Goal: Task Accomplishment & Management: Complete application form

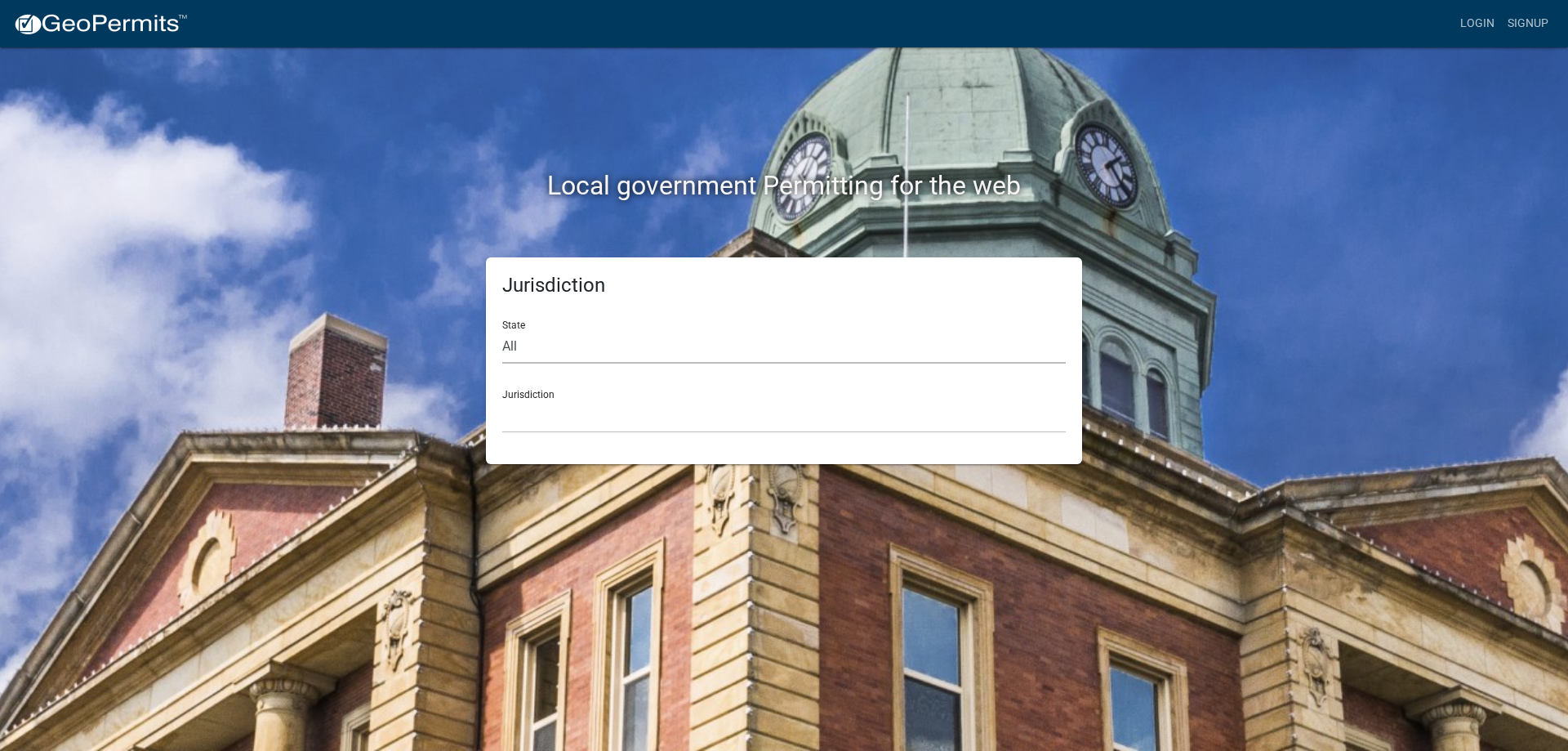
click at [531, 345] on select "All Colorado Georgia Indiana Iowa Kansas Minnesota Ohio South Carolina Wisconsin" at bounding box center [784, 346] width 564 height 33
select select "[US_STATE]"
click at [502, 330] on select "All Colorado Georgia Indiana Iowa Kansas Minnesota Ohio South Carolina Wisconsin" at bounding box center [784, 346] width 564 height 33
click at [549, 402] on select "Carroll County, Georgia Cook County, Georgia Crawford County, Georgia Gilmer Co…" at bounding box center [784, 416] width 564 height 33
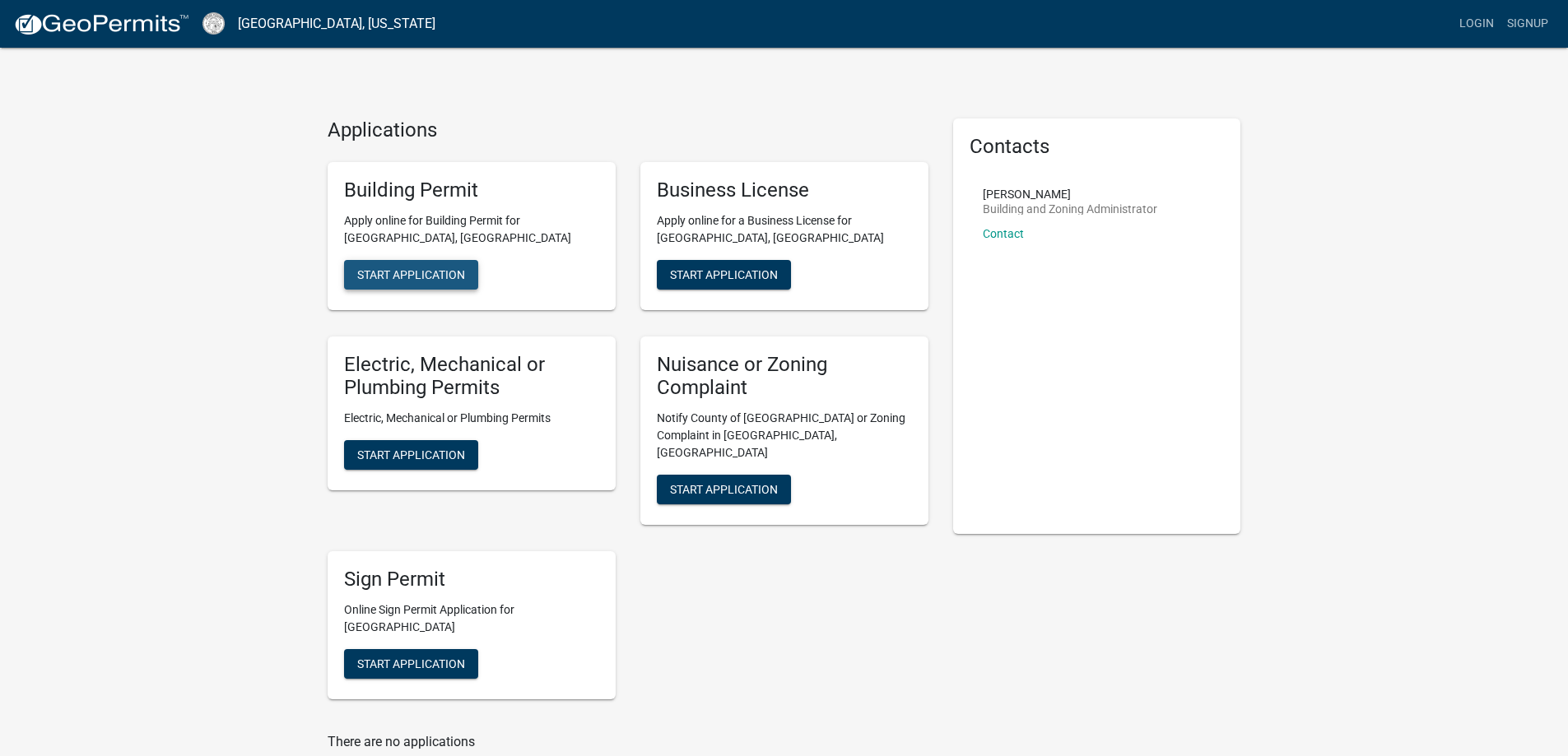
click at [418, 273] on span "Start Application" at bounding box center [411, 274] width 108 height 13
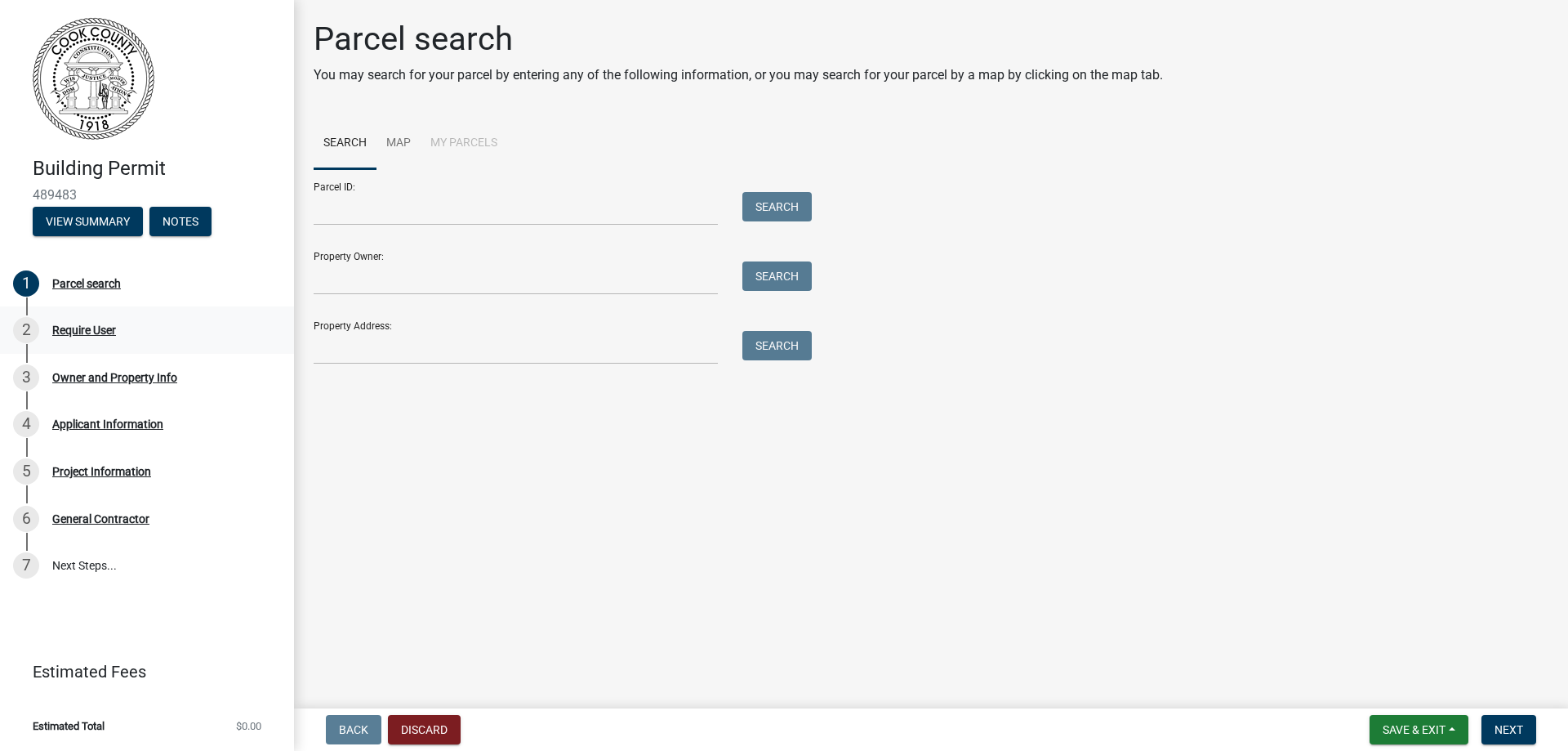
click at [108, 331] on div "Require User" at bounding box center [84, 329] width 63 height 11
click at [105, 222] on button "View Summary" at bounding box center [87, 221] width 111 height 29
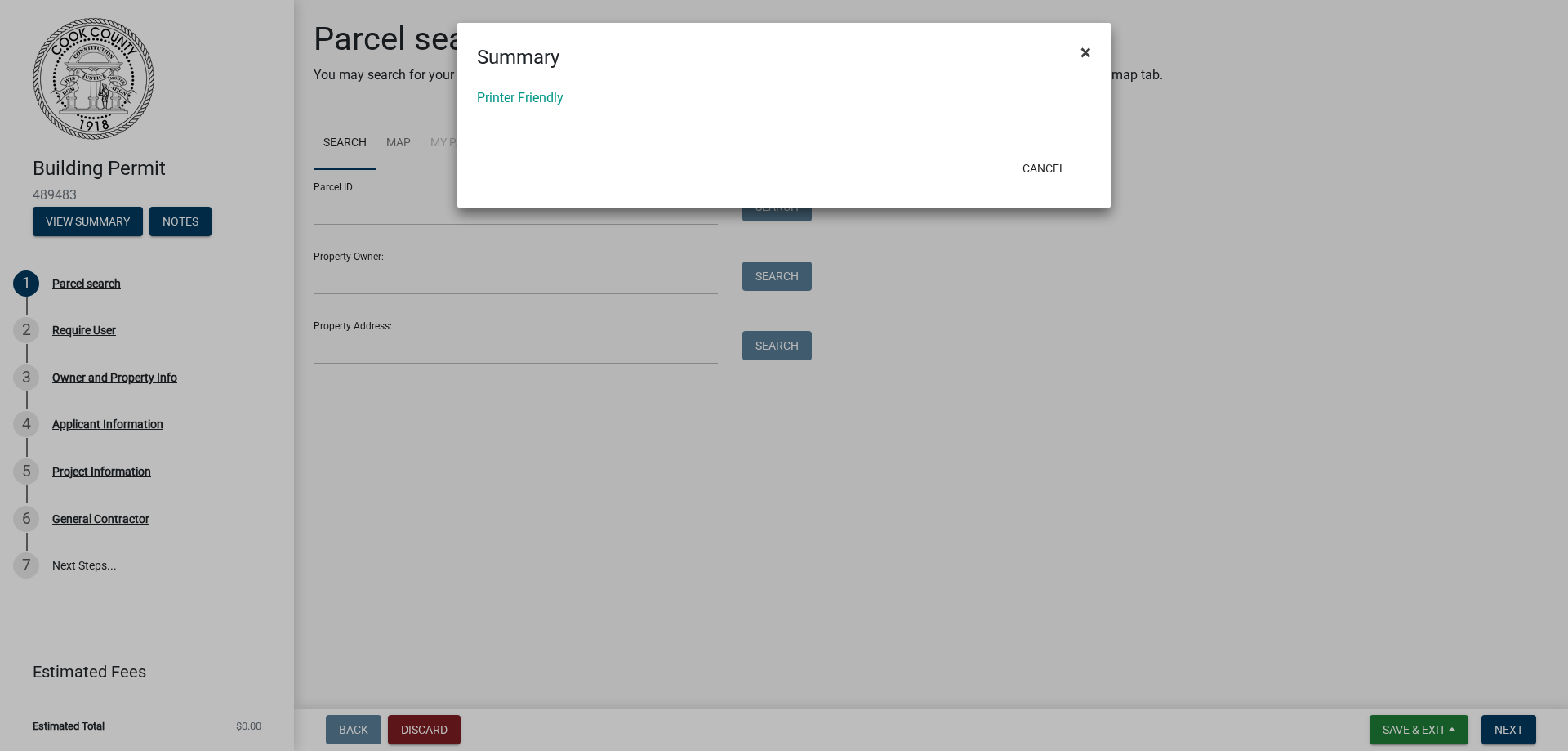
click at [1090, 52] on span "×" at bounding box center [1086, 52] width 10 height 23
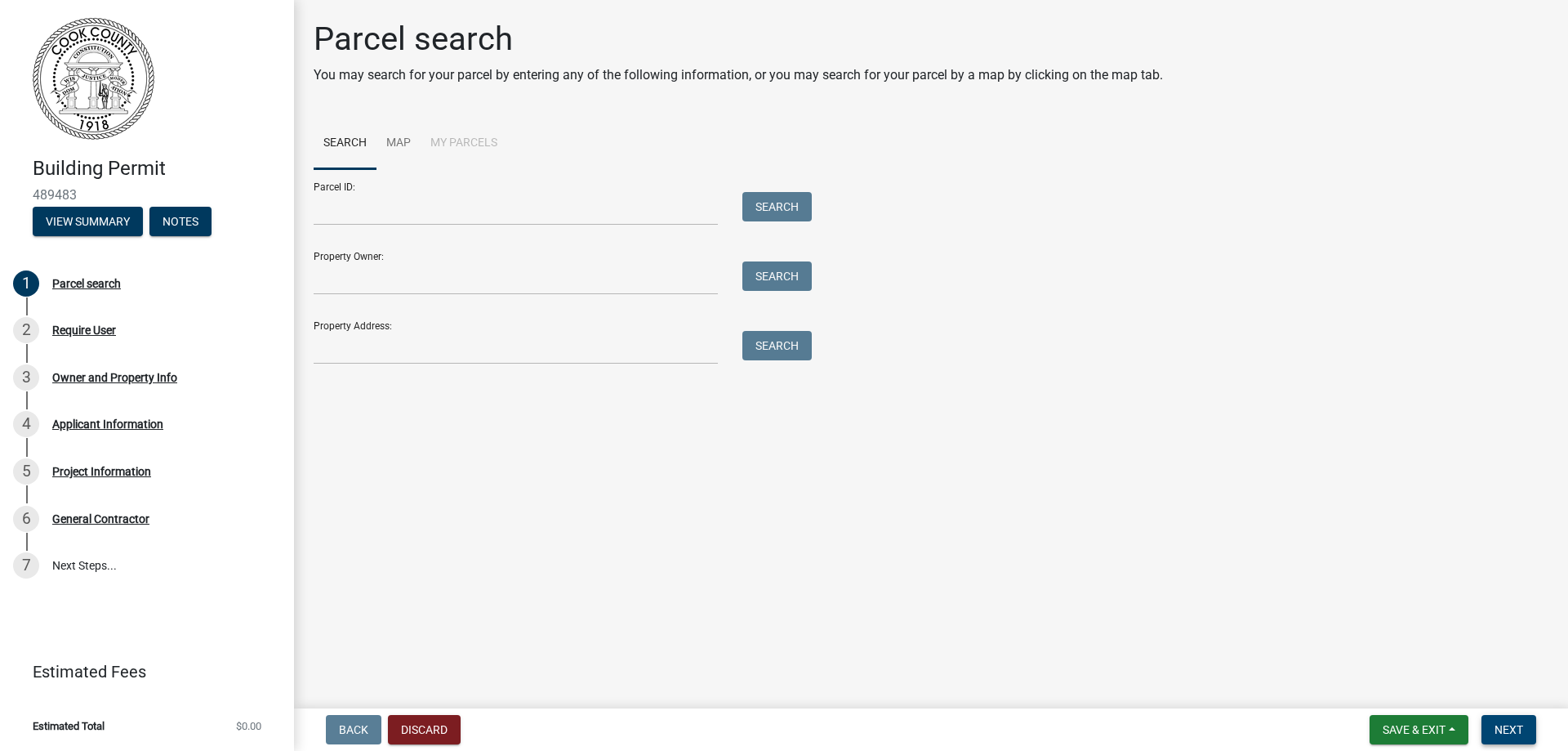
click at [1517, 734] on span "Next" at bounding box center [1508, 730] width 28 height 13
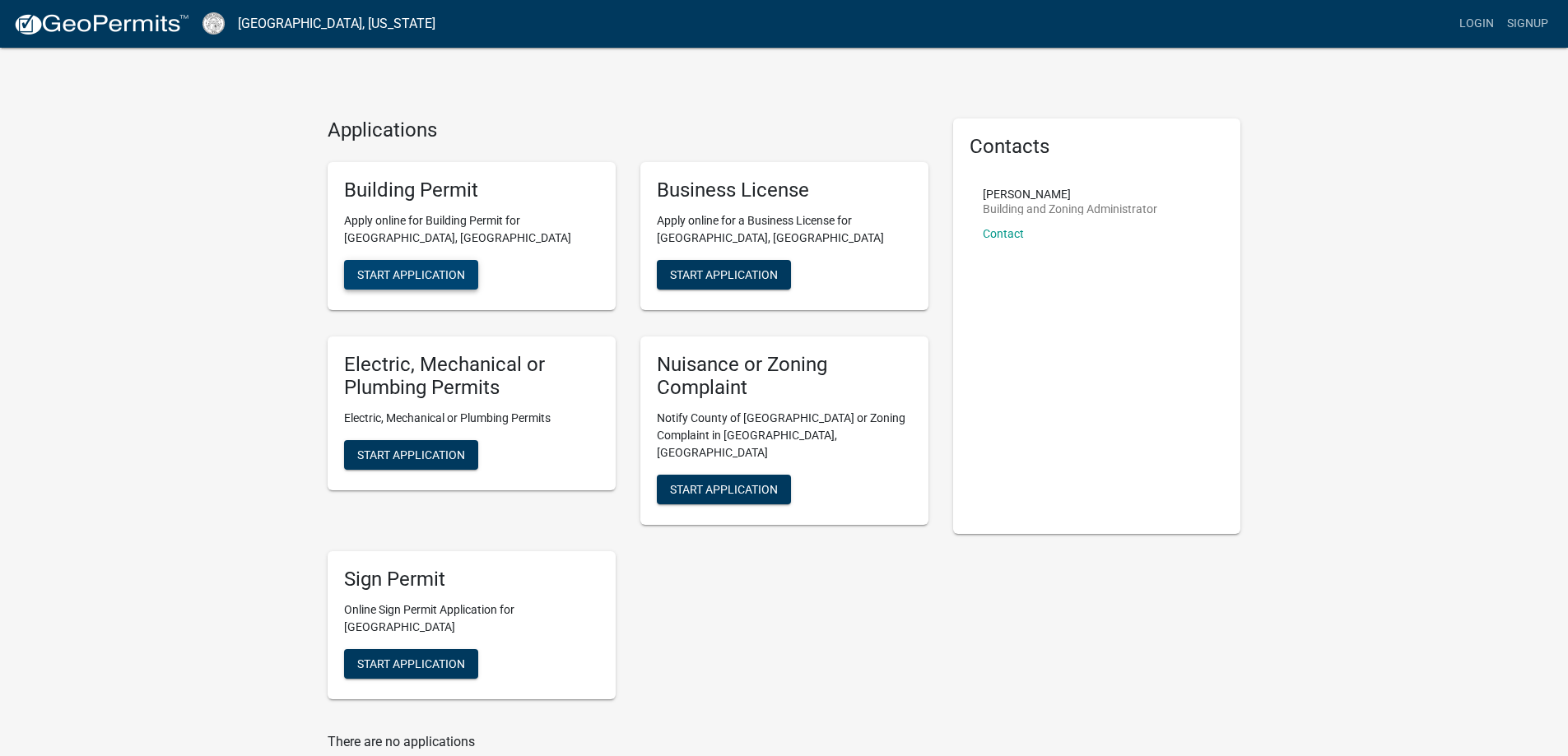
click at [425, 274] on span "Start Application" at bounding box center [411, 274] width 108 height 13
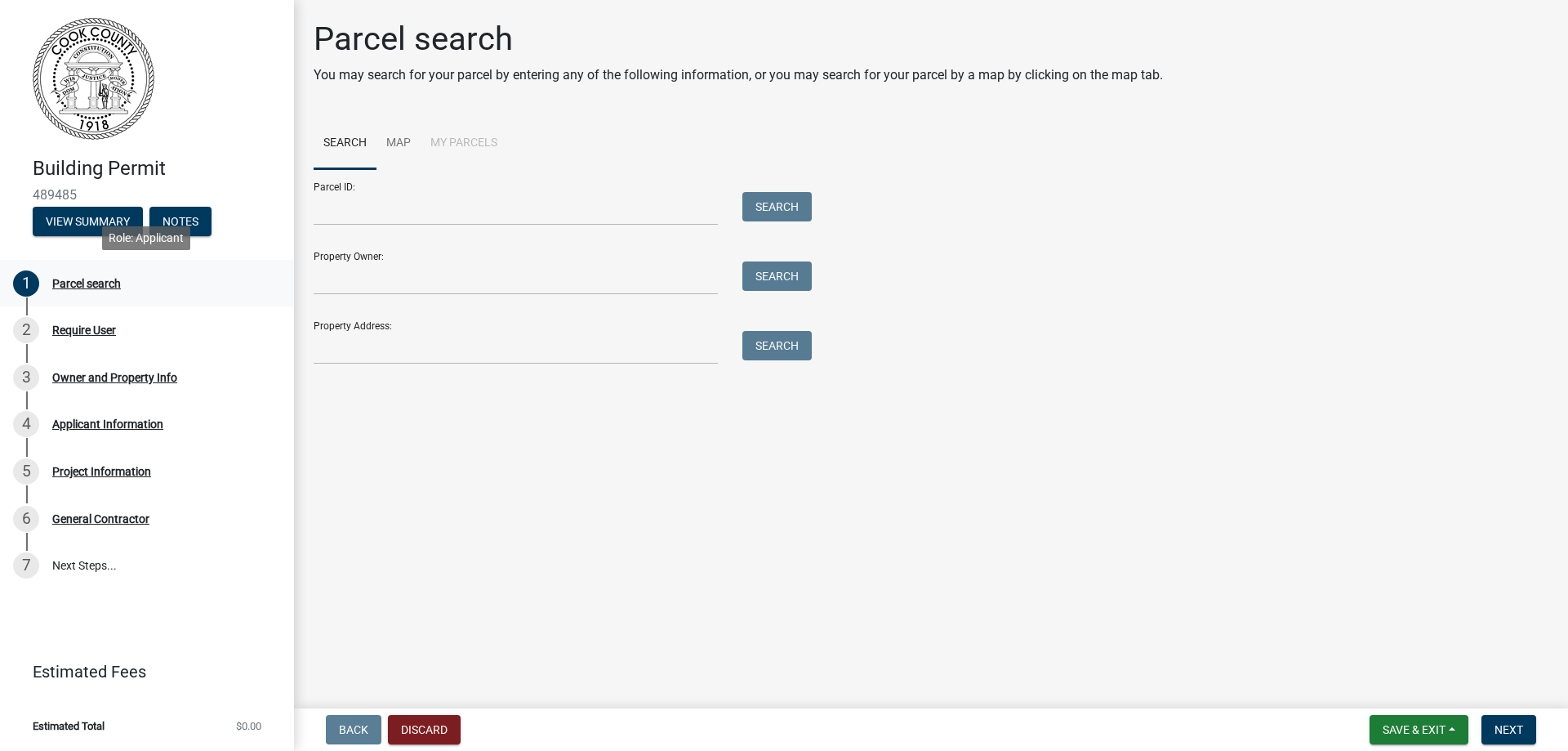
click at [80, 284] on div "Parcel search" at bounding box center [87, 283] width 69 height 11
click at [121, 284] on div "Parcel search" at bounding box center [87, 283] width 69 height 11
click at [434, 727] on button "Discard" at bounding box center [424, 730] width 73 height 29
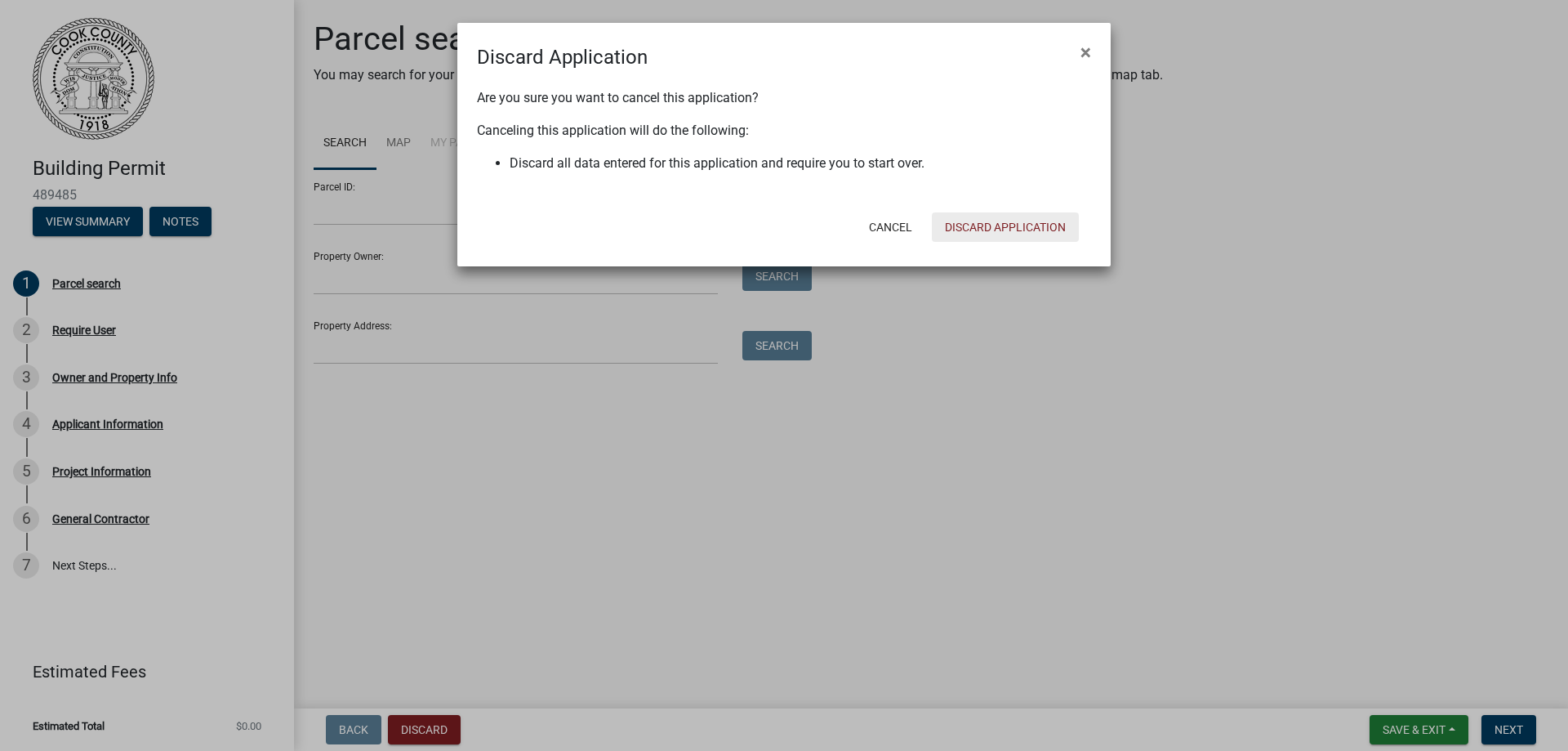
click at [1006, 227] on button "Discard Application" at bounding box center [1006, 227] width 147 height 29
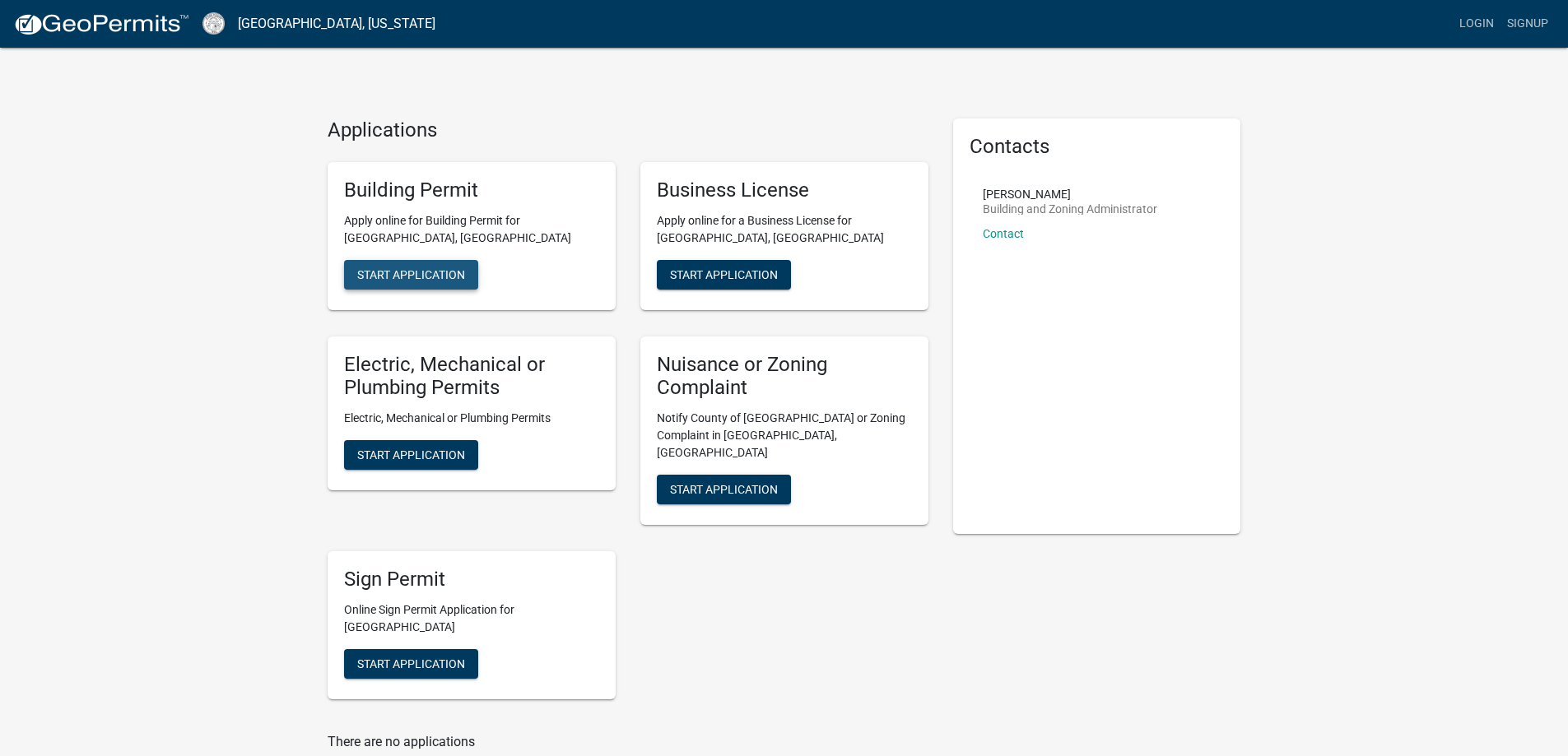
click at [402, 274] on span "Start Application" at bounding box center [411, 274] width 108 height 13
click at [407, 657] on span "Start Application" at bounding box center [411, 663] width 108 height 13
click at [416, 273] on span "Start Application" at bounding box center [411, 274] width 108 height 13
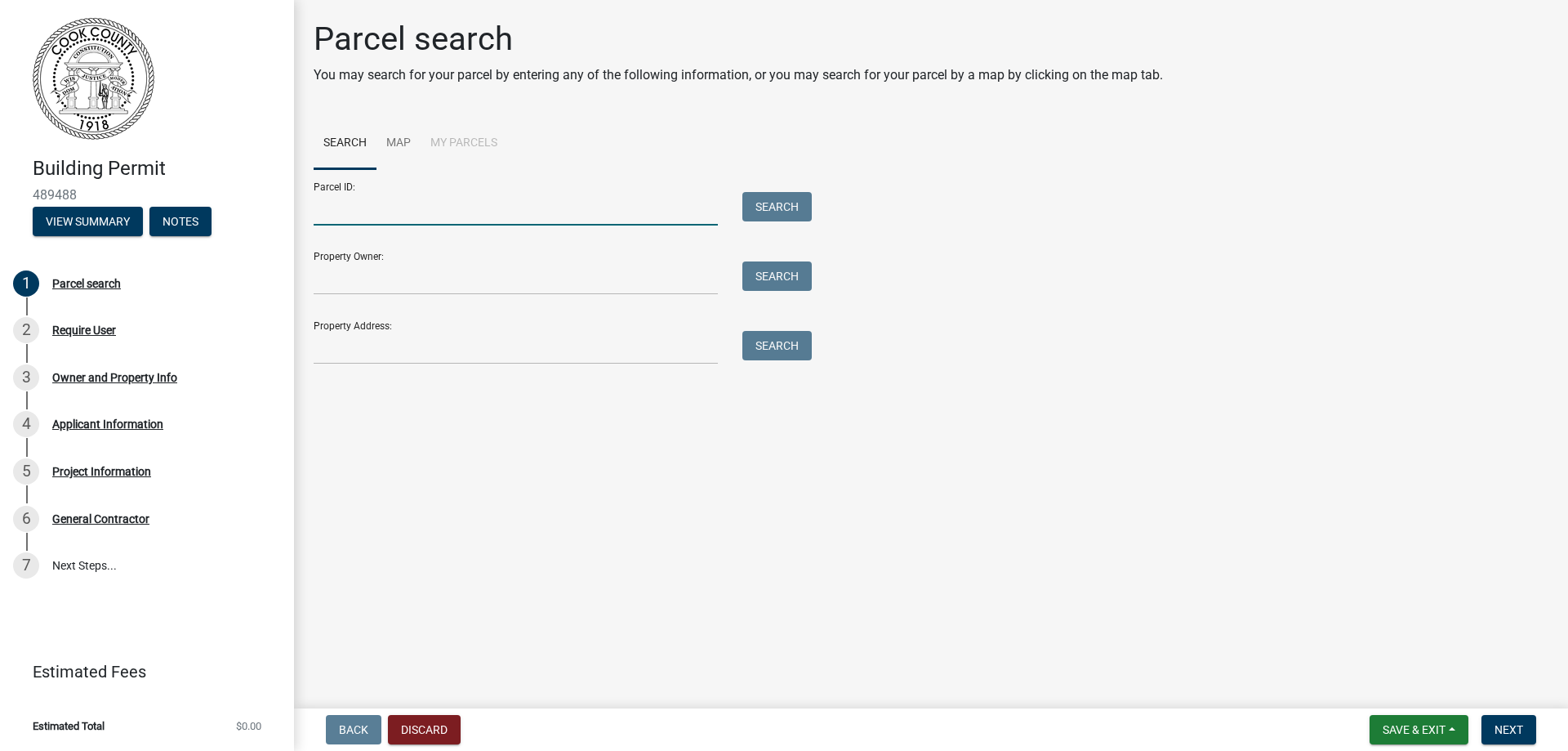
click at [341, 210] on input "Parcel ID:" at bounding box center [516, 208] width 404 height 33
click at [335, 284] on input "Property Owner:" at bounding box center [516, 278] width 404 height 33
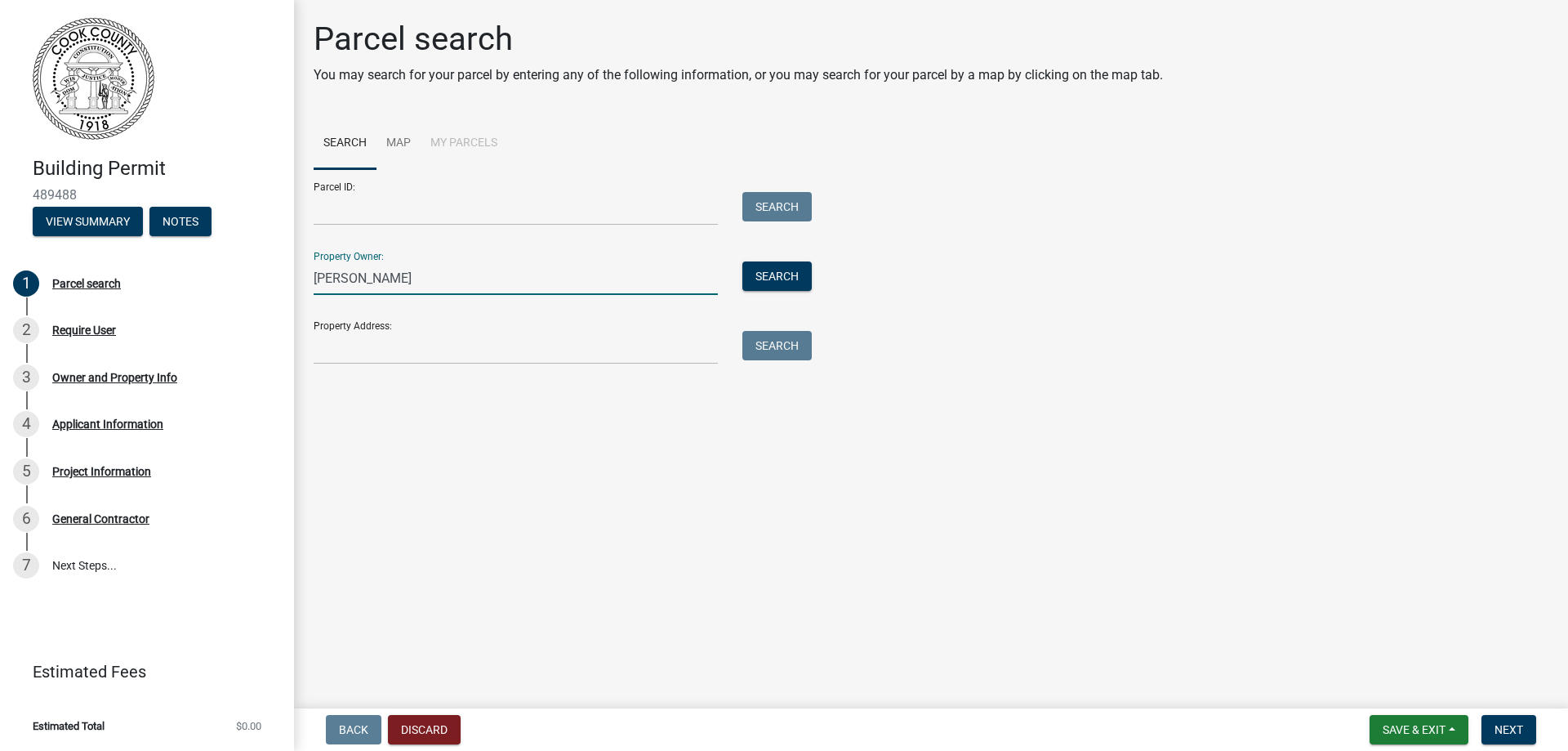
type input "Minnie Morris"
click at [344, 350] on input "Property Address:" at bounding box center [516, 347] width 404 height 33
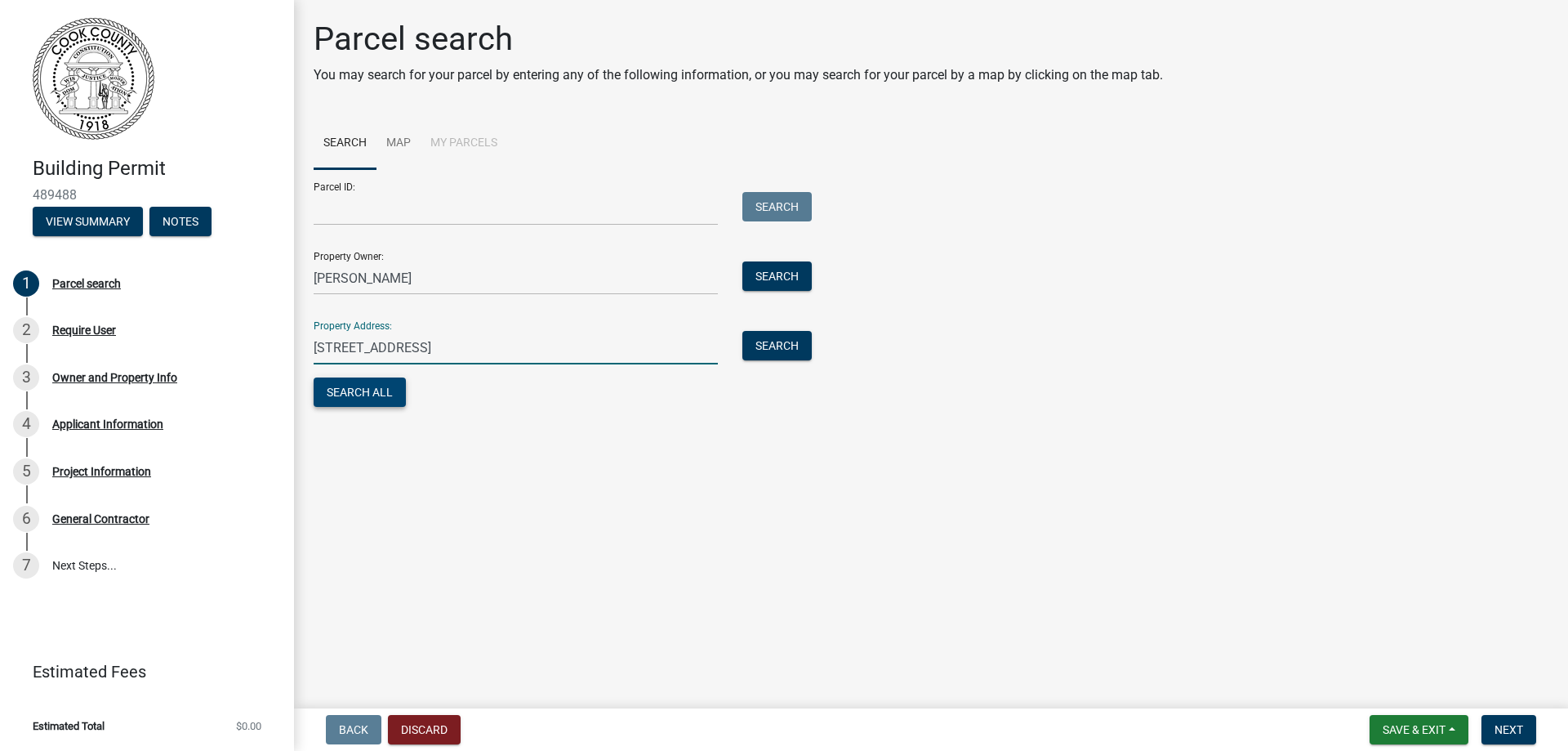
type input "[STREET_ADDRESS]"
click at [364, 395] on button "Search All" at bounding box center [360, 392] width 93 height 29
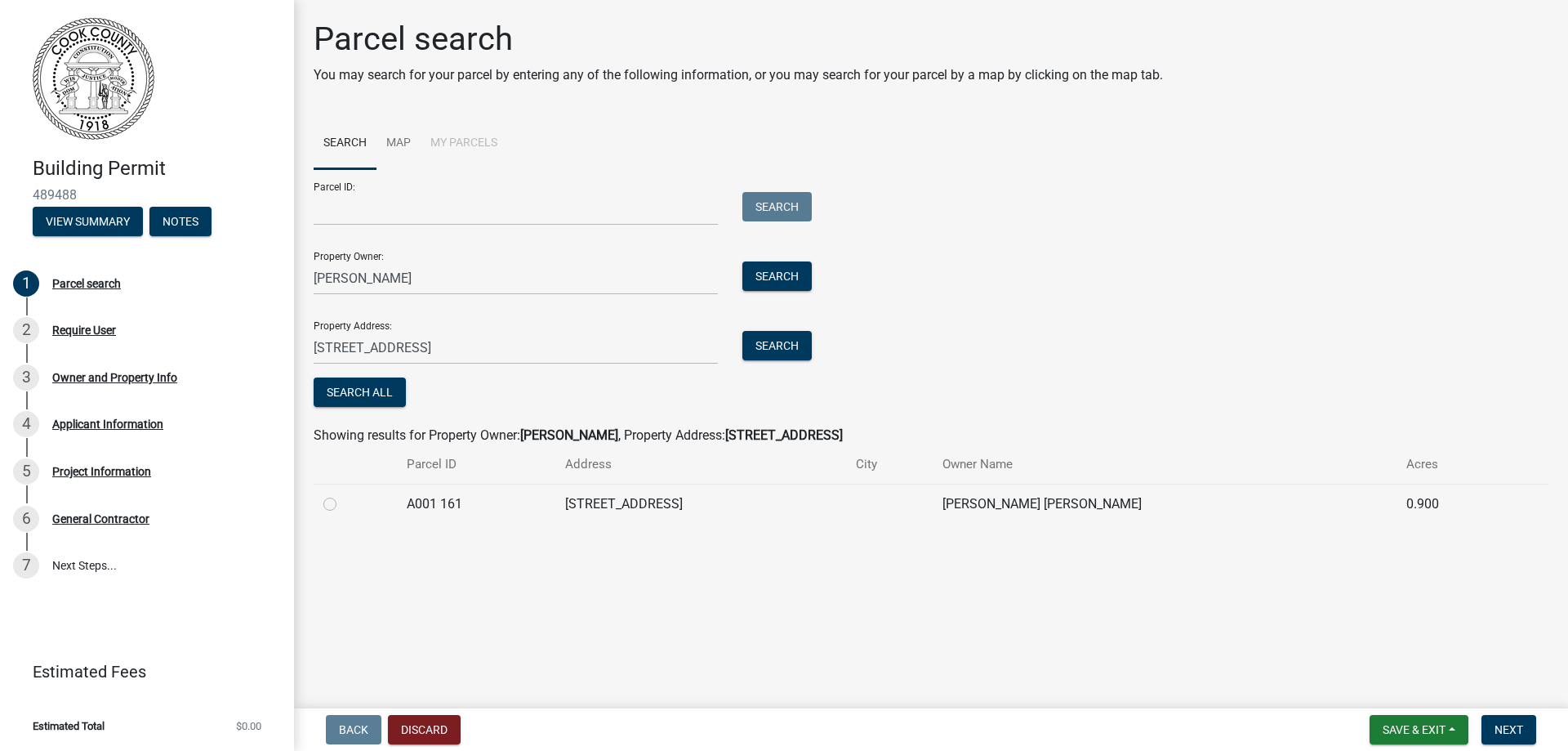
click at [343, 495] on label at bounding box center [343, 495] width 0 height 0
click at [343, 505] on 161 "radio" at bounding box center [348, 500] width 10 height 10
radio 161 "true"
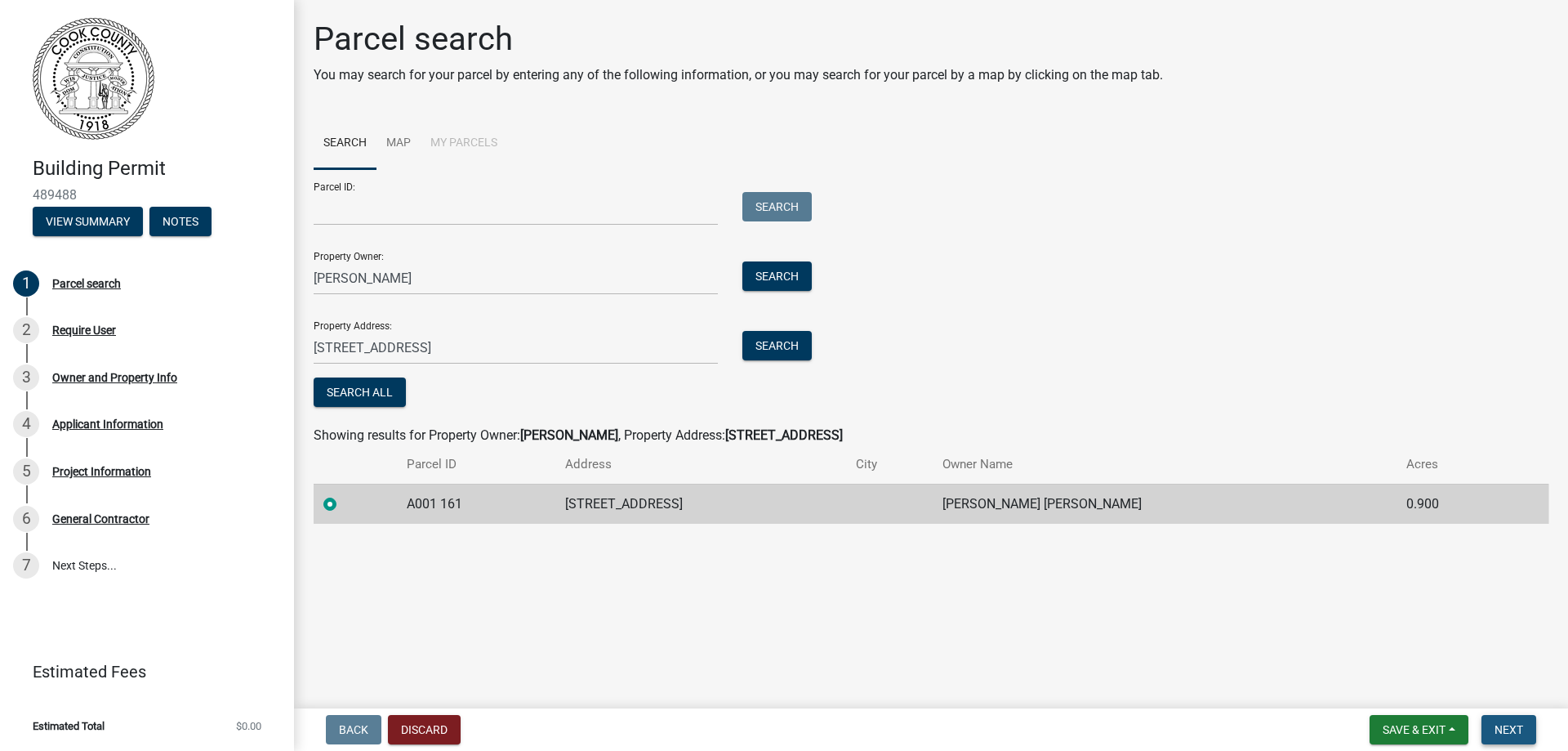
click at [1510, 730] on span "Next" at bounding box center [1508, 730] width 28 height 13
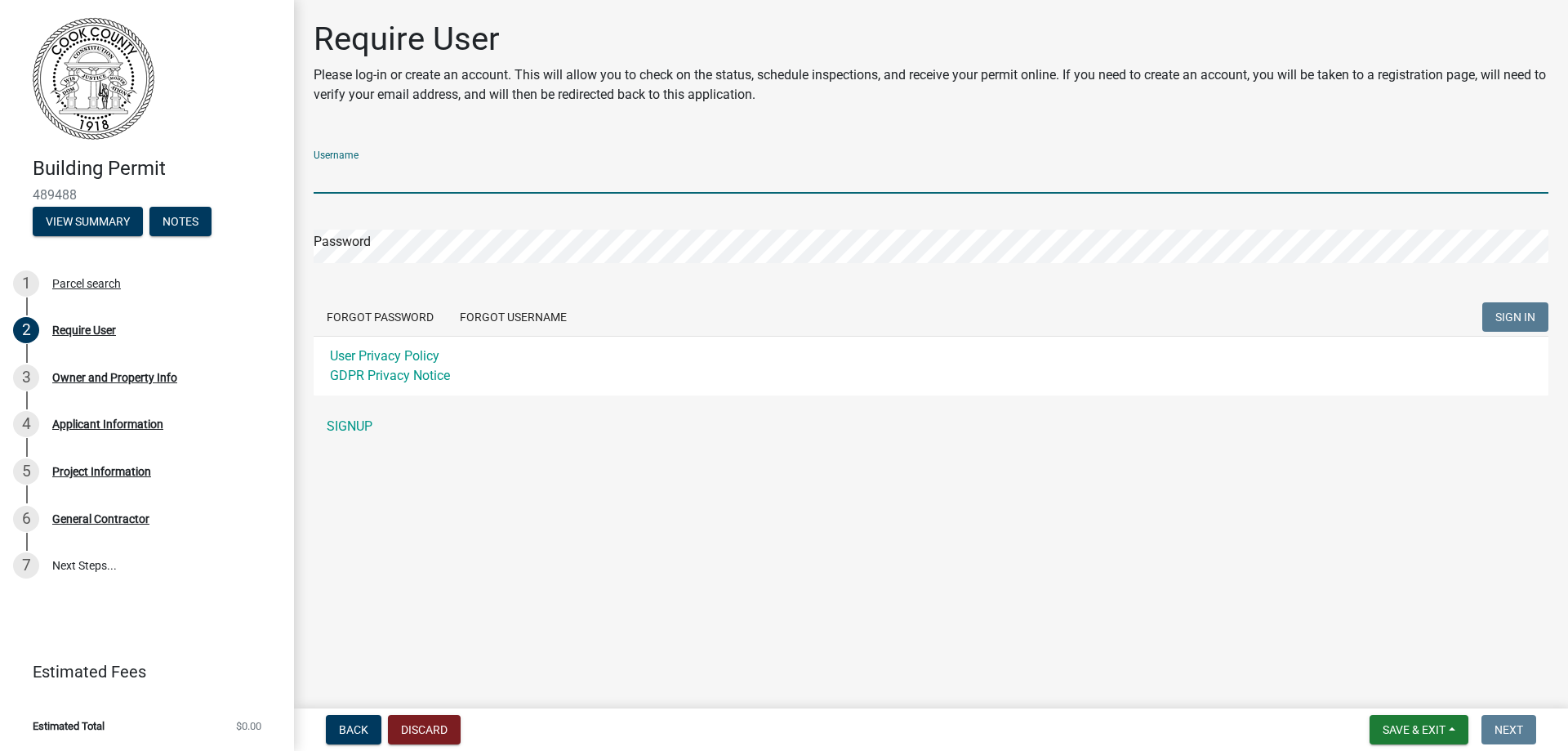
click at [406, 183] on input "Username" at bounding box center [931, 177] width 1235 height 33
type input "Tyco350"
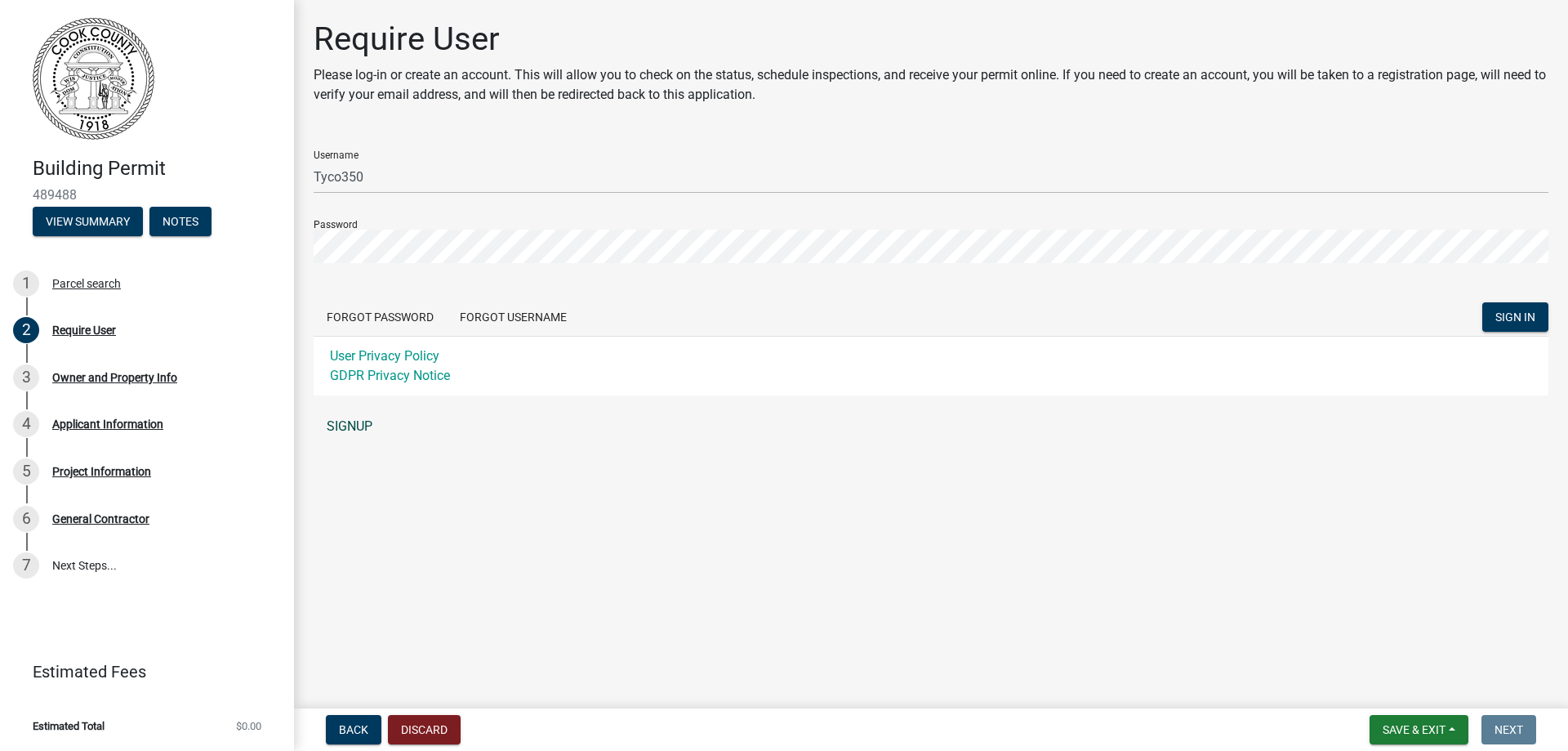
click at [350, 424] on link "SIGNUP" at bounding box center [931, 426] width 1235 height 33
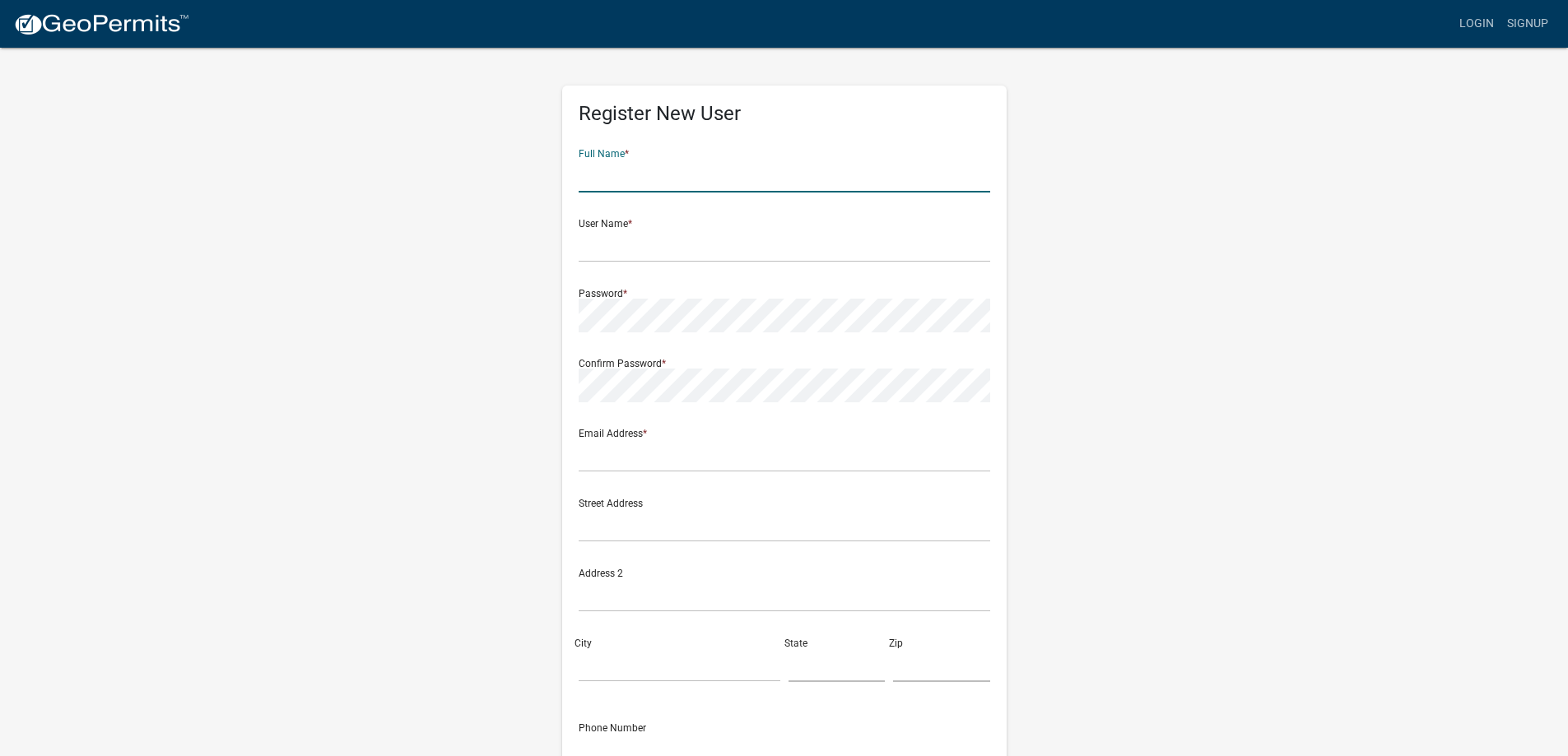
click at [656, 177] on input "text" at bounding box center [784, 175] width 412 height 34
type input "[PERSON_NAME]"
type input "[PERSON_NAME][EMAIL_ADDRESS][DOMAIN_NAME]"
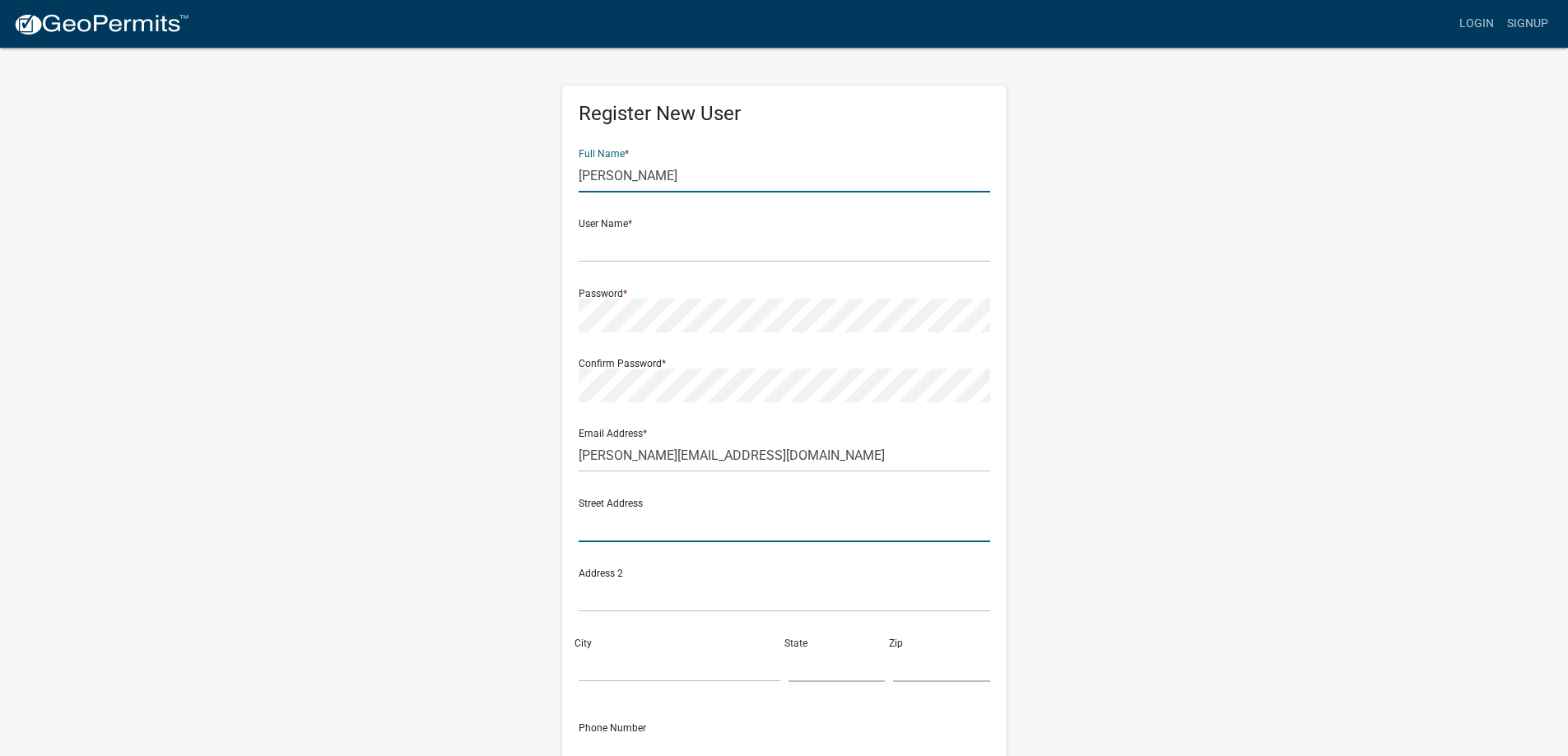
type input "[STREET_ADDRESS][PERSON_NAME]"
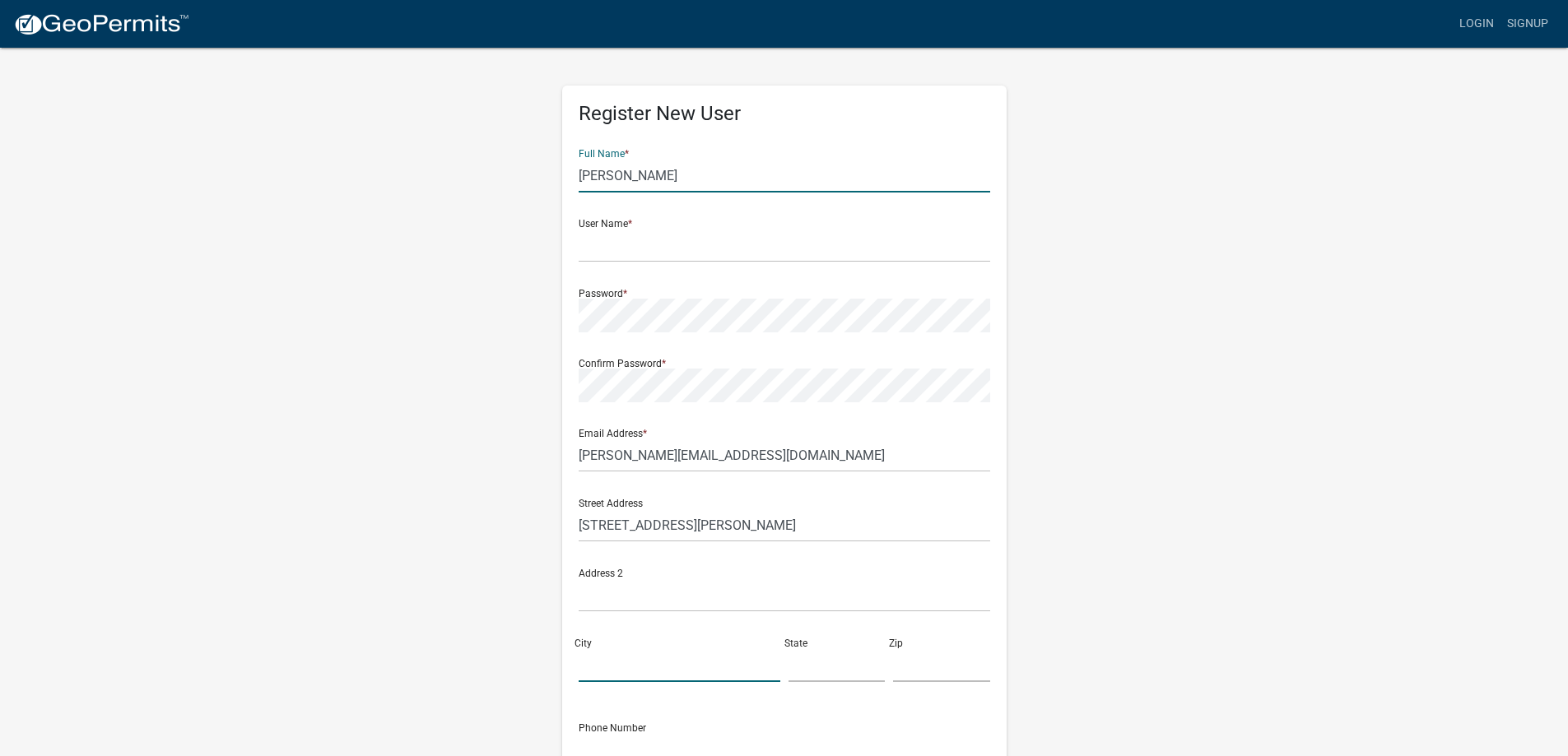
type input "[PERSON_NAME]"
type input "GA"
type input "31516"
type input "9124496222"
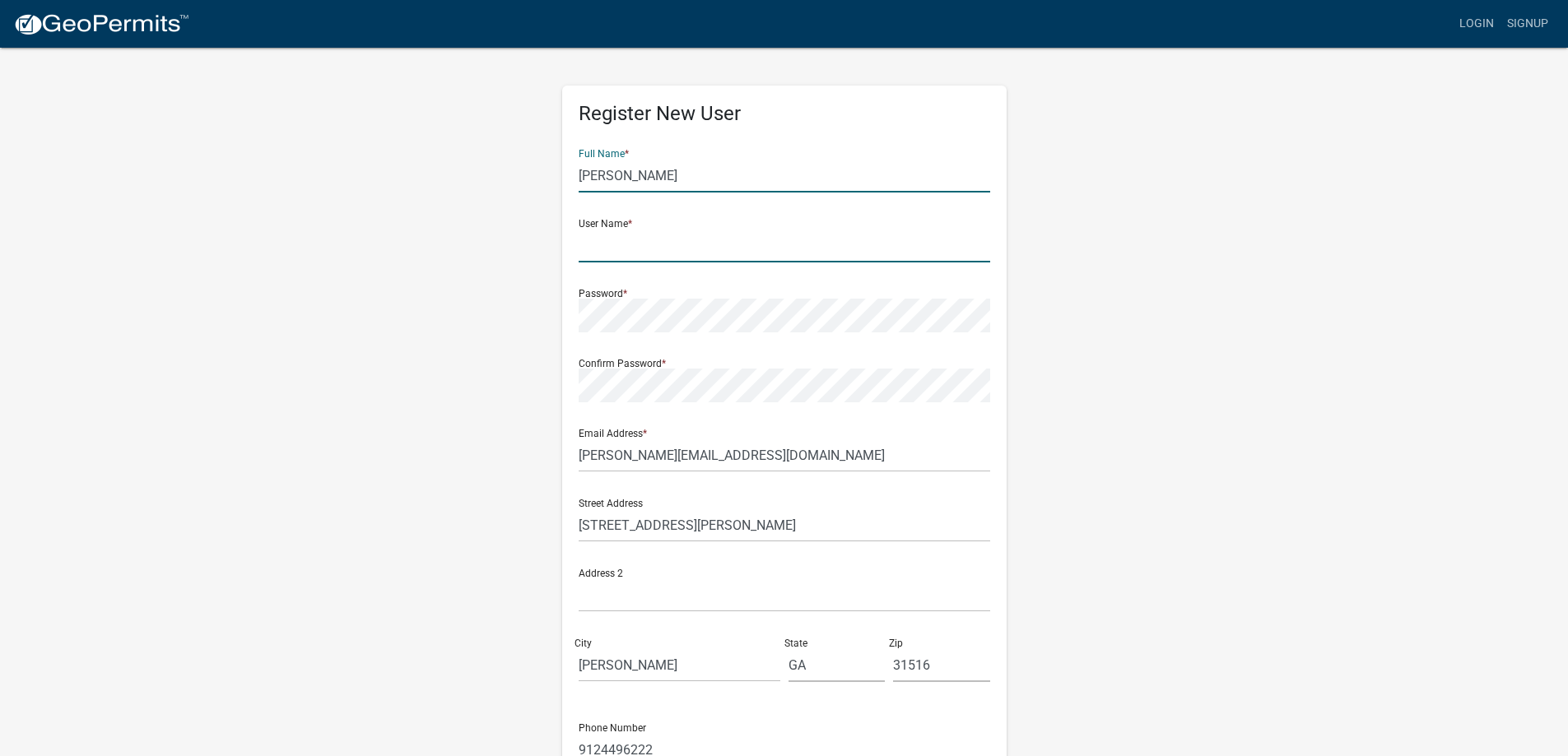
click at [608, 243] on input "text" at bounding box center [784, 245] width 412 height 34
type input "Tyco350"
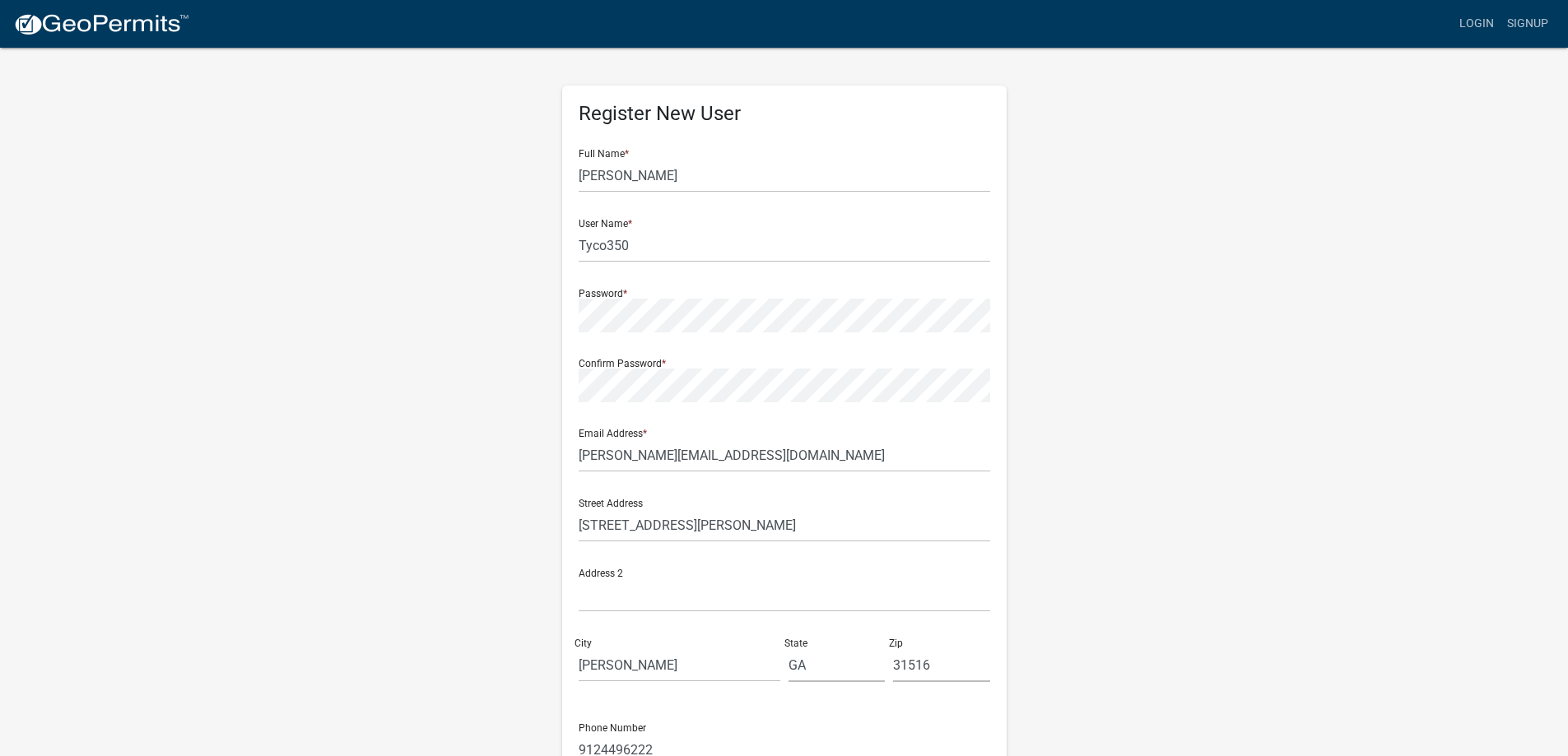
click at [1438, 632] on wm-register-view "more_horiz Login Signup Register New User Full Name * Tyrone Harris User Name *…" at bounding box center [784, 463] width 1568 height 926
click at [1080, 461] on div "Register New User Full Name * Tyrone Harris User Name * Tyco350 Password * Conf…" at bounding box center [784, 486] width 939 height 880
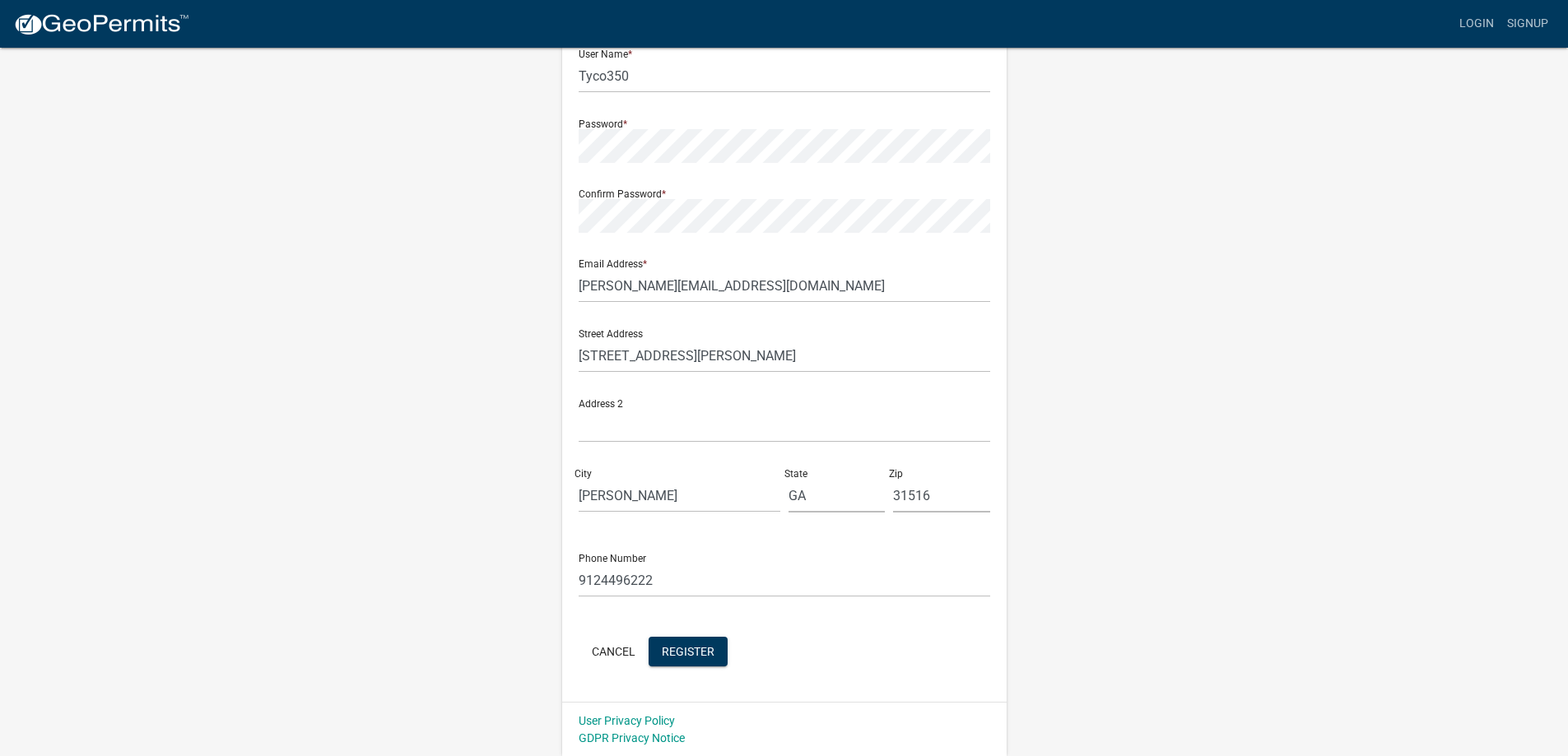
scroll to position [170, 0]
drag, startPoint x: 654, startPoint y: 581, endPoint x: 636, endPoint y: 581, distance: 18.0
click at [636, 581] on input "9124496222" at bounding box center [784, 579] width 412 height 34
type input "9122862758"
click at [694, 651] on span "Register" at bounding box center [687, 649] width 53 height 13
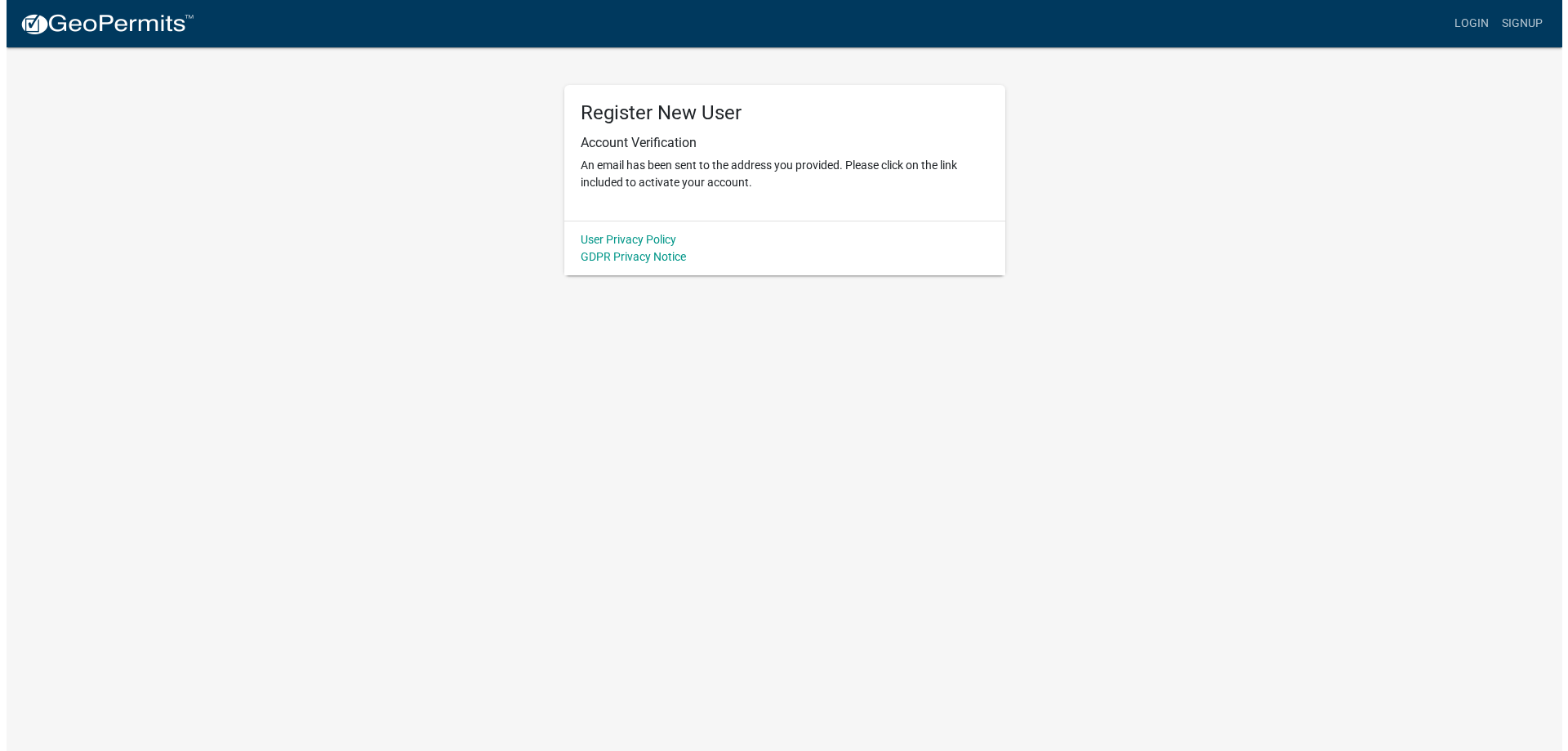
scroll to position [0, 0]
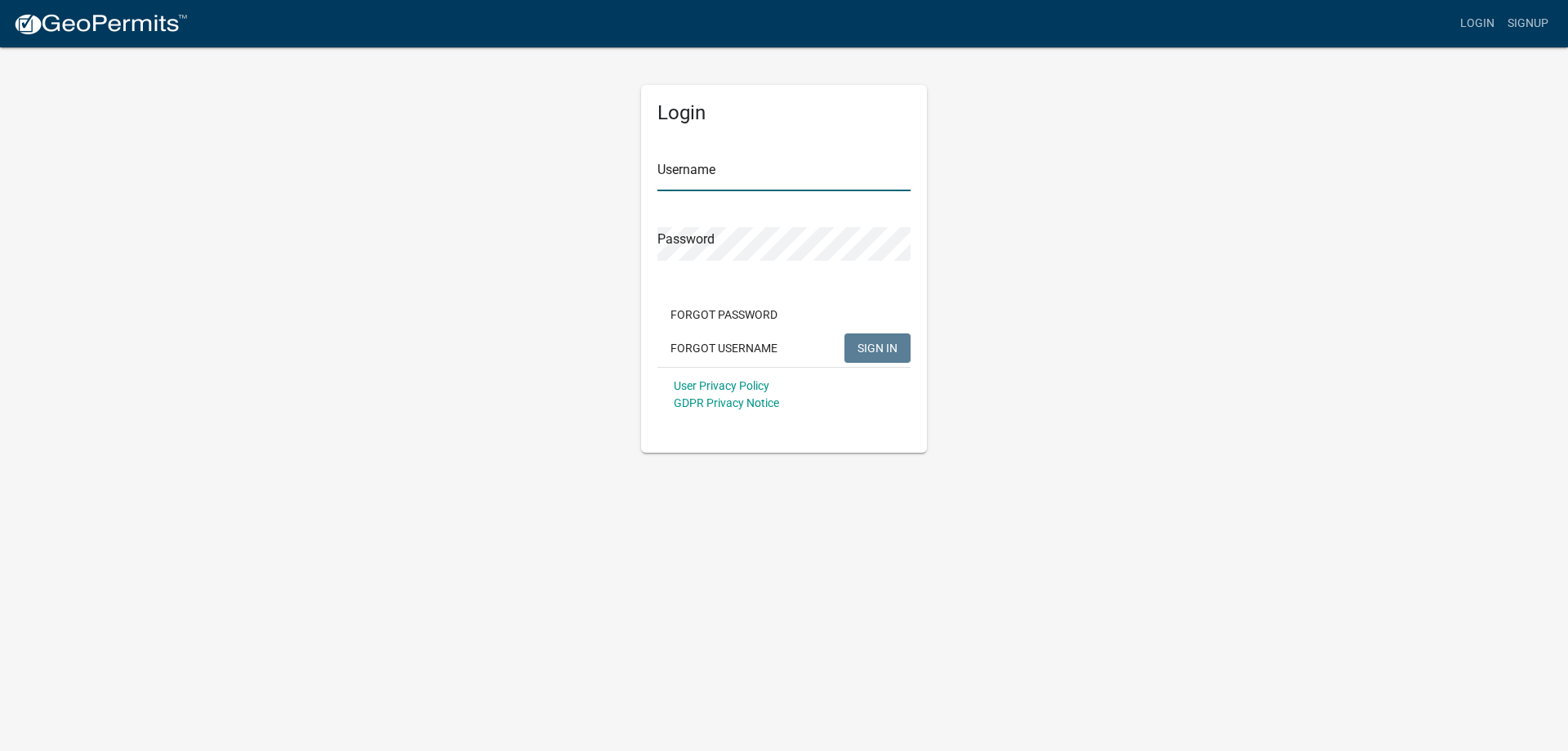
type input "Tyco350"
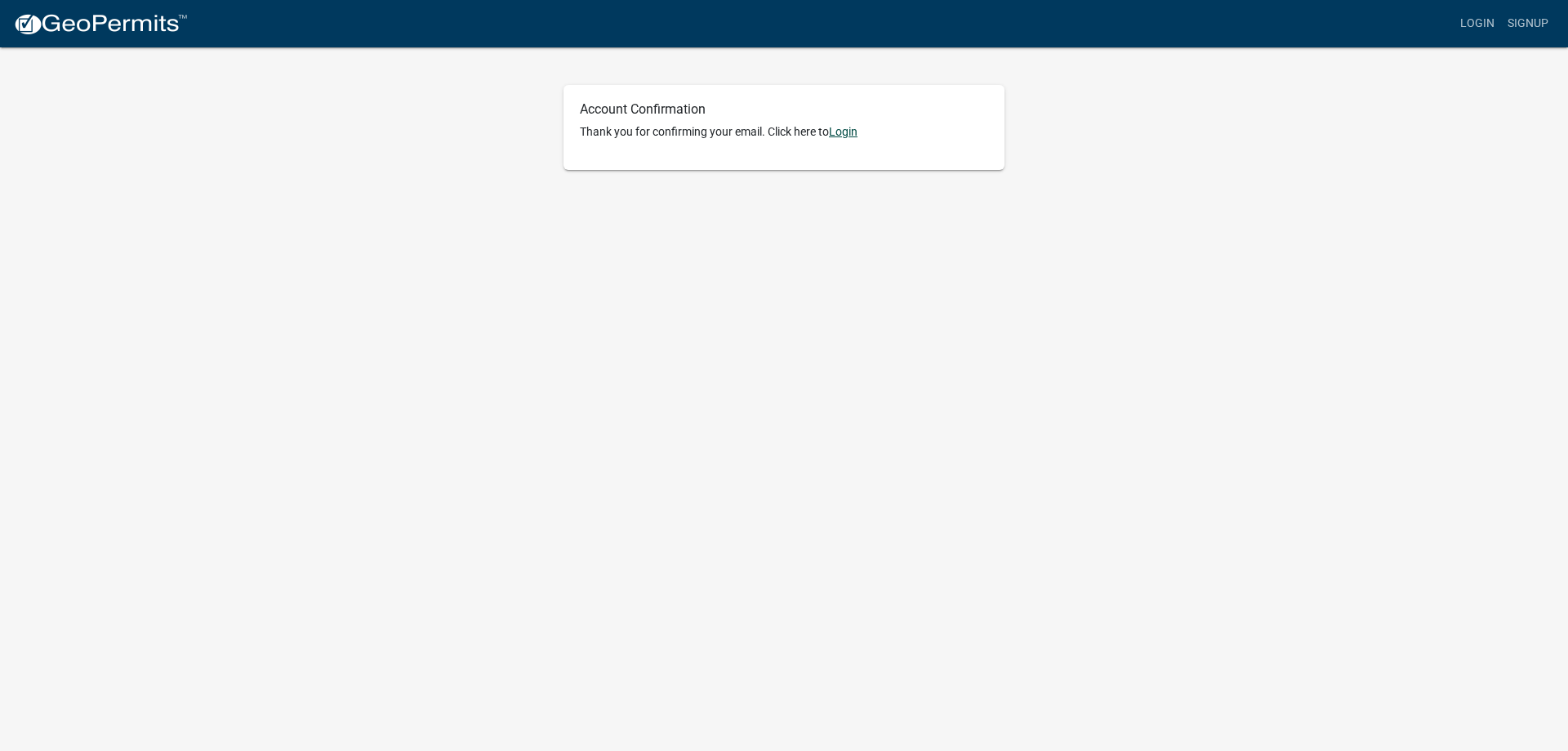
click at [847, 129] on link "Login" at bounding box center [842, 131] width 28 height 13
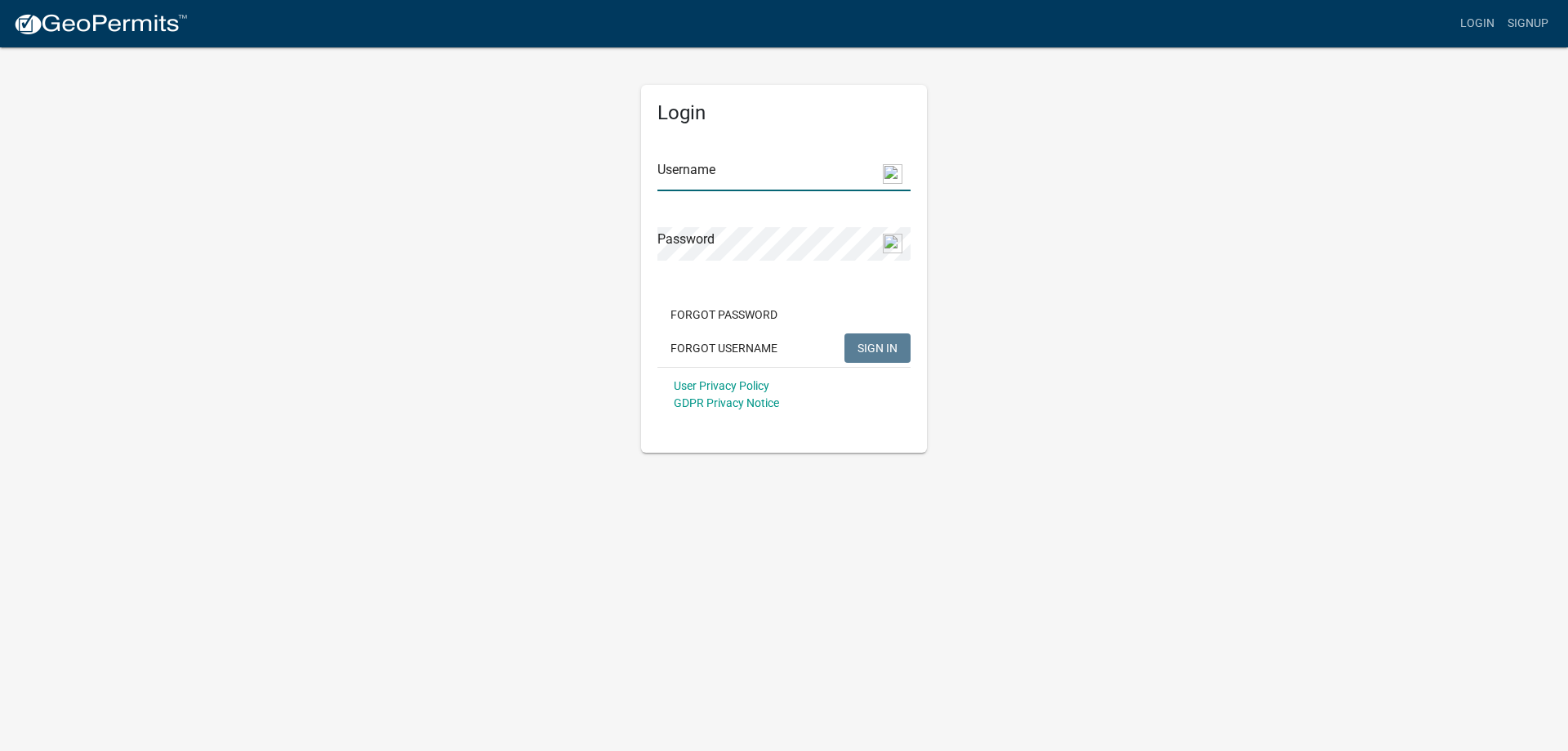
type input "Tyco350"
click at [873, 347] on span "SIGN IN" at bounding box center [877, 346] width 40 height 13
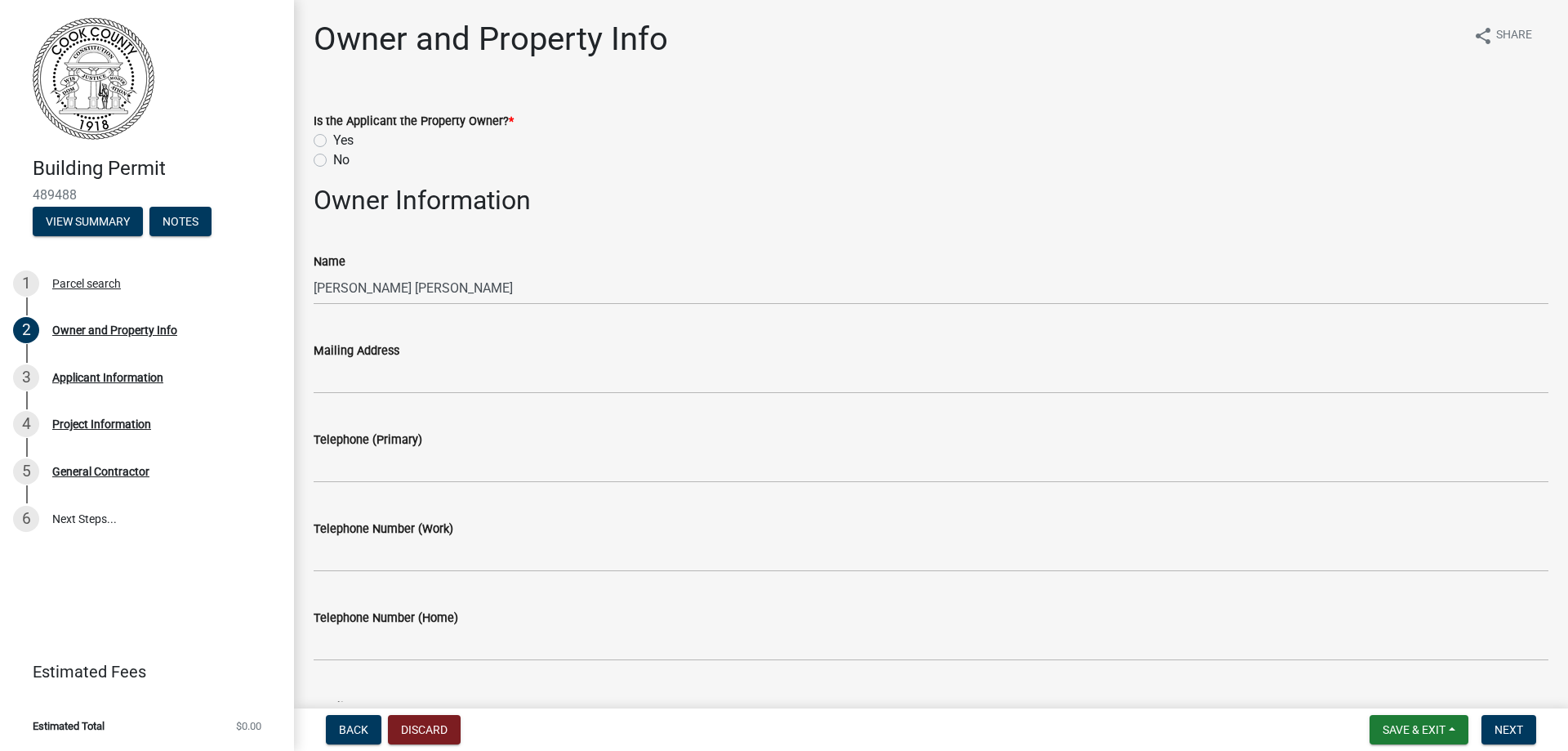
click at [333, 160] on label "No" at bounding box center [341, 159] width 16 height 20
click at [333, 160] on input "No" at bounding box center [338, 155] width 10 height 10
radio input "true"
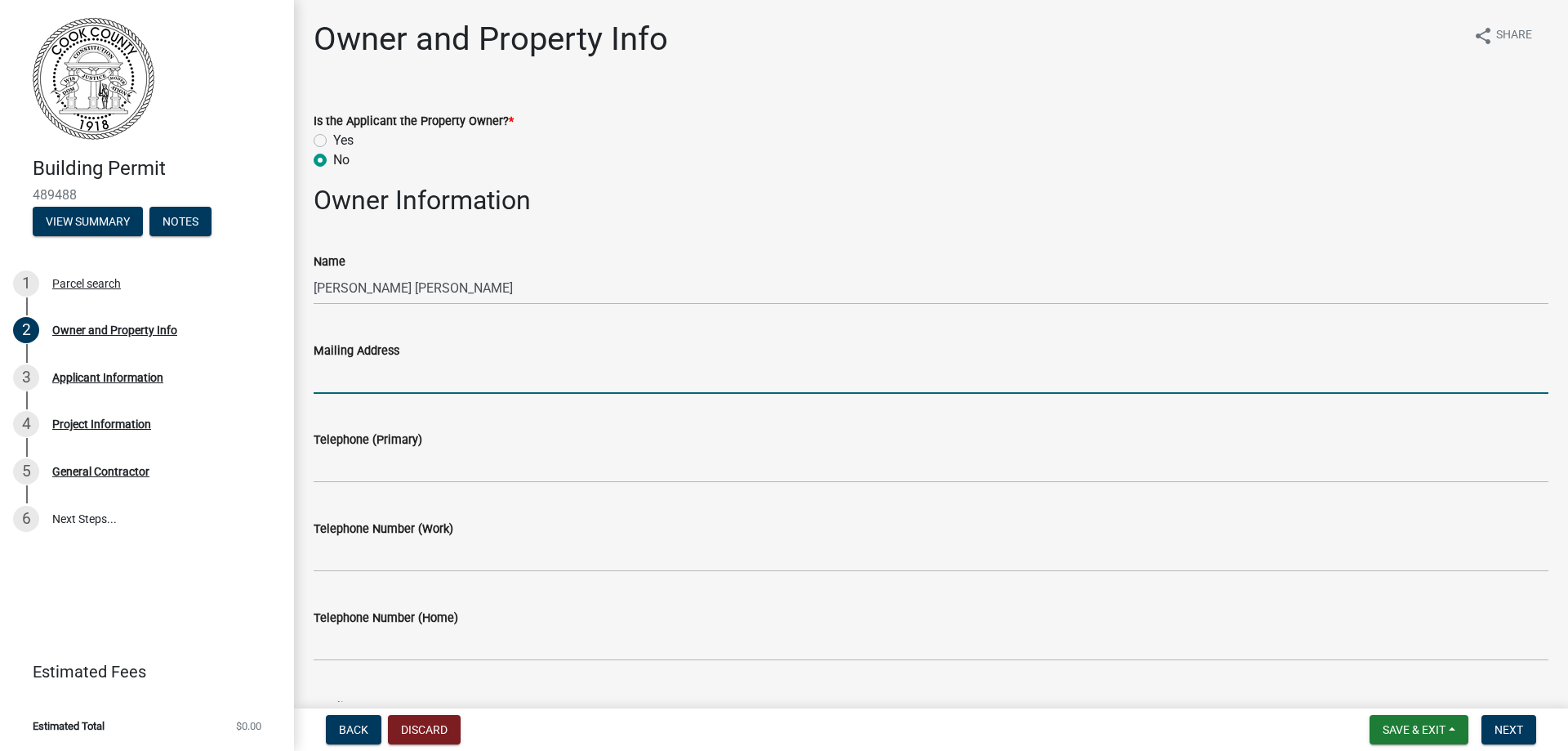
click at [412, 382] on input "Mailing Address" at bounding box center [931, 376] width 1235 height 33
type input "[STREET_ADDRESS]"
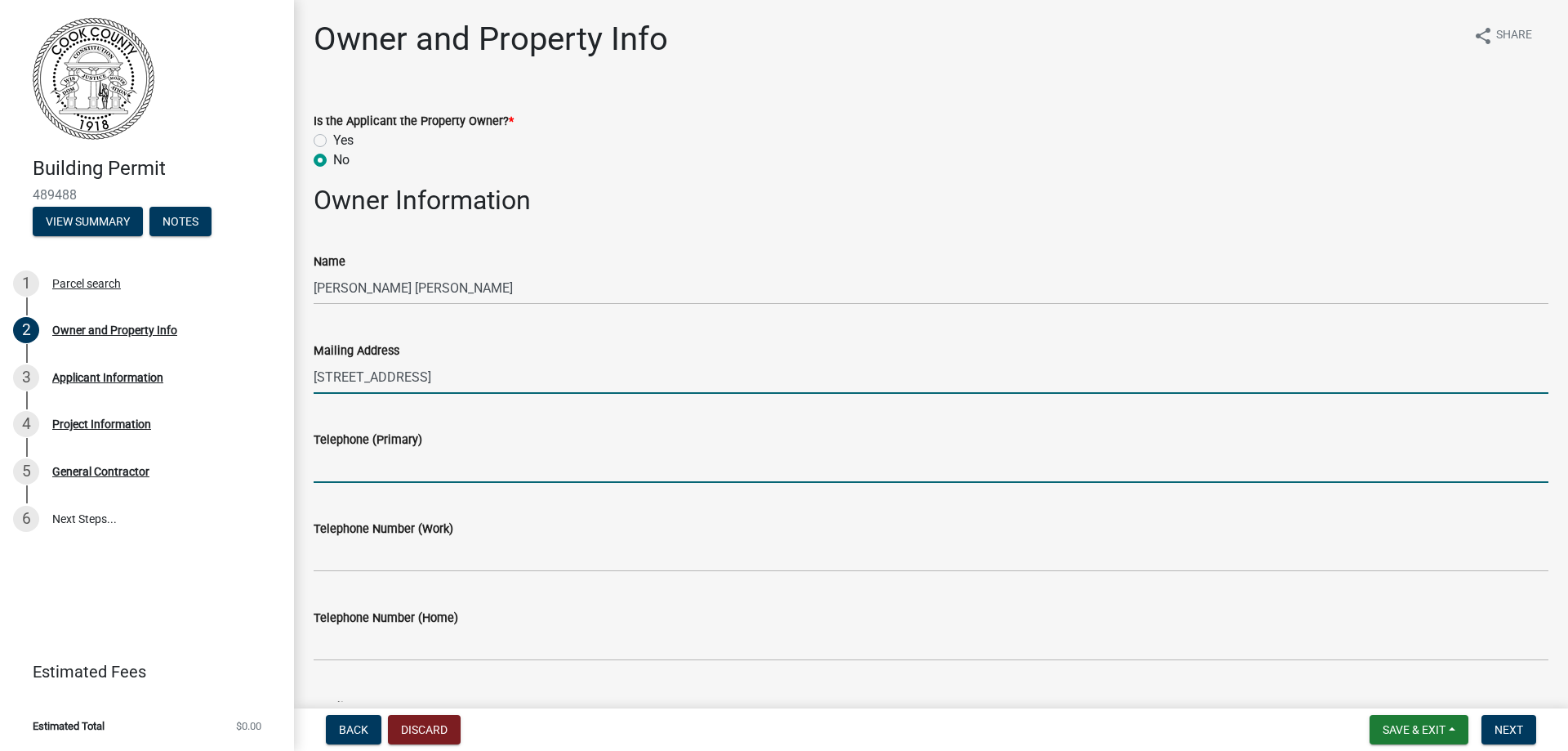
click at [414, 468] on input "Telephone (Primary)" at bounding box center [931, 466] width 1235 height 33
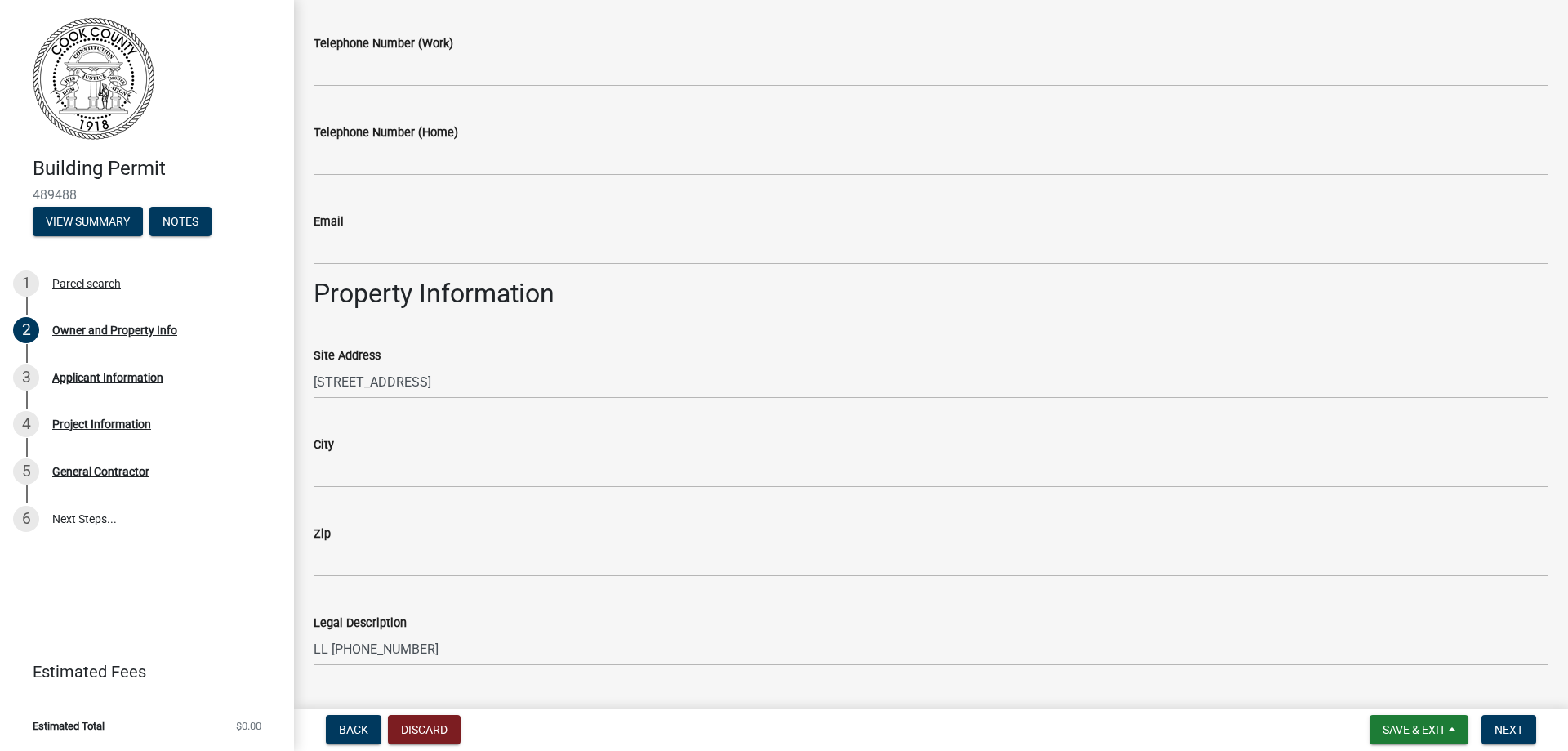
scroll to position [490, 0]
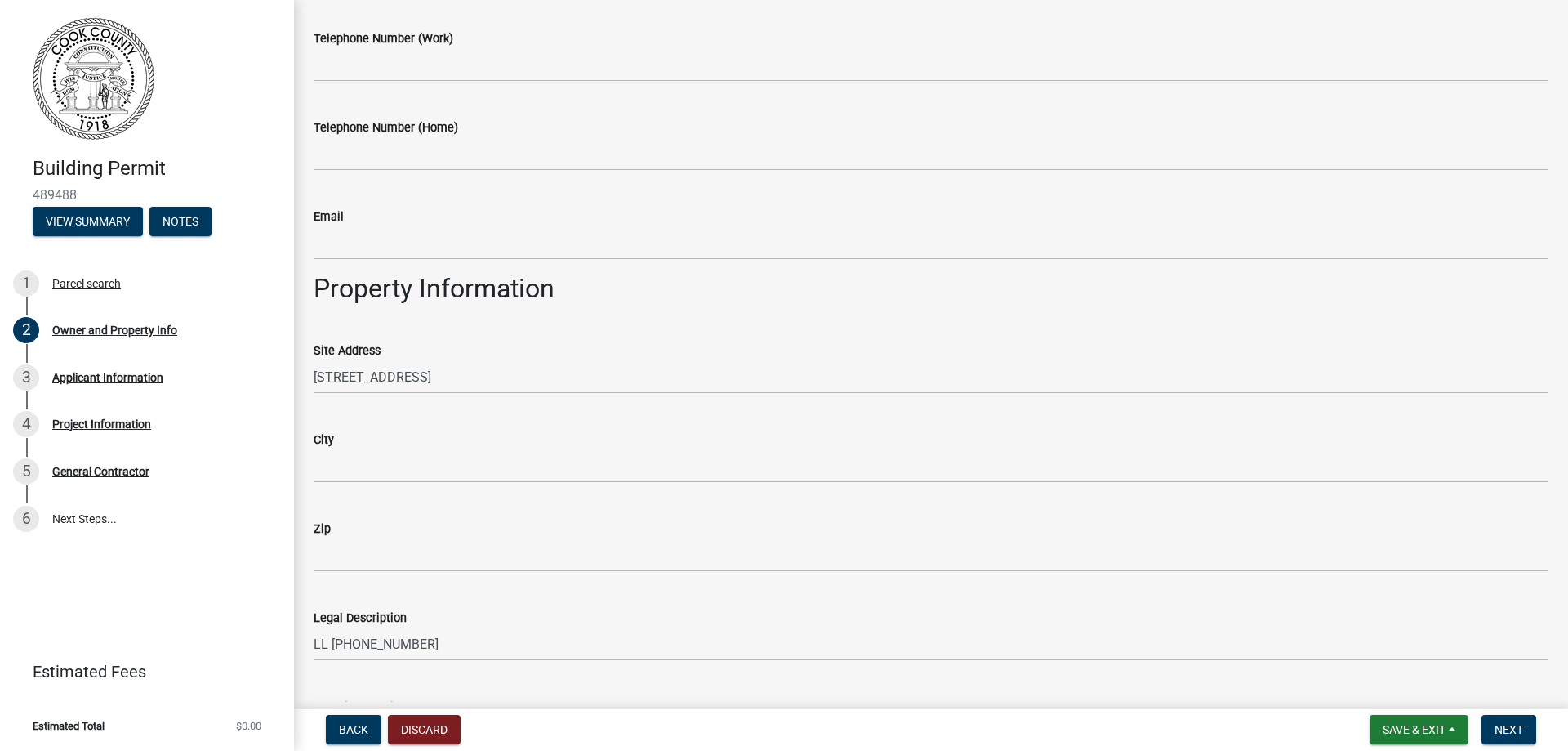
type input "[PHONE_NUMBER]"
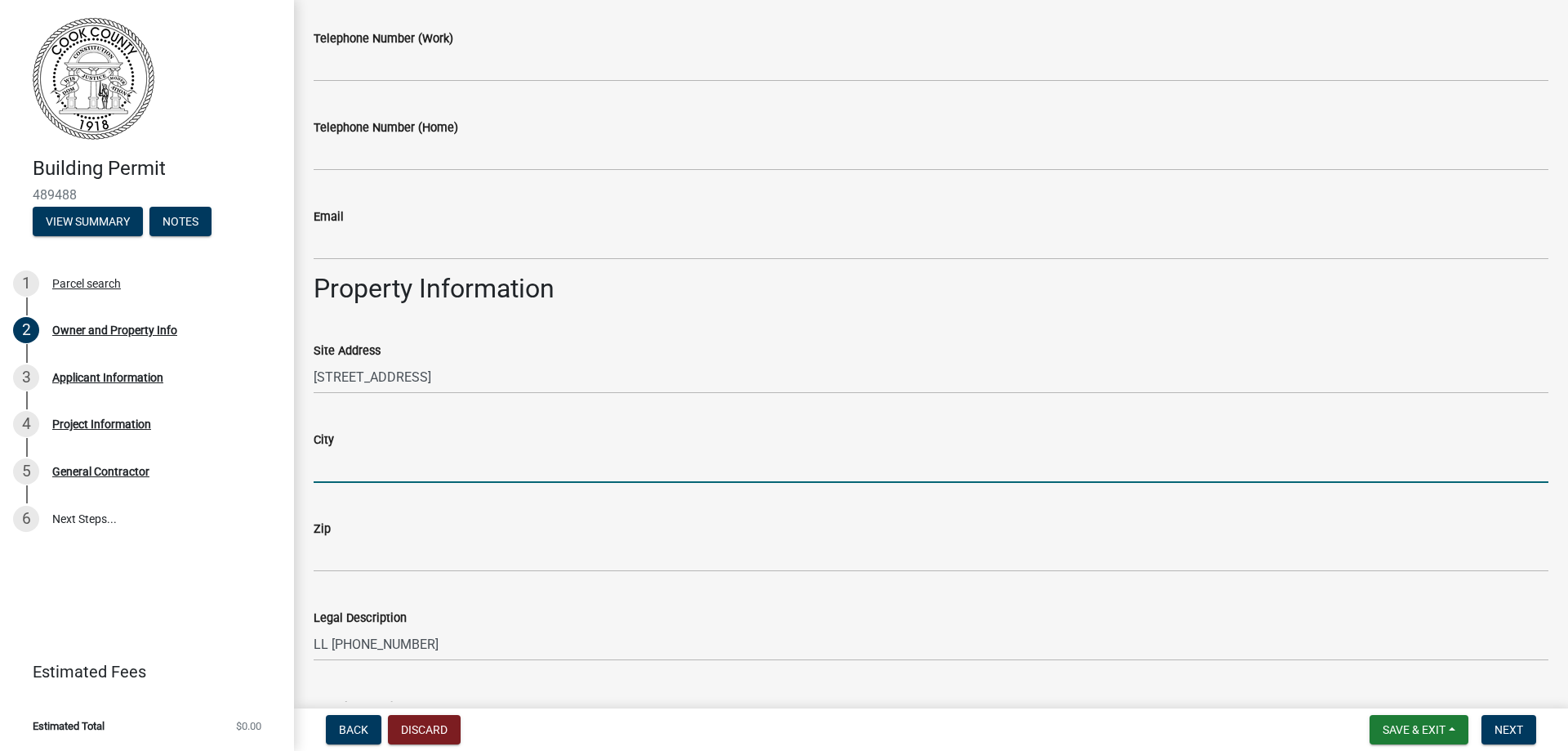
click at [401, 462] on input "City" at bounding box center [931, 466] width 1235 height 33
type input "Adel"
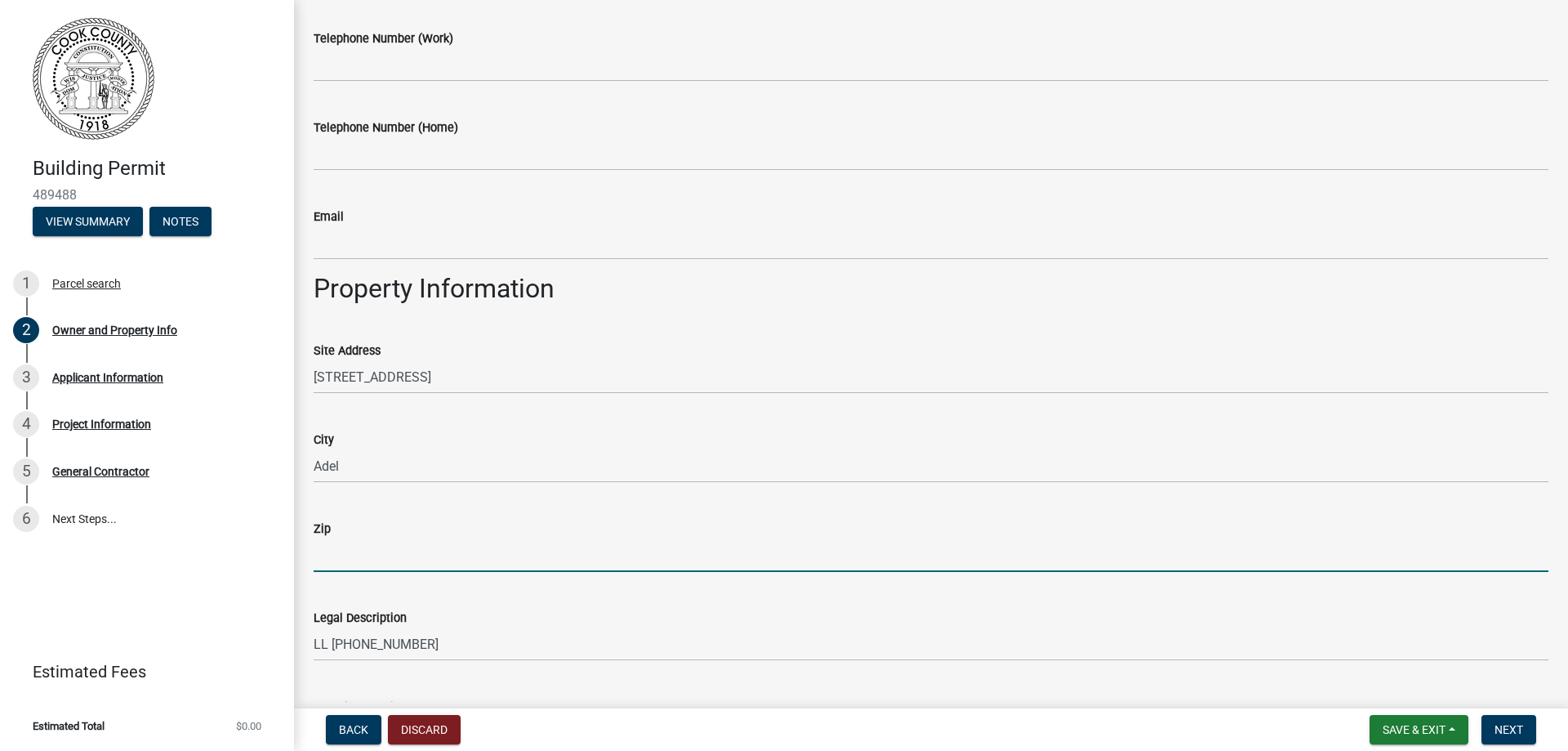
click at [389, 545] on input "Zip" at bounding box center [931, 555] width 1235 height 33
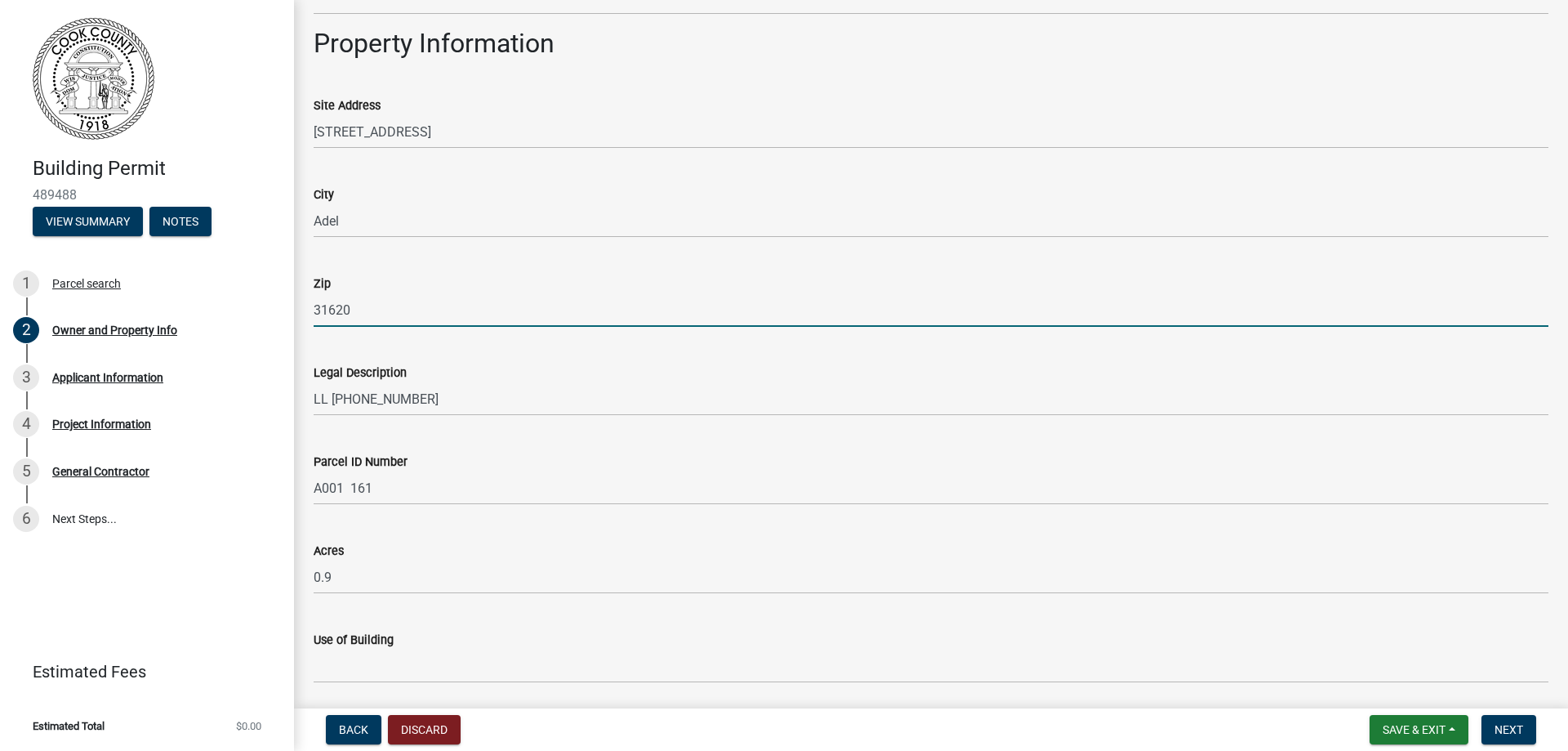
scroll to position [794, 0]
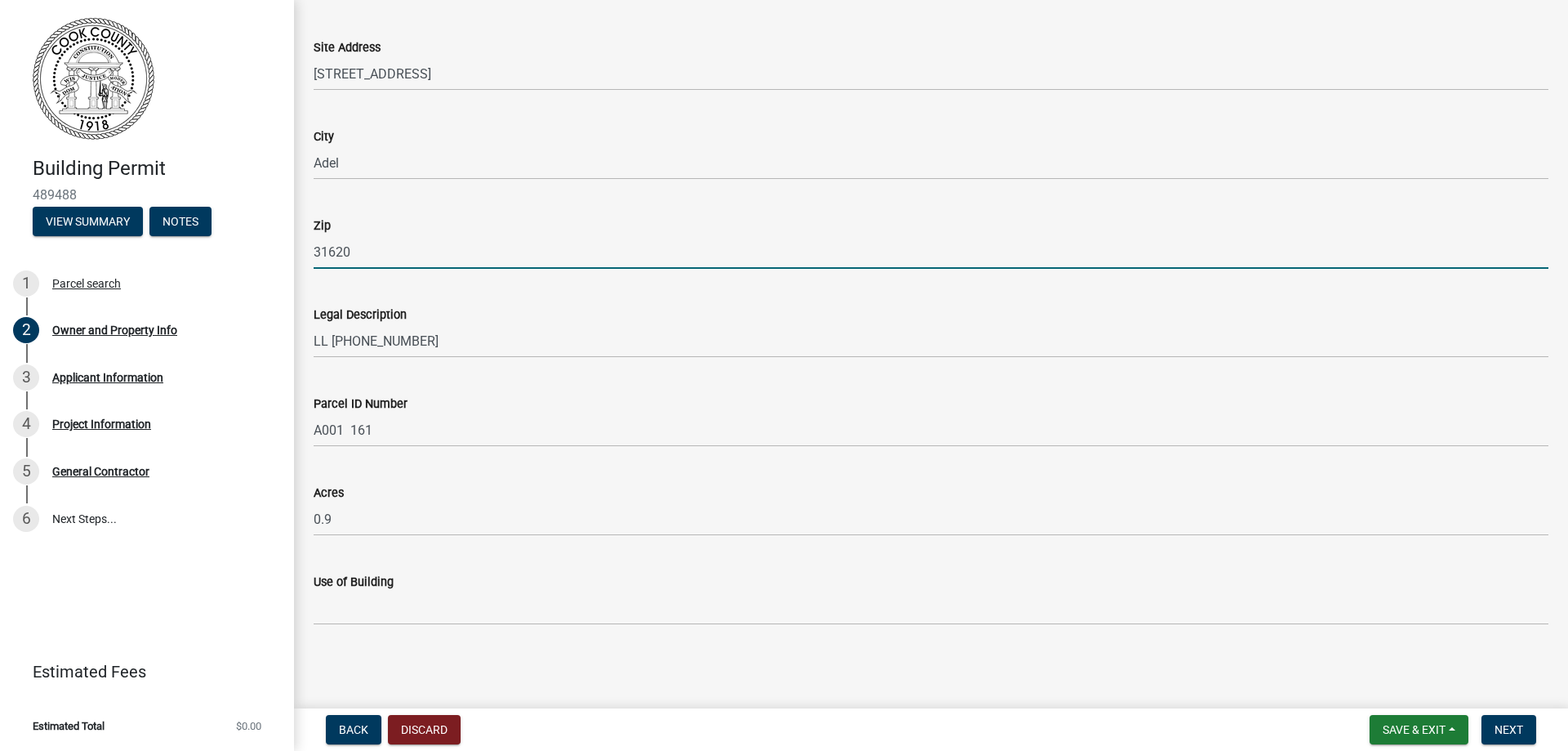
type input "31620"
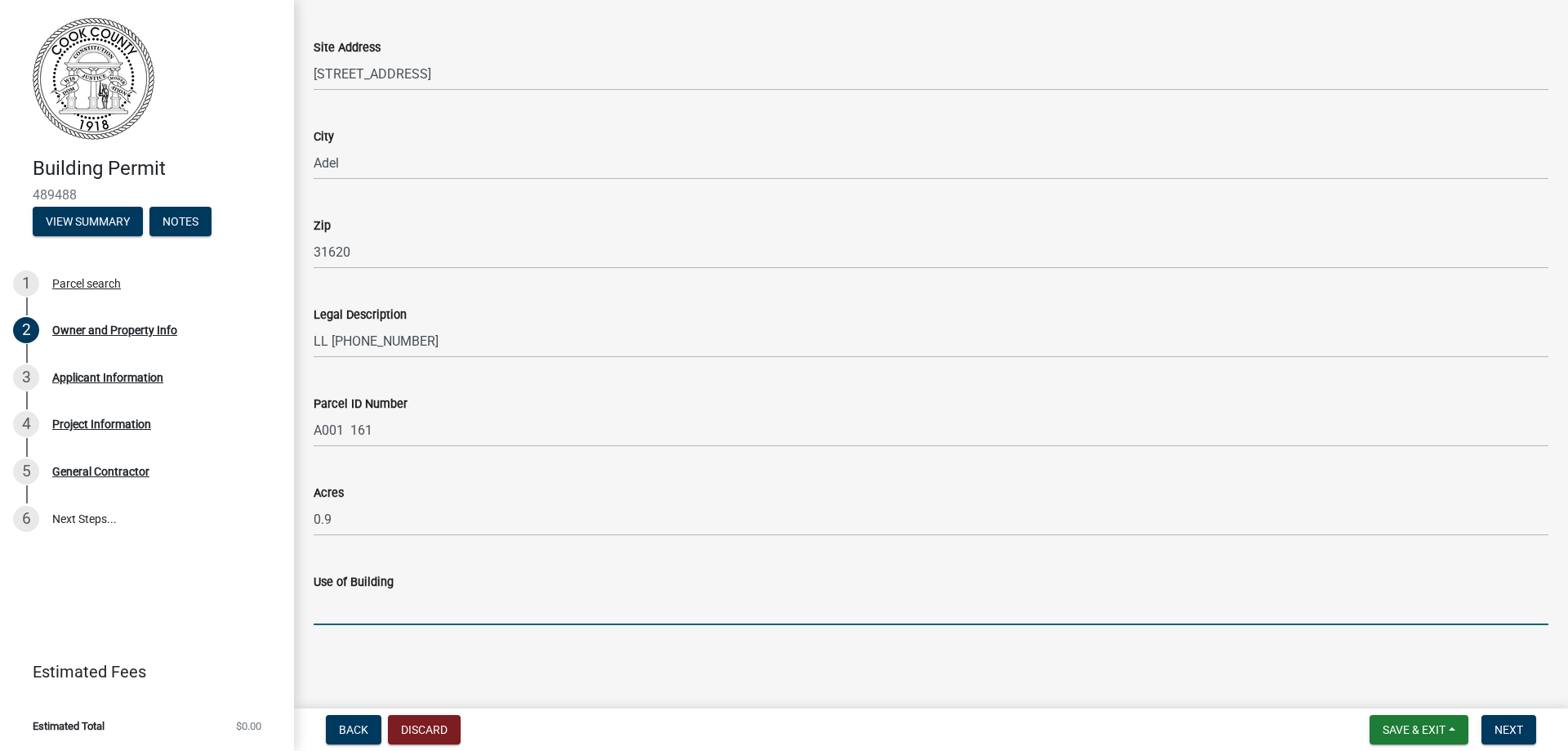
click at [410, 617] on input "Use of Building" at bounding box center [931, 608] width 1235 height 33
type input "Single family Home"
click at [1508, 732] on span "Next" at bounding box center [1508, 730] width 28 height 13
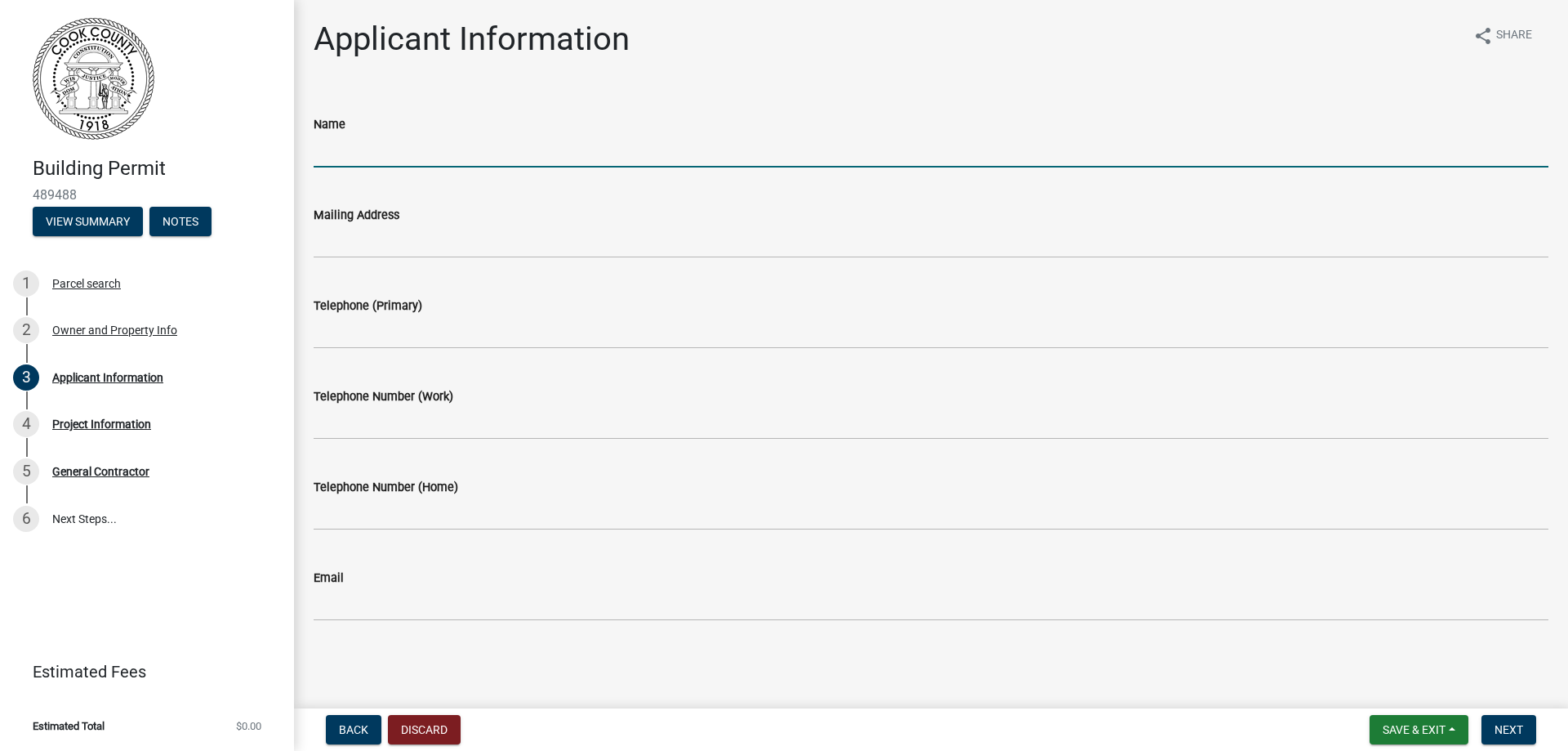
click at [398, 147] on input "Name" at bounding box center [931, 150] width 1235 height 33
type input "[PERSON_NAME]"
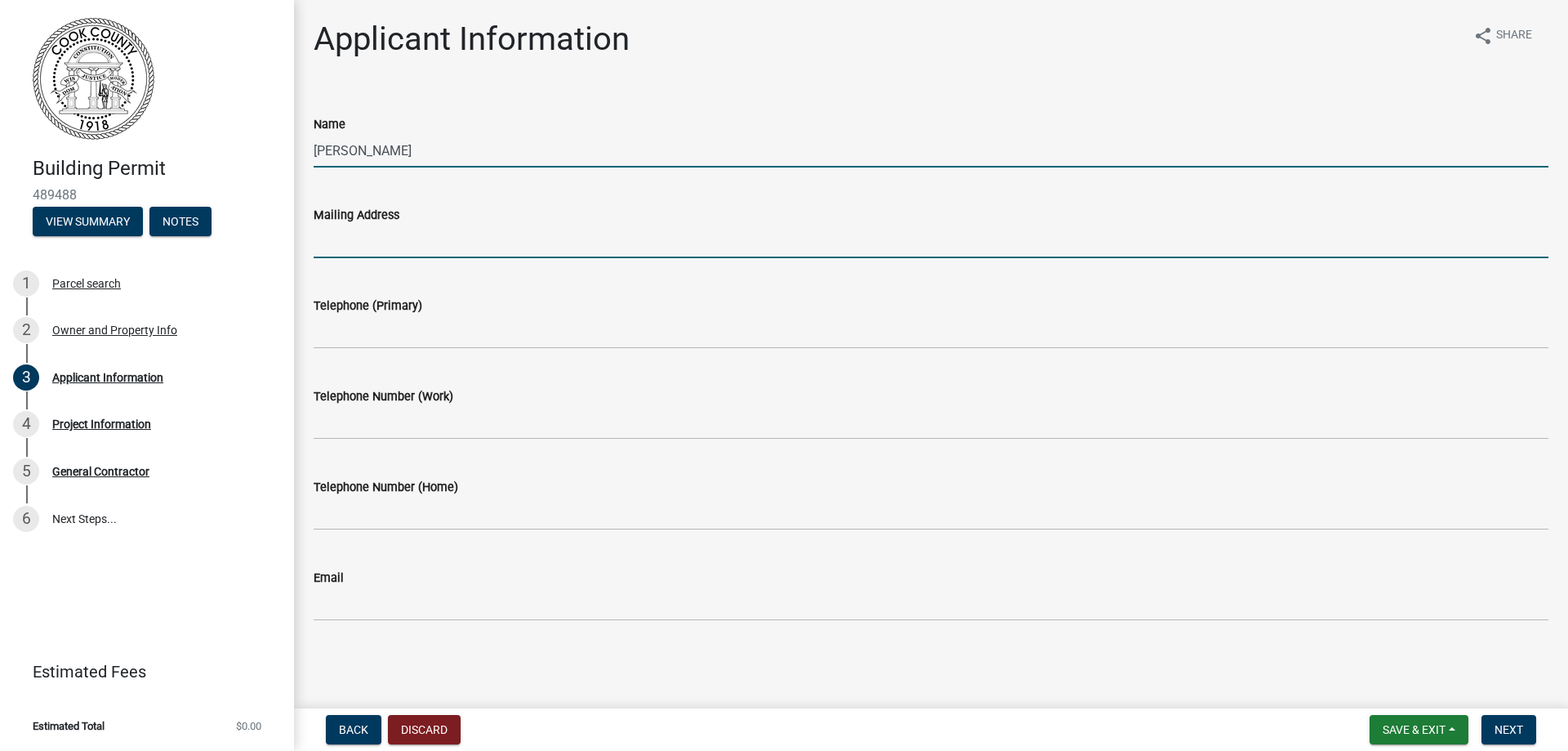
type input "[STREET_ADDRESS][PERSON_NAME]"
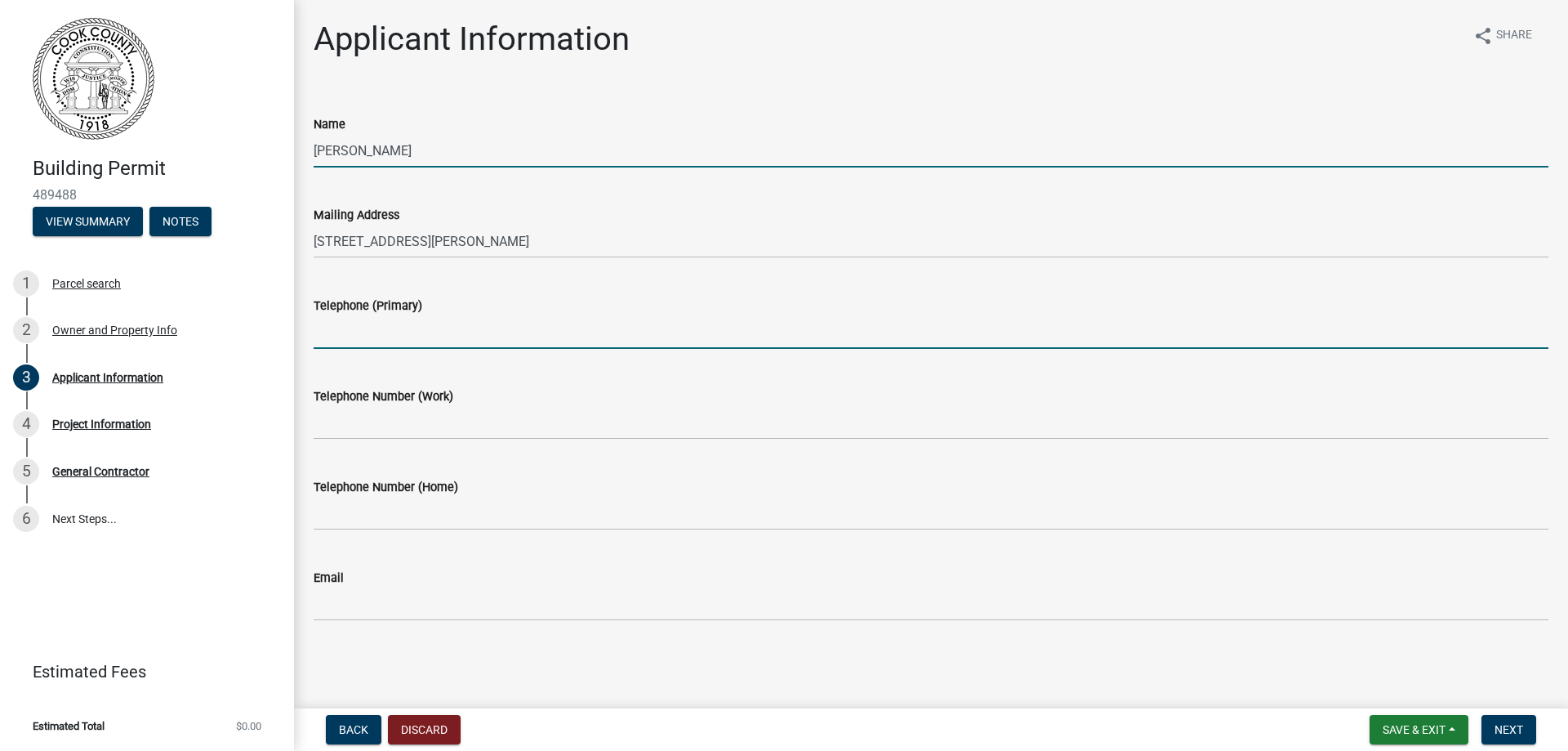
type input "9124496222"
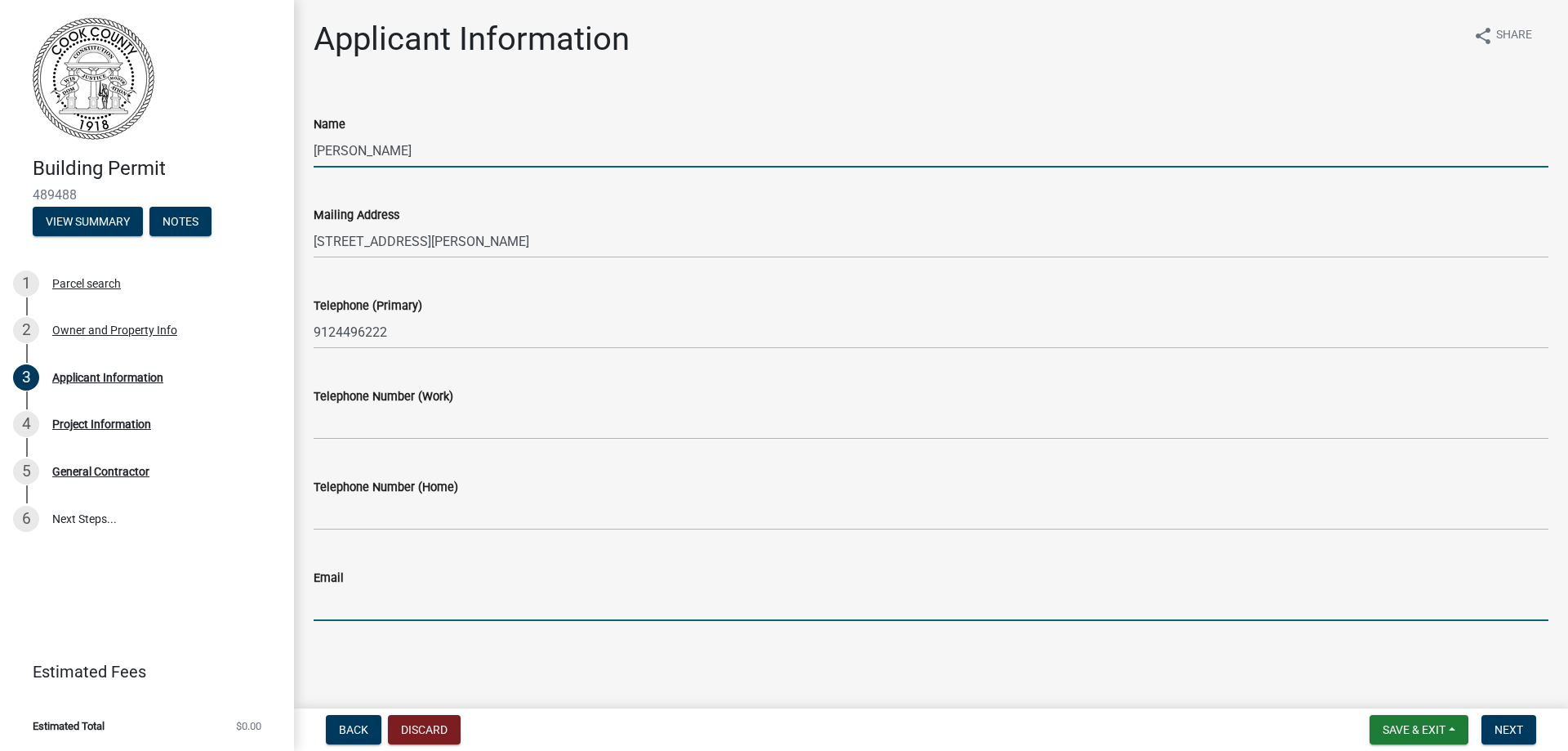
type input "[PERSON_NAME][EMAIL_ADDRESS][DOMAIN_NAME]"
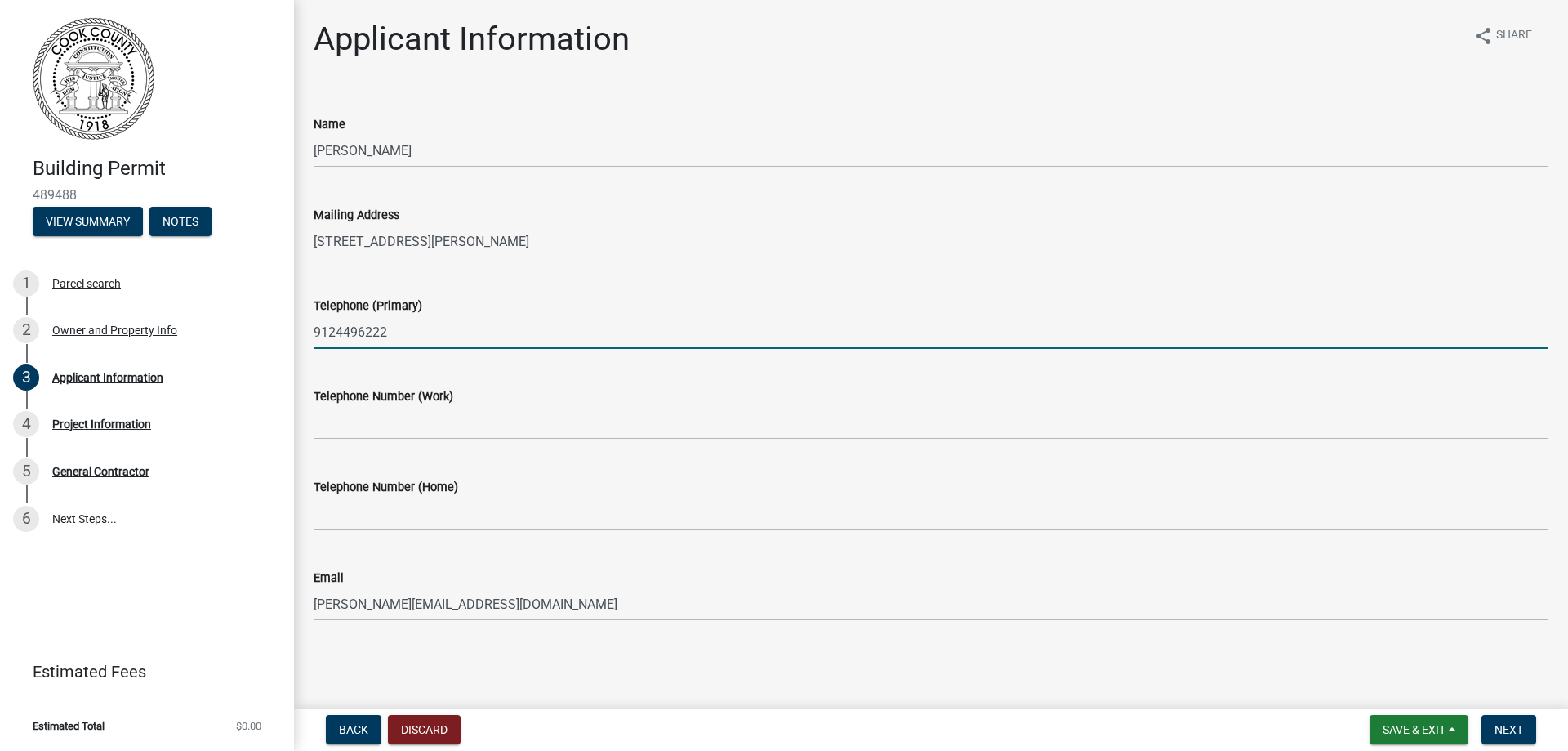
click at [398, 337] on input "9124496222" at bounding box center [931, 332] width 1235 height 33
type input "9122862758"
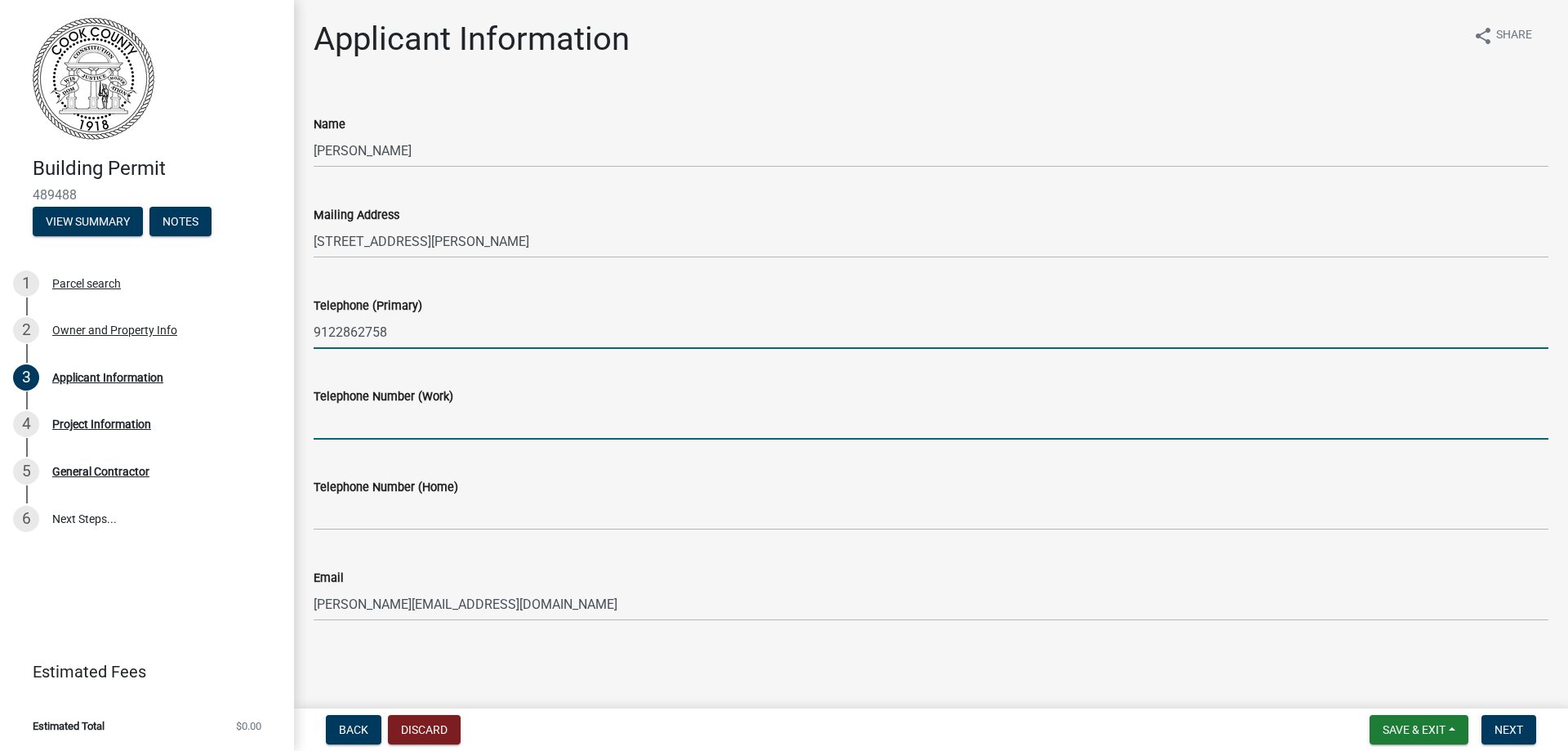
click at [385, 414] on input "Telephone Number (Work)" at bounding box center [931, 423] width 1235 height 33
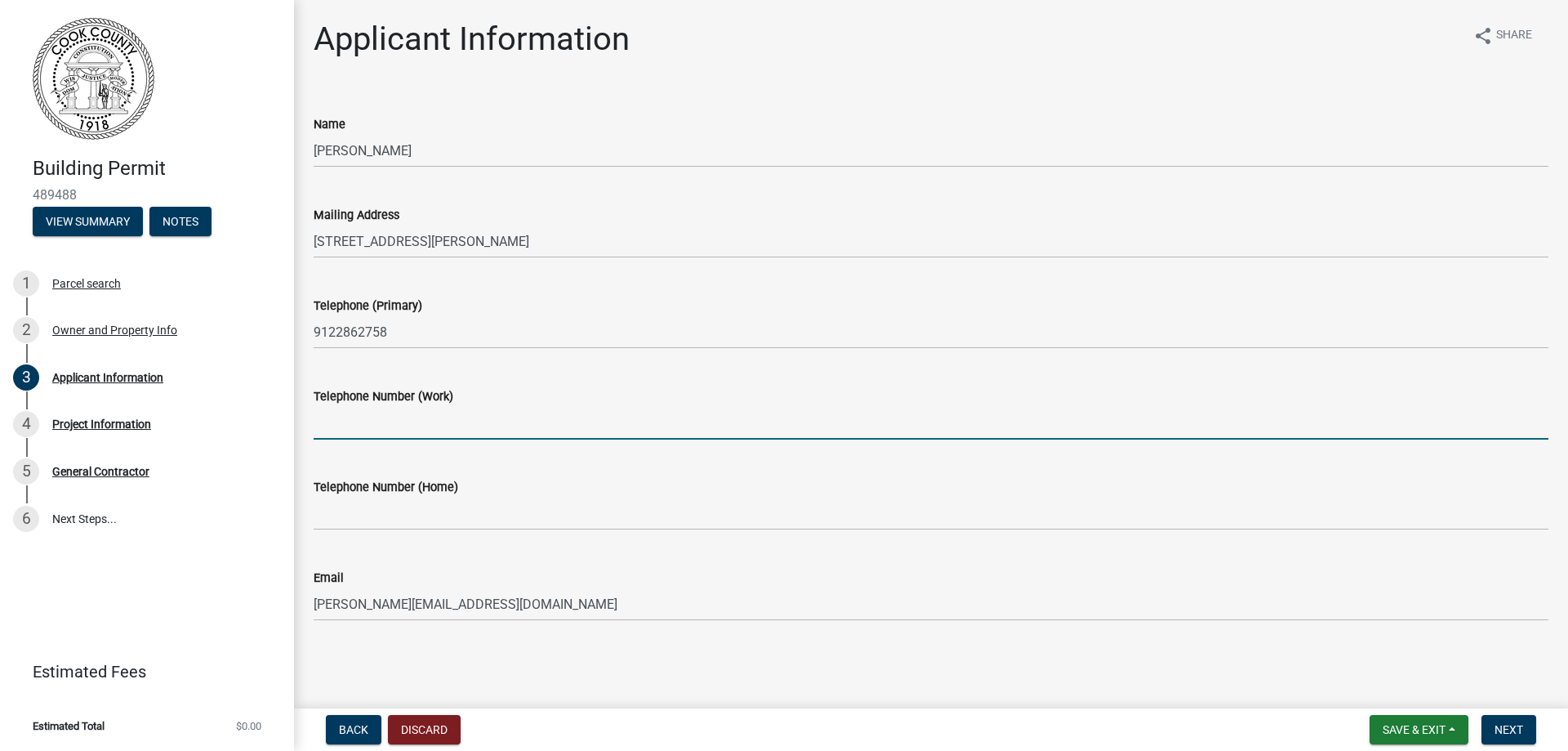
type input "9124496222"
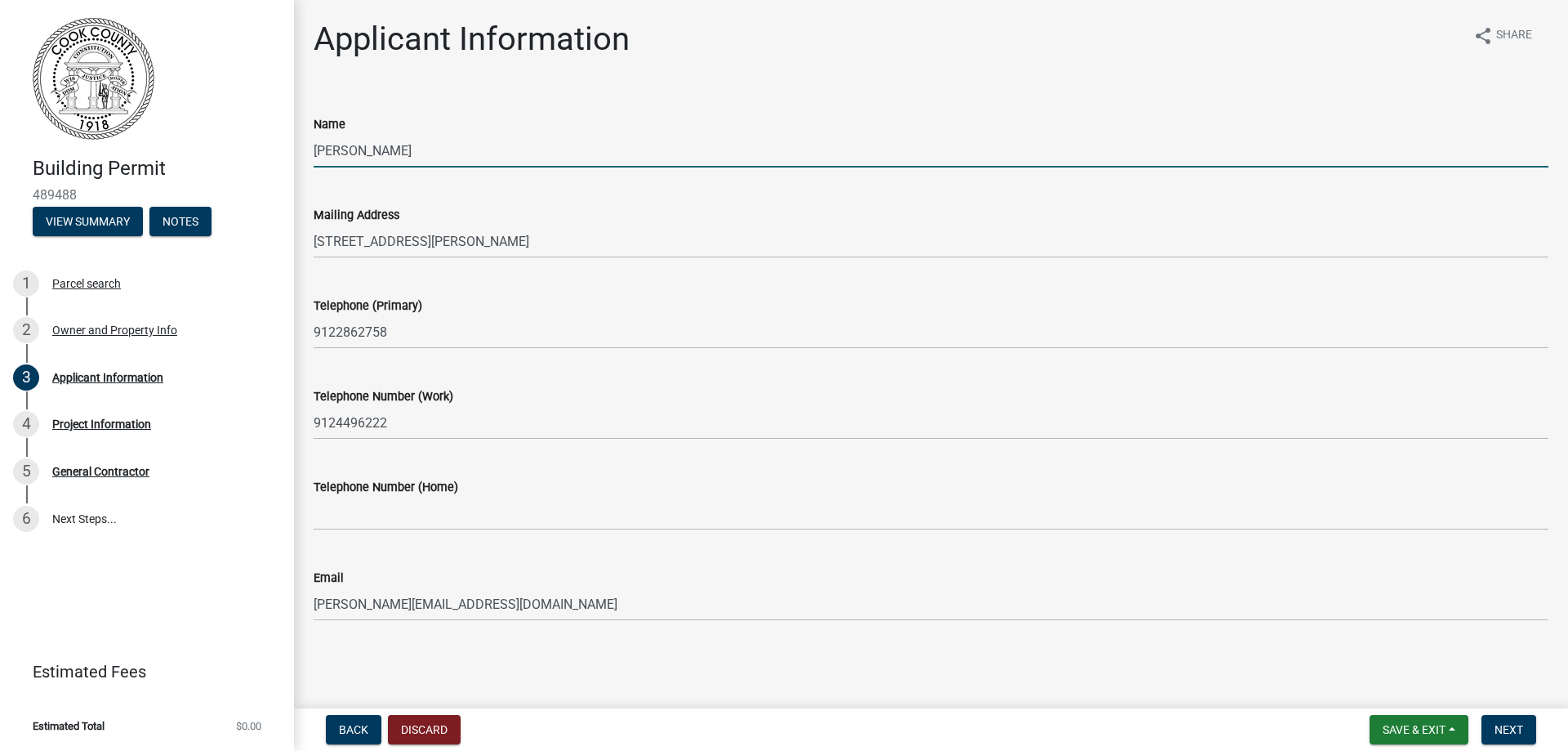
click at [393, 155] on input "[PERSON_NAME]" at bounding box center [931, 150] width 1235 height 33
type input "[PERSON_NAME]"
click at [1519, 729] on span "Next" at bounding box center [1508, 730] width 28 height 13
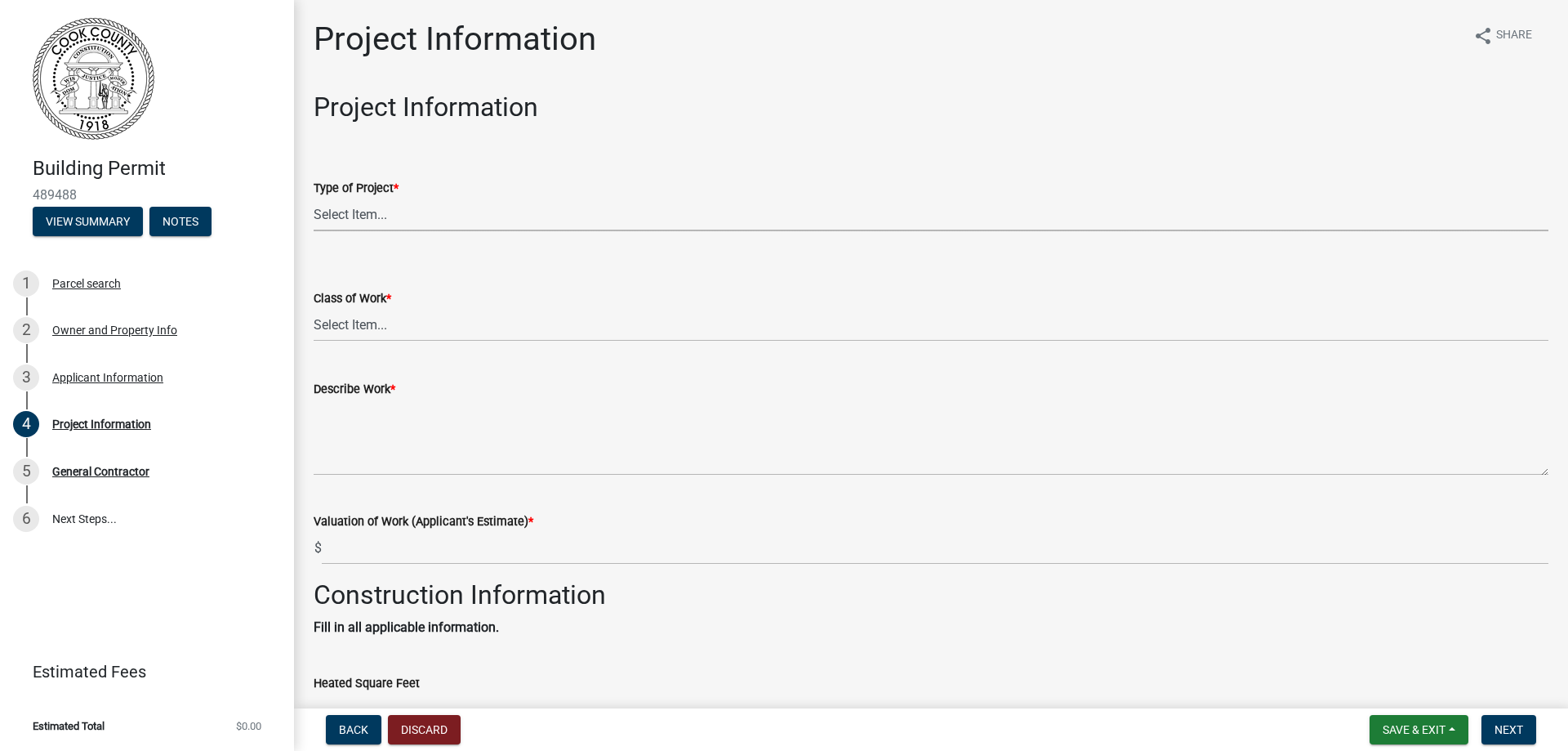
click at [402, 222] on select "Select Item... Manufactured Home New Single Family New Multi-Family New Commerc…" at bounding box center [931, 214] width 1235 height 33
click at [314, 198] on select "Select Item... Manufactured Home New Single Family New Multi-Family New Commerc…" at bounding box center [931, 214] width 1235 height 33
select select "42590599-3c97-479d-b3e9-fbeca9af4fb5"
click at [398, 322] on select "Select Item... Addition Alteration Demolish Erect Move Relocate Repair ReRoof" at bounding box center [931, 324] width 1235 height 33
click at [314, 308] on select "Select Item... Addition Alteration Demolish Erect Move Relocate Repair ReRoof" at bounding box center [931, 324] width 1235 height 33
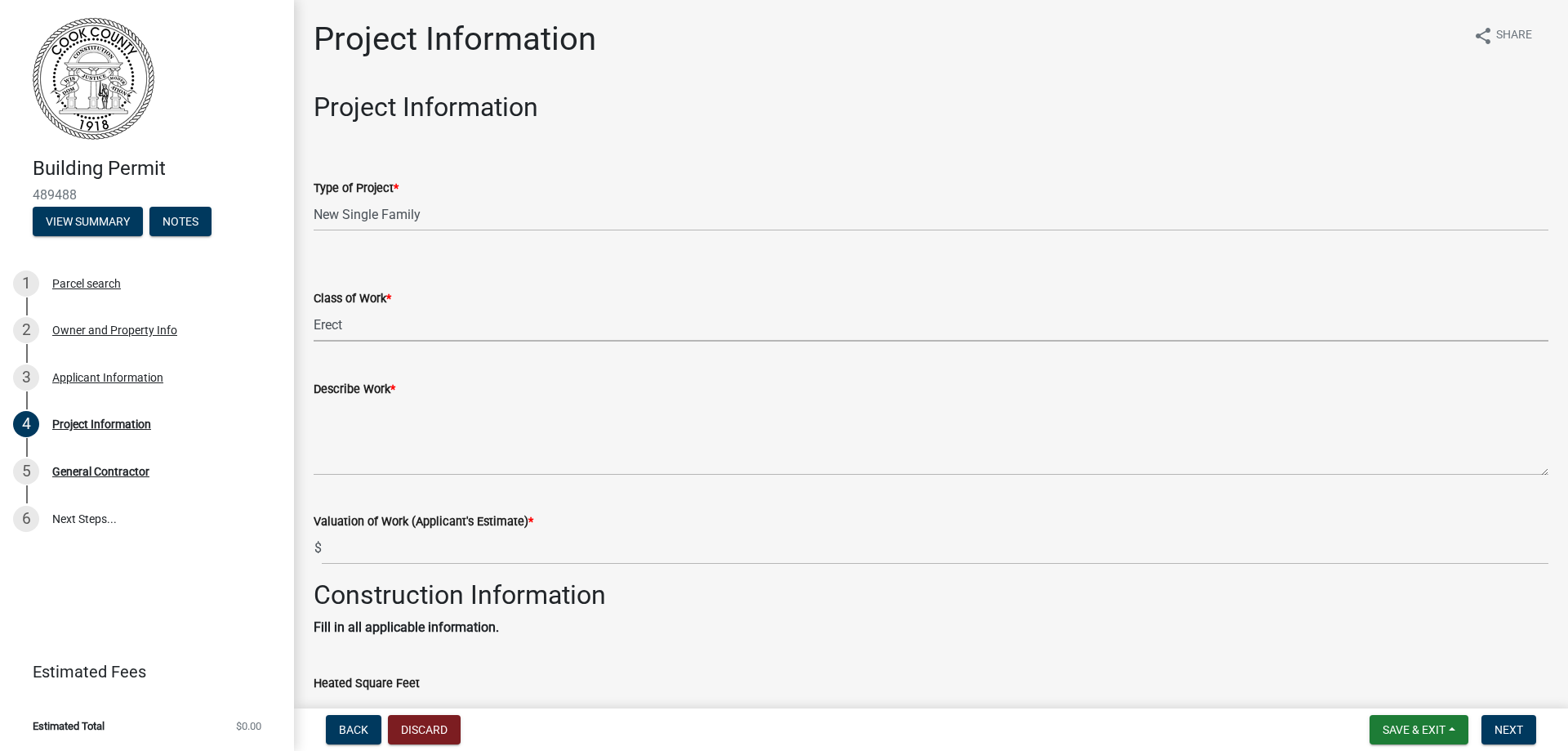
select select "f413462a-a798-4a98-8478-fb6197e89690"
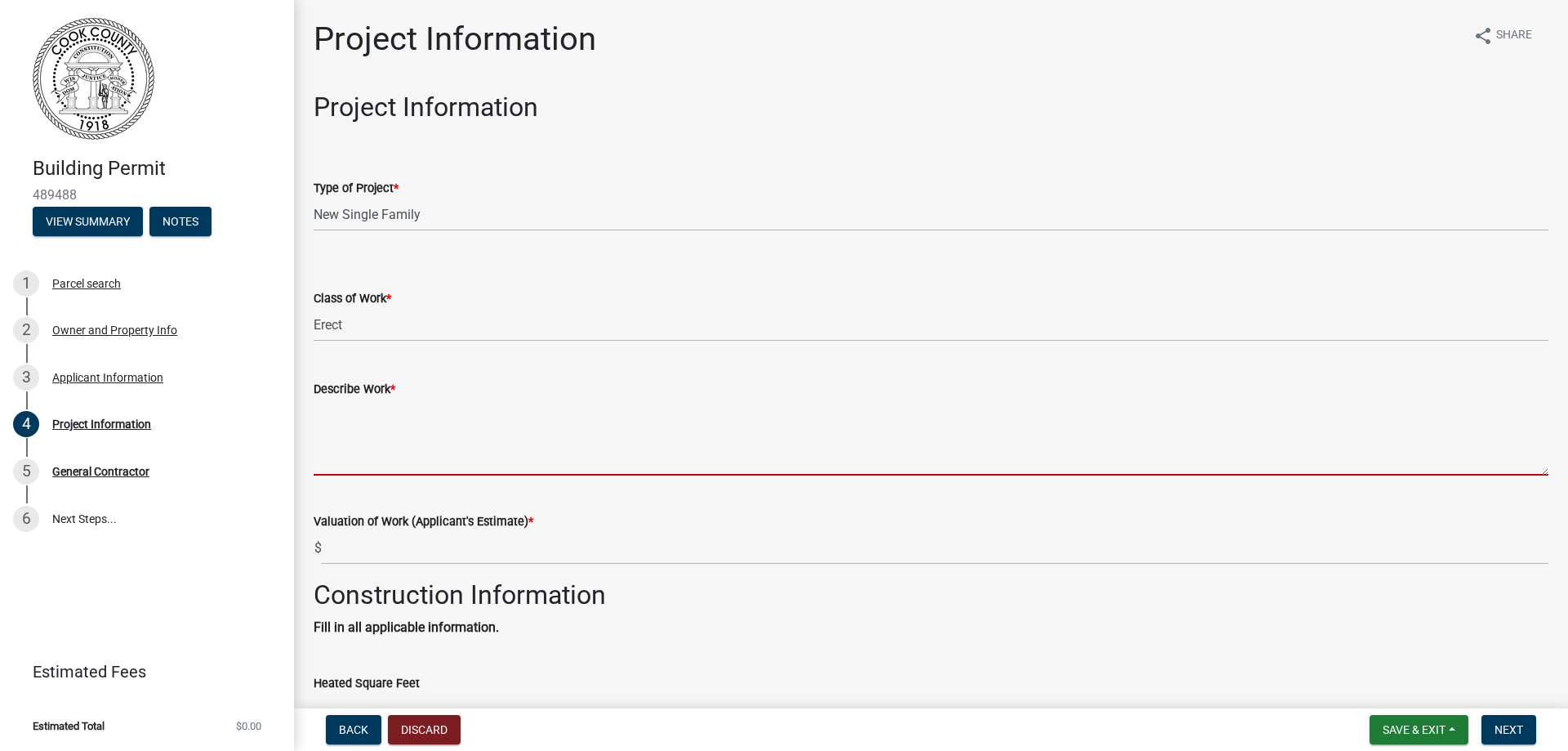
click at [372, 458] on textarea "Describe Work *" at bounding box center [931, 437] width 1235 height 77
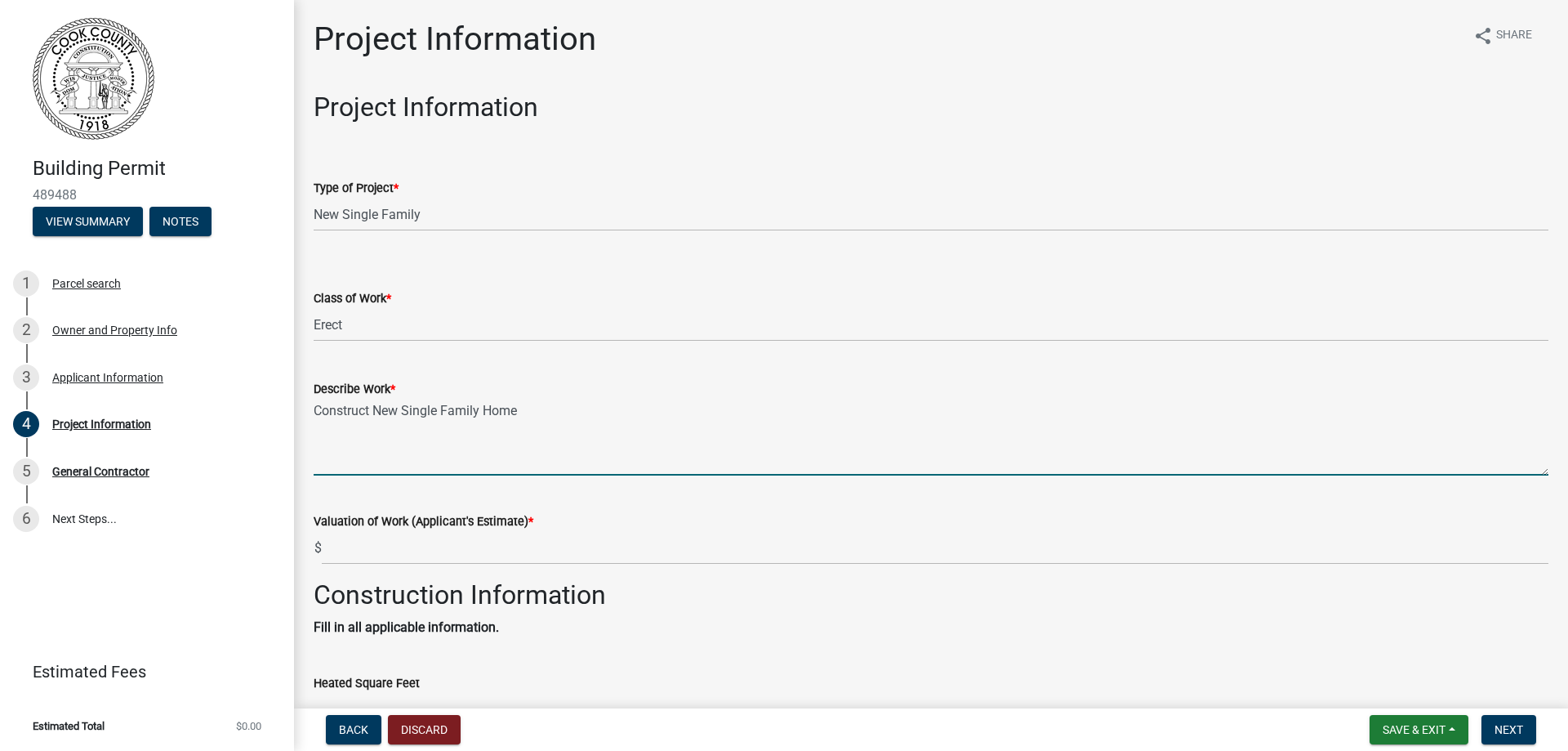
type textarea "Construct New Single Family Home"
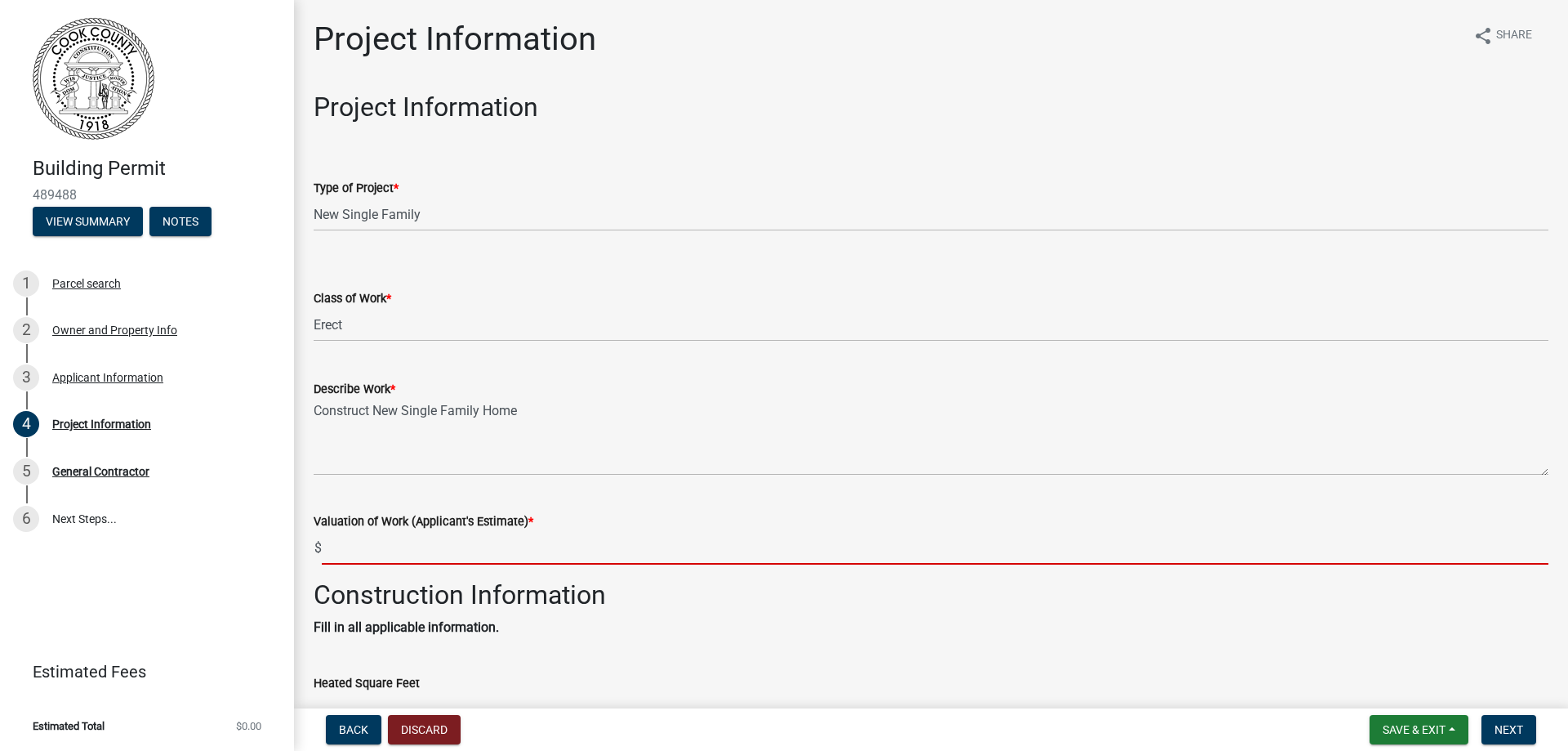
click at [338, 551] on input "text" at bounding box center [936, 548] width 1227 height 33
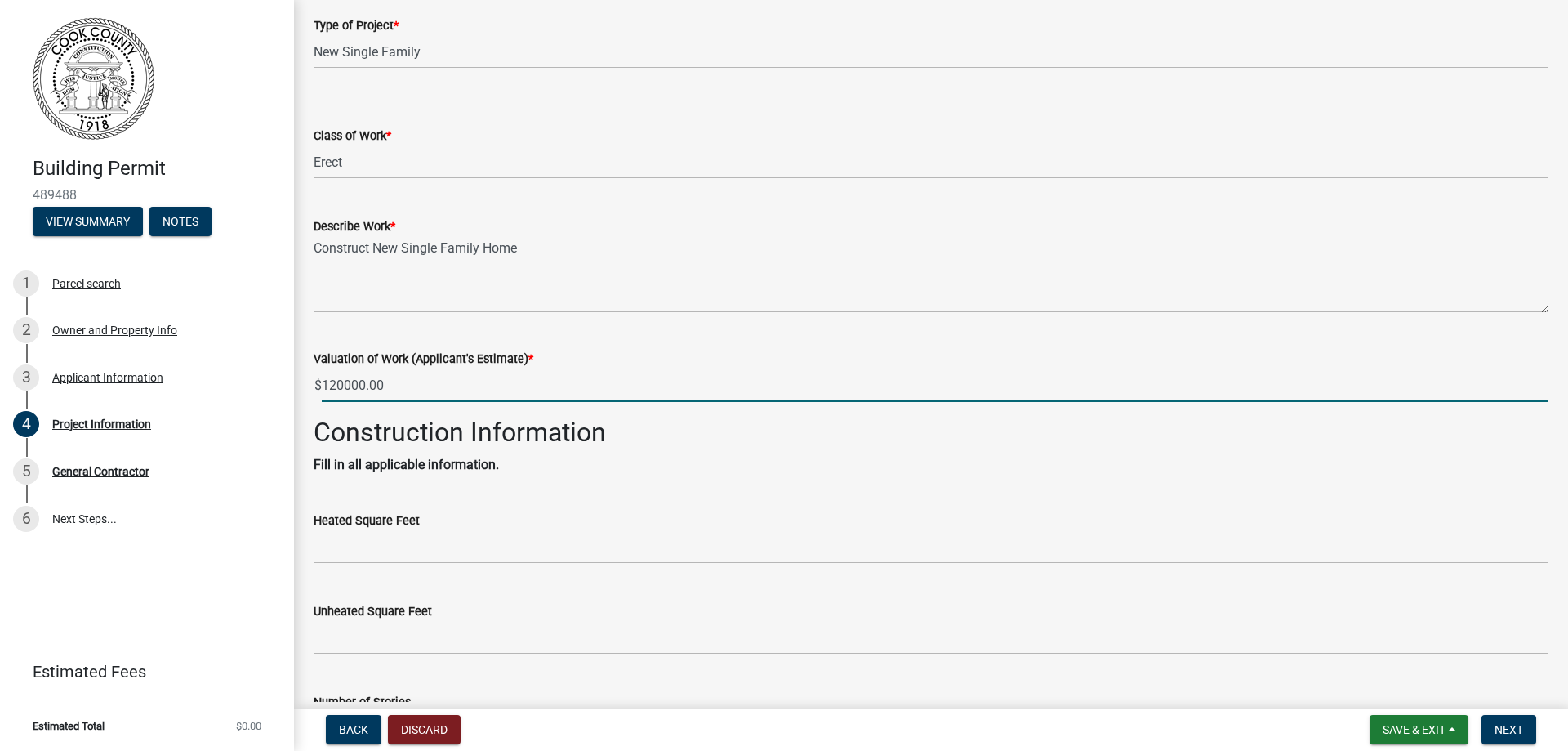
scroll to position [245, 0]
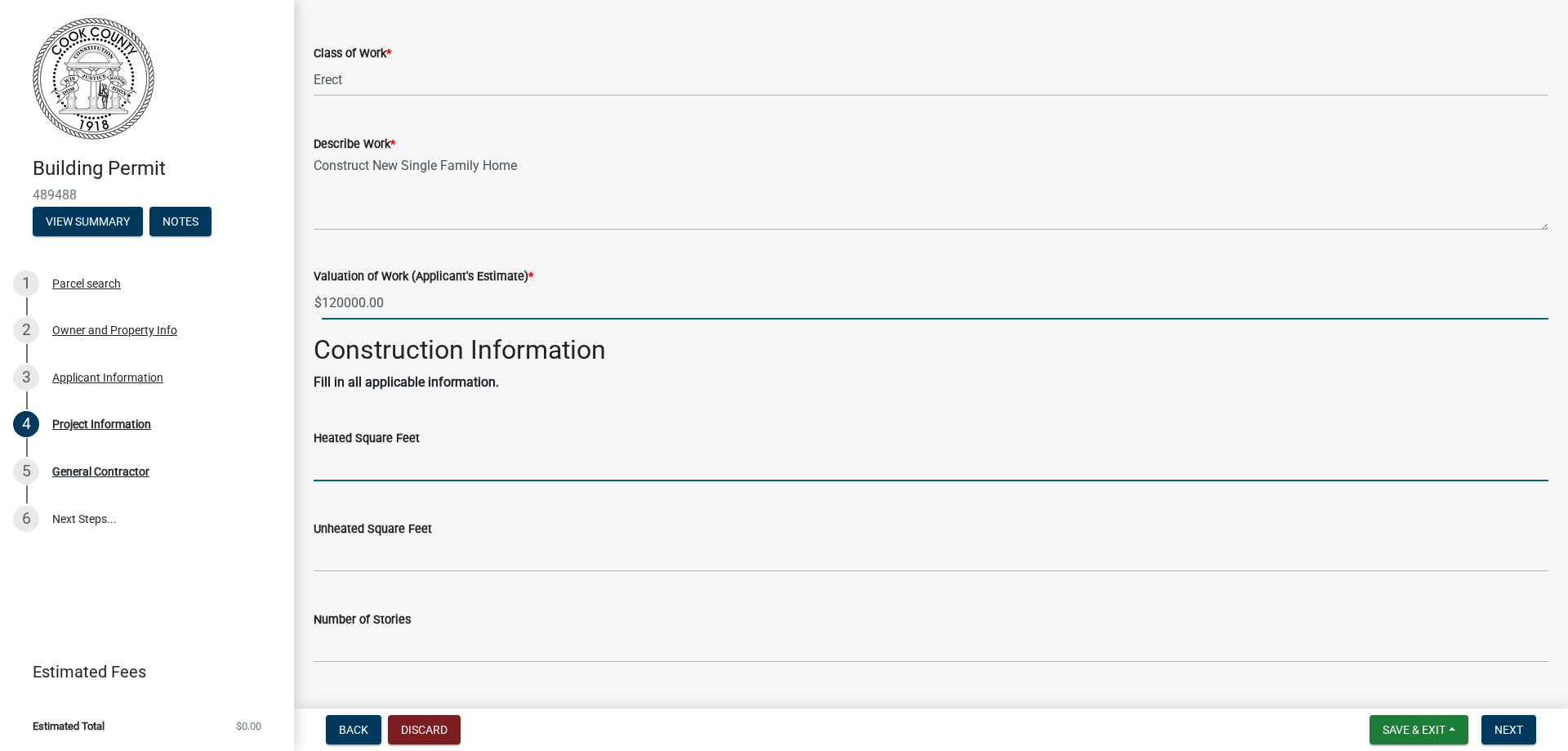
type input "120000"
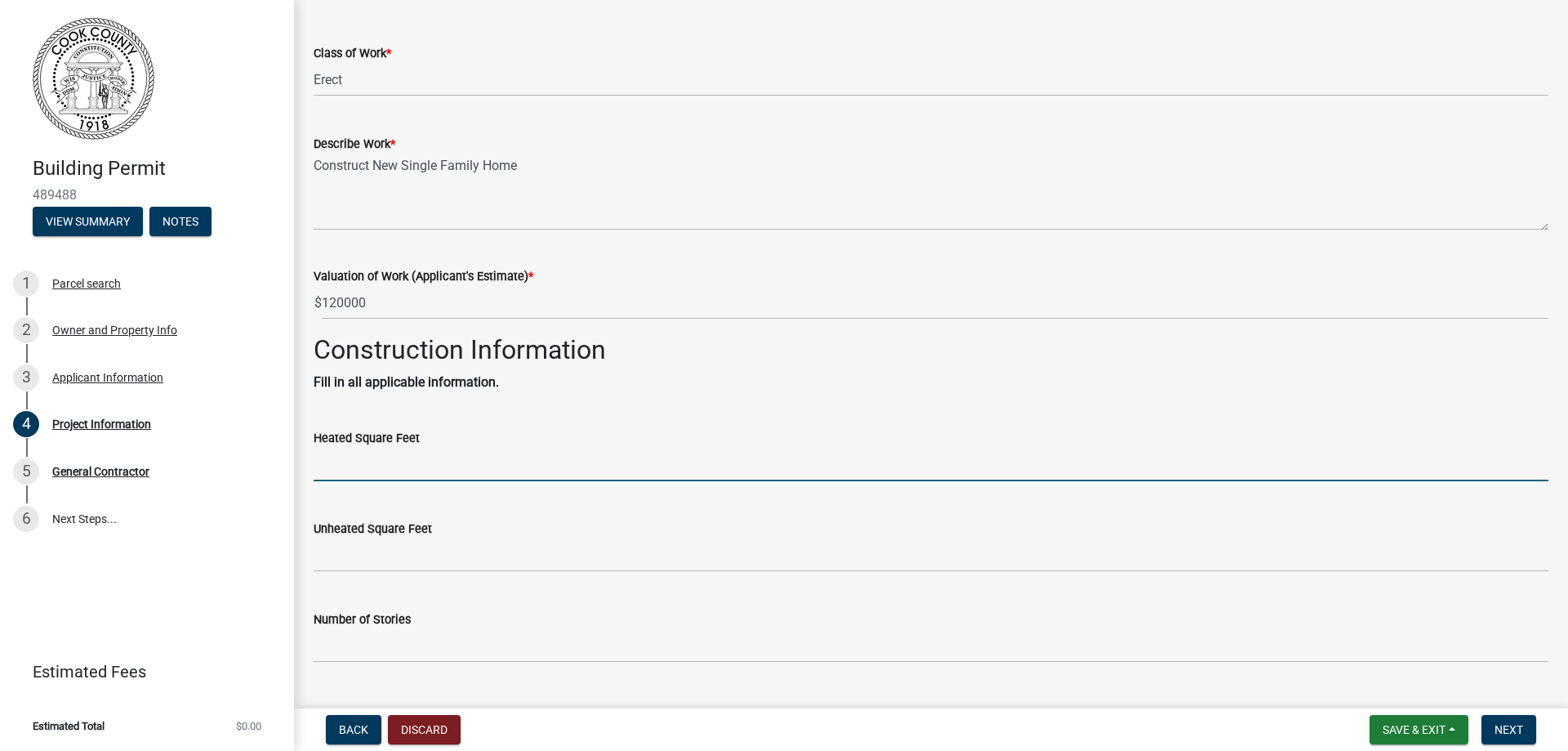
click at [348, 460] on input "text" at bounding box center [931, 464] width 1235 height 33
type input "1092"
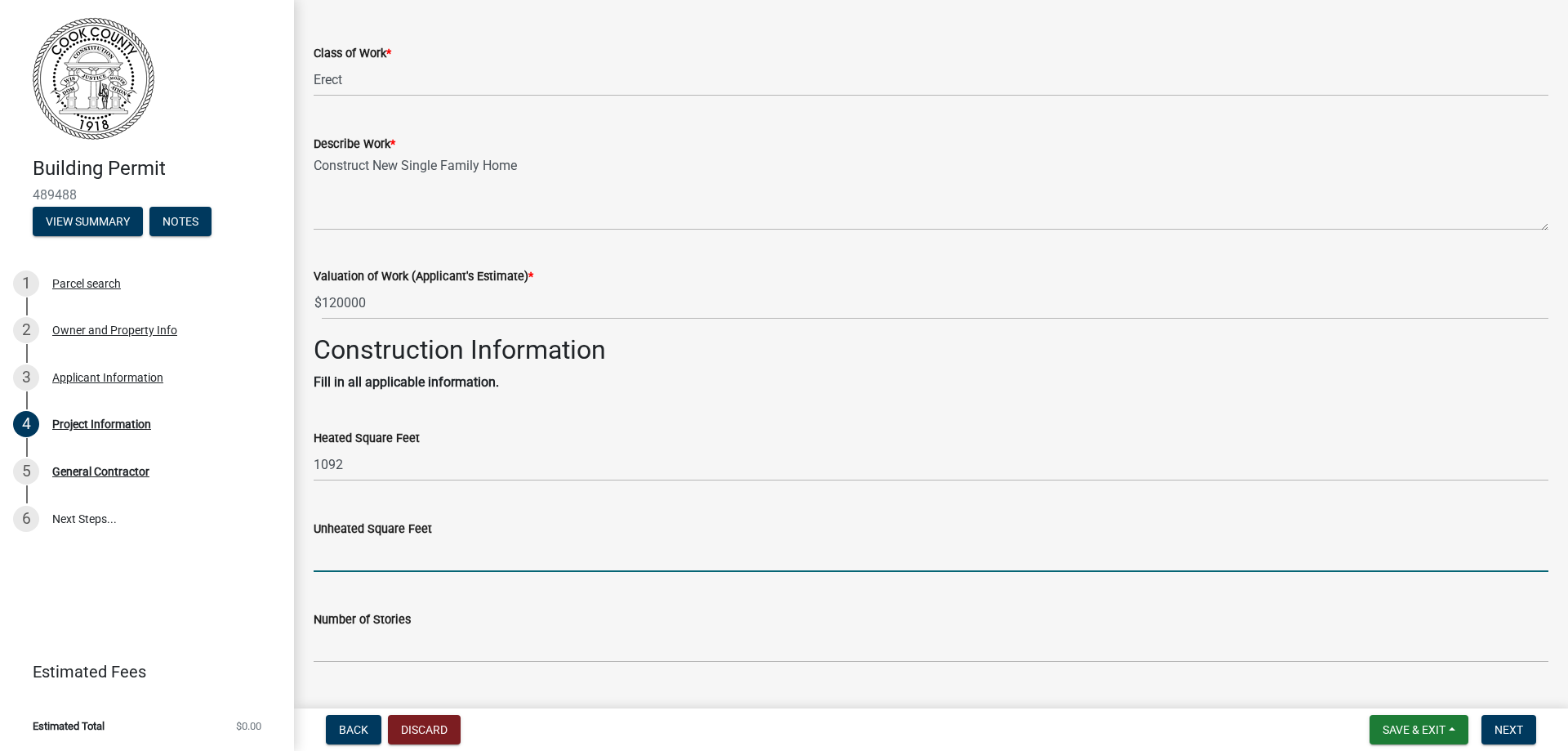
click at [368, 567] on input "text" at bounding box center [931, 555] width 1235 height 33
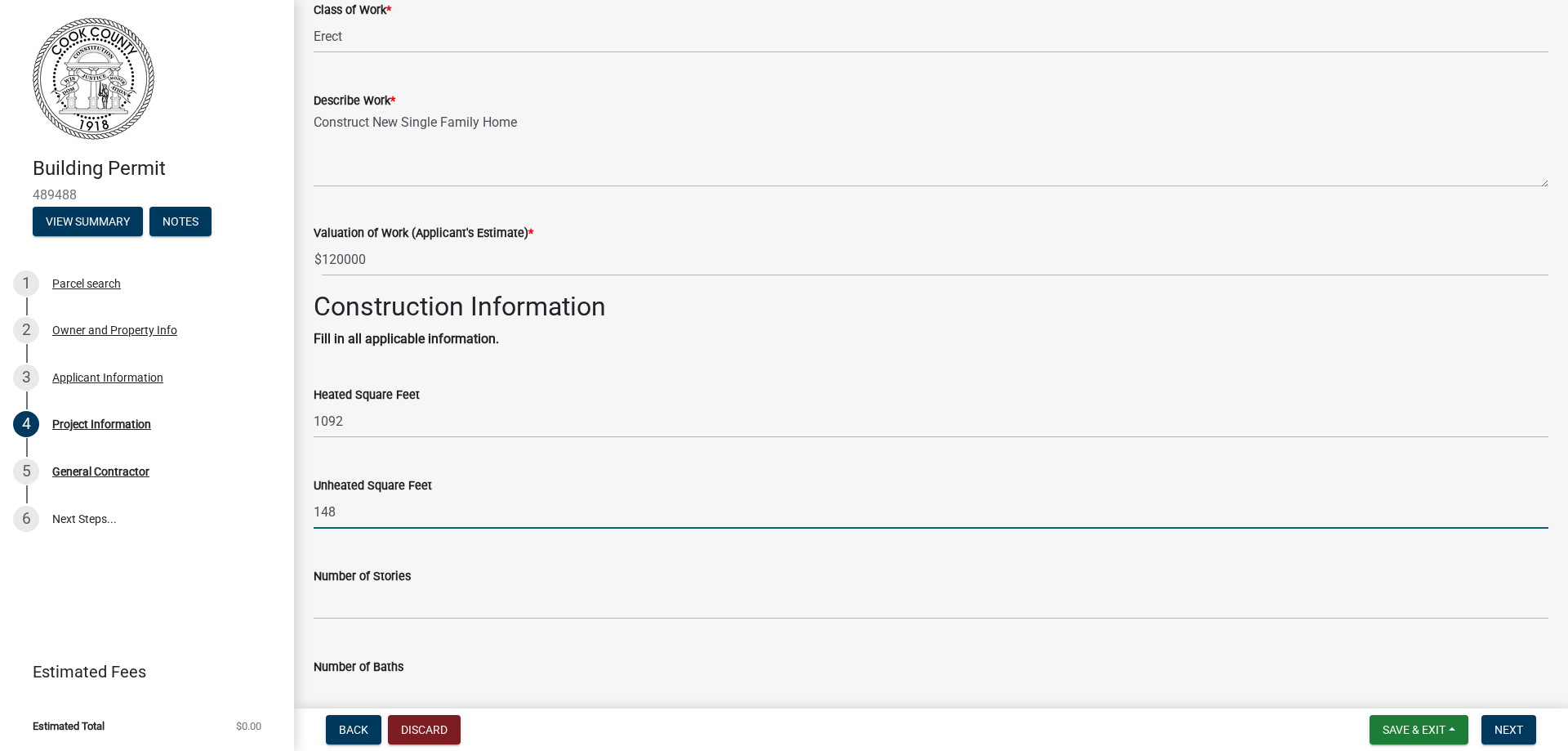
scroll to position [327, 0]
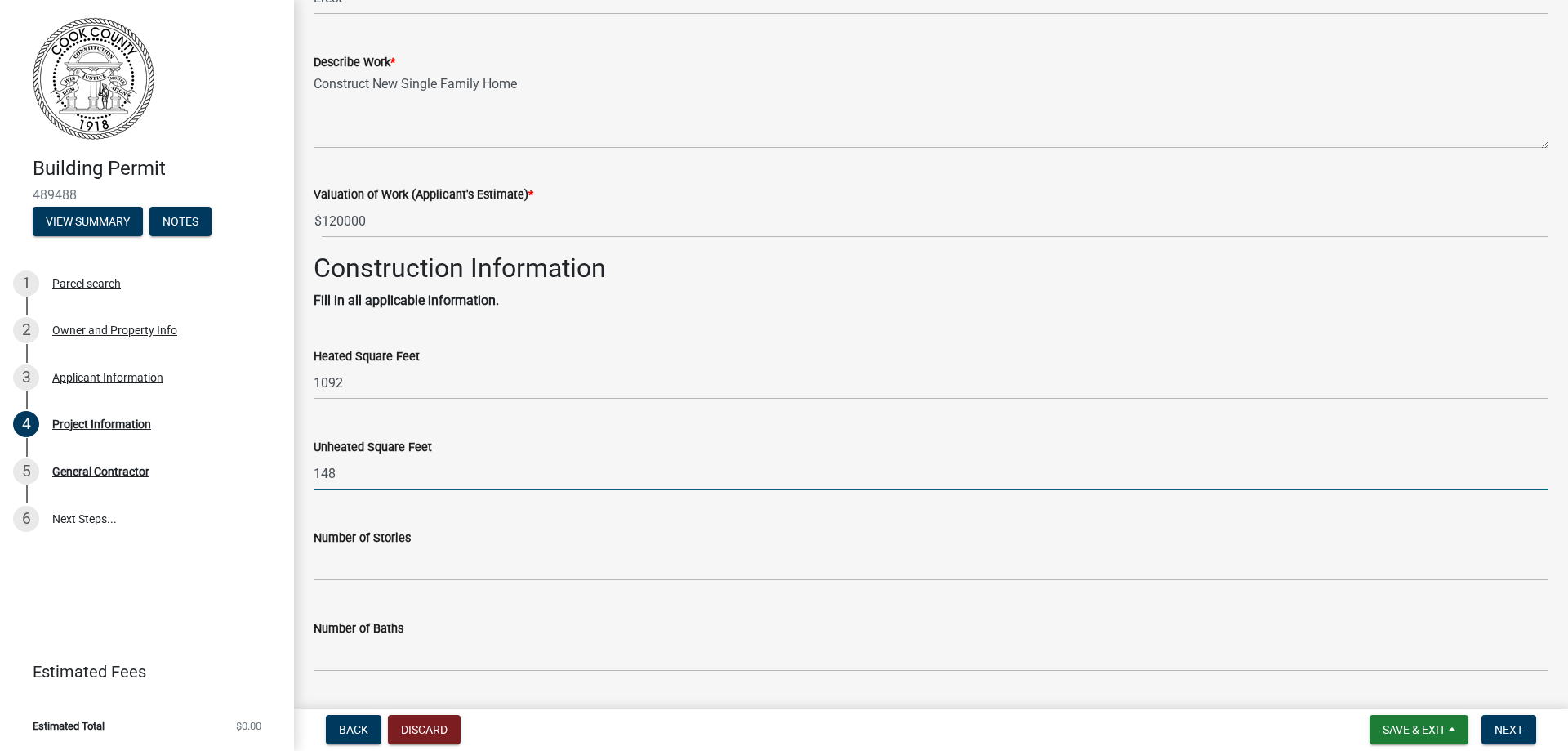
type input "148"
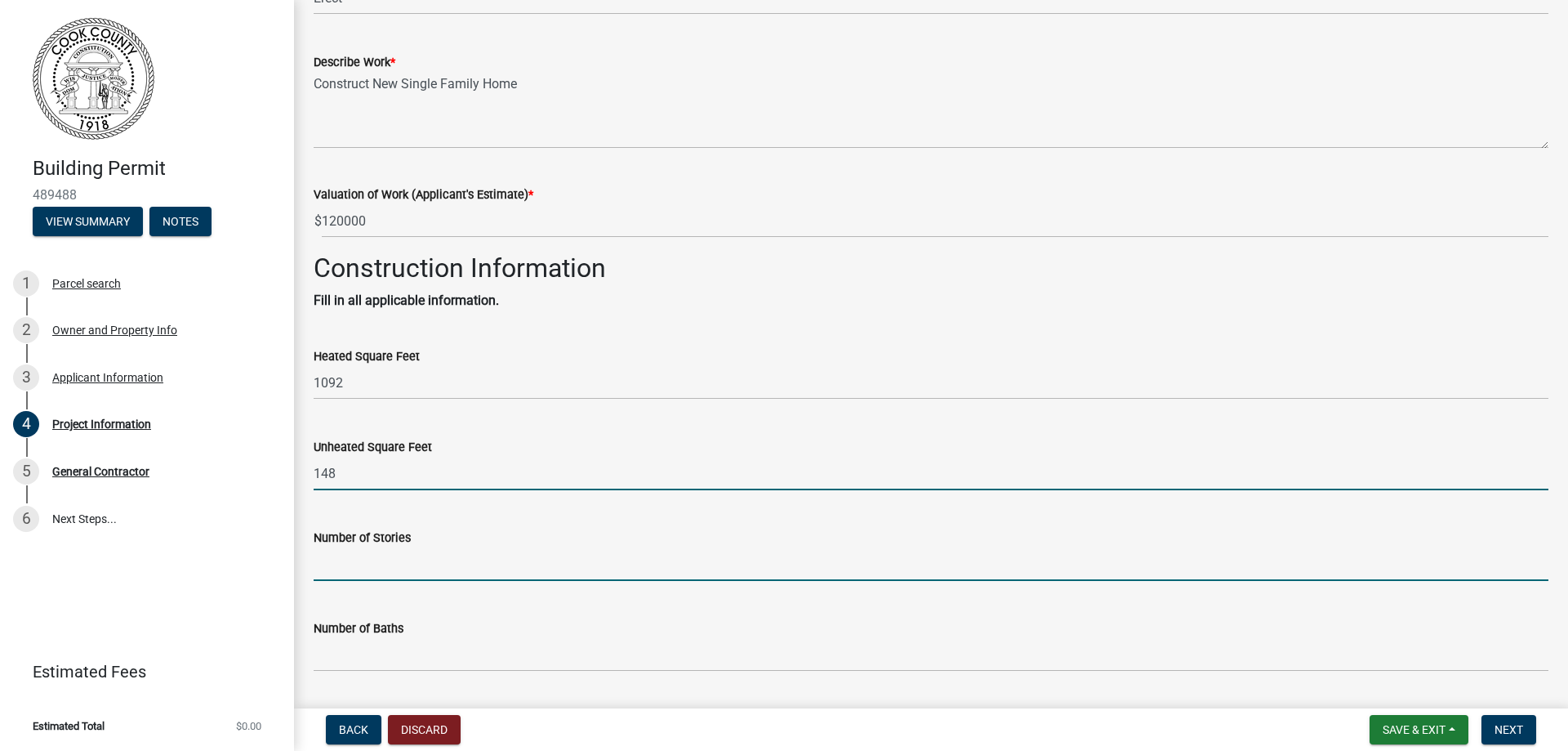
click at [335, 562] on input "text" at bounding box center [931, 564] width 1235 height 33
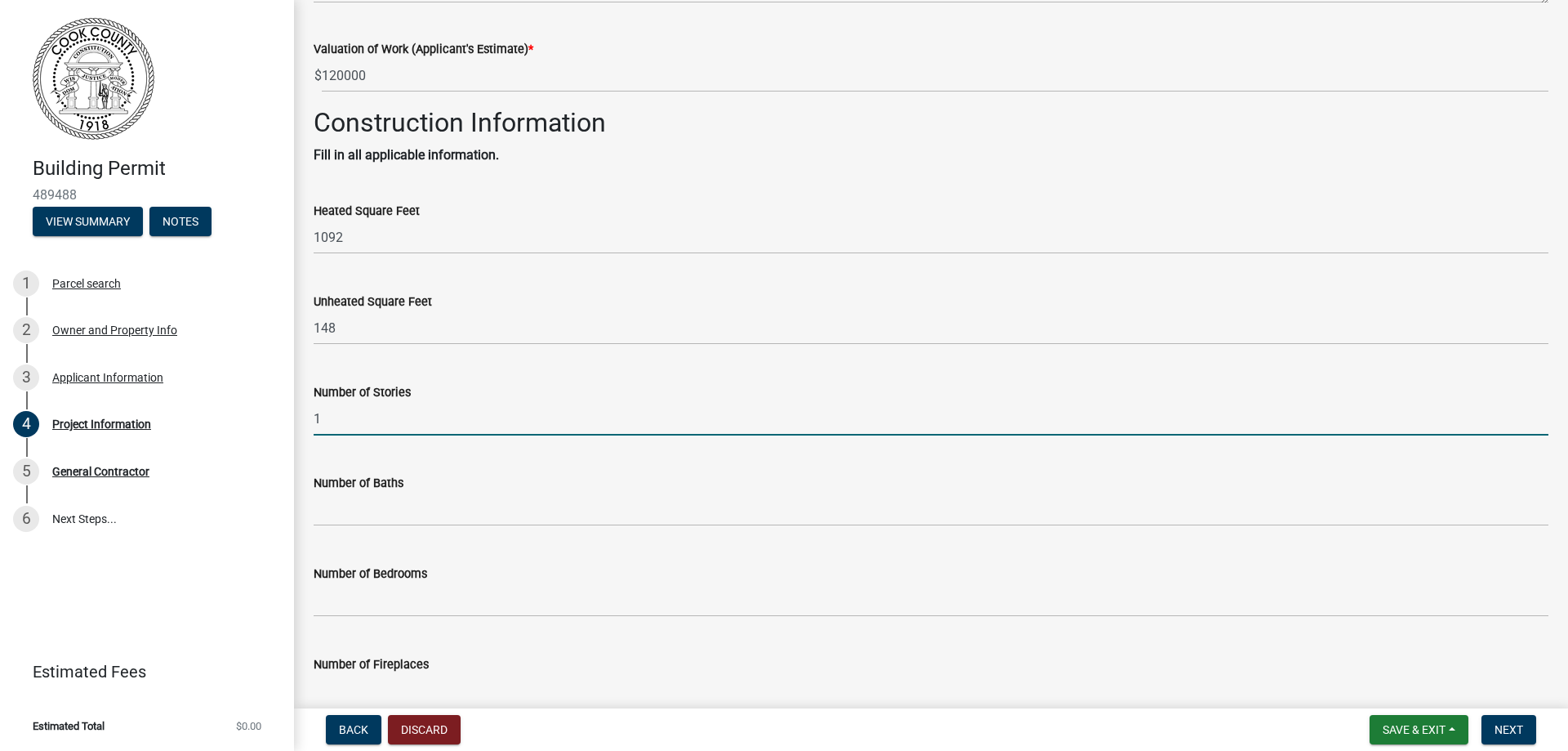
scroll to position [490, 0]
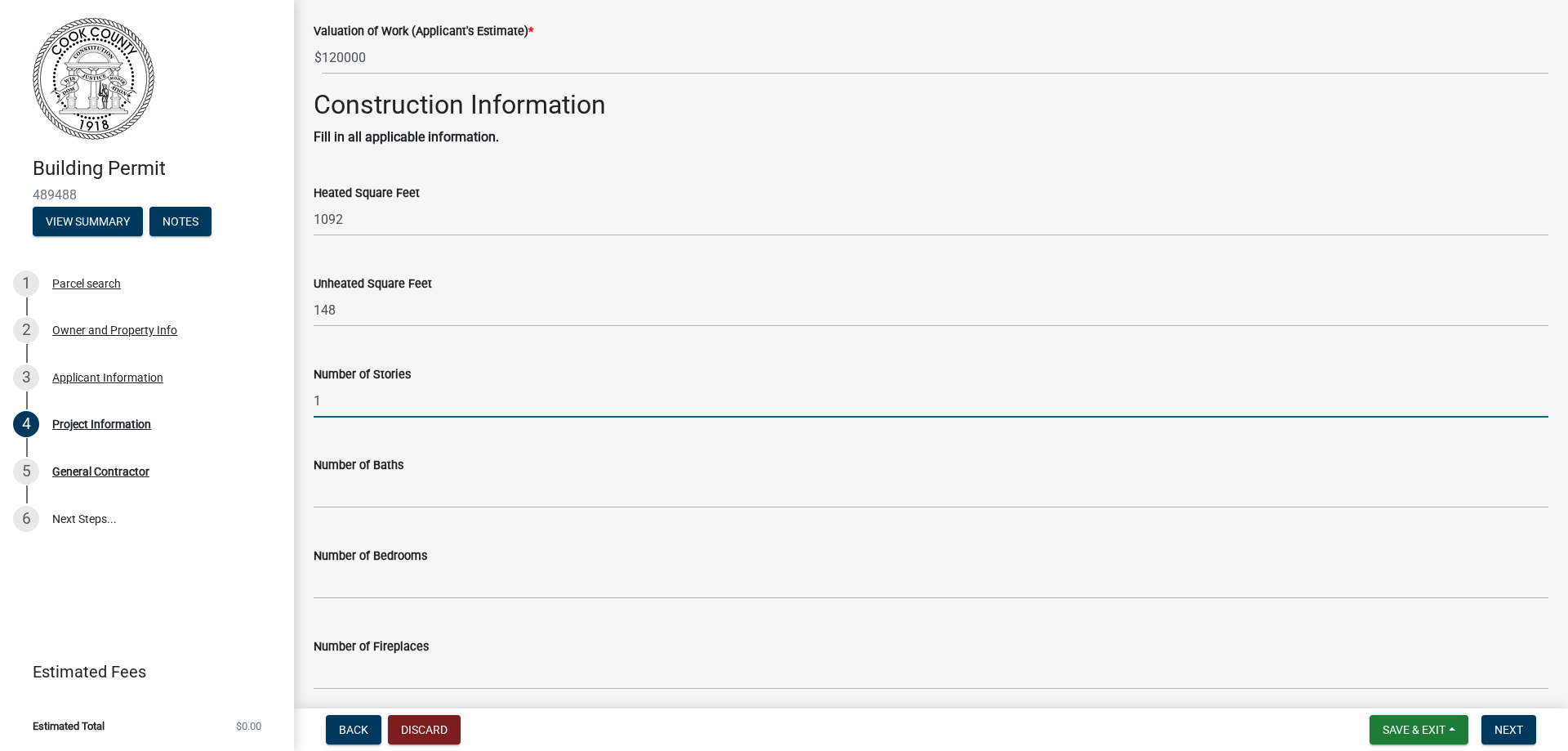
type input "1"
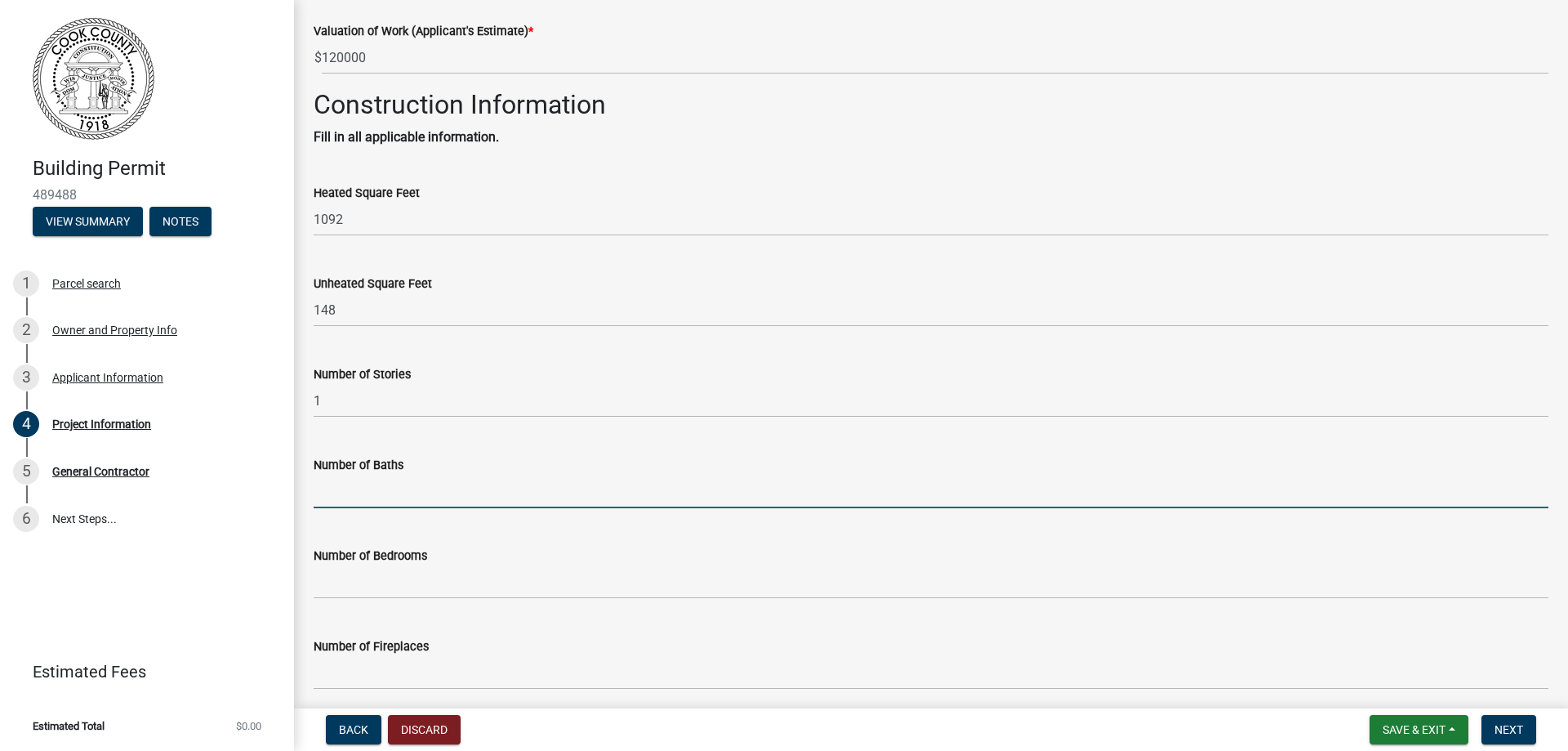
click at [356, 492] on input "text" at bounding box center [931, 491] width 1235 height 33
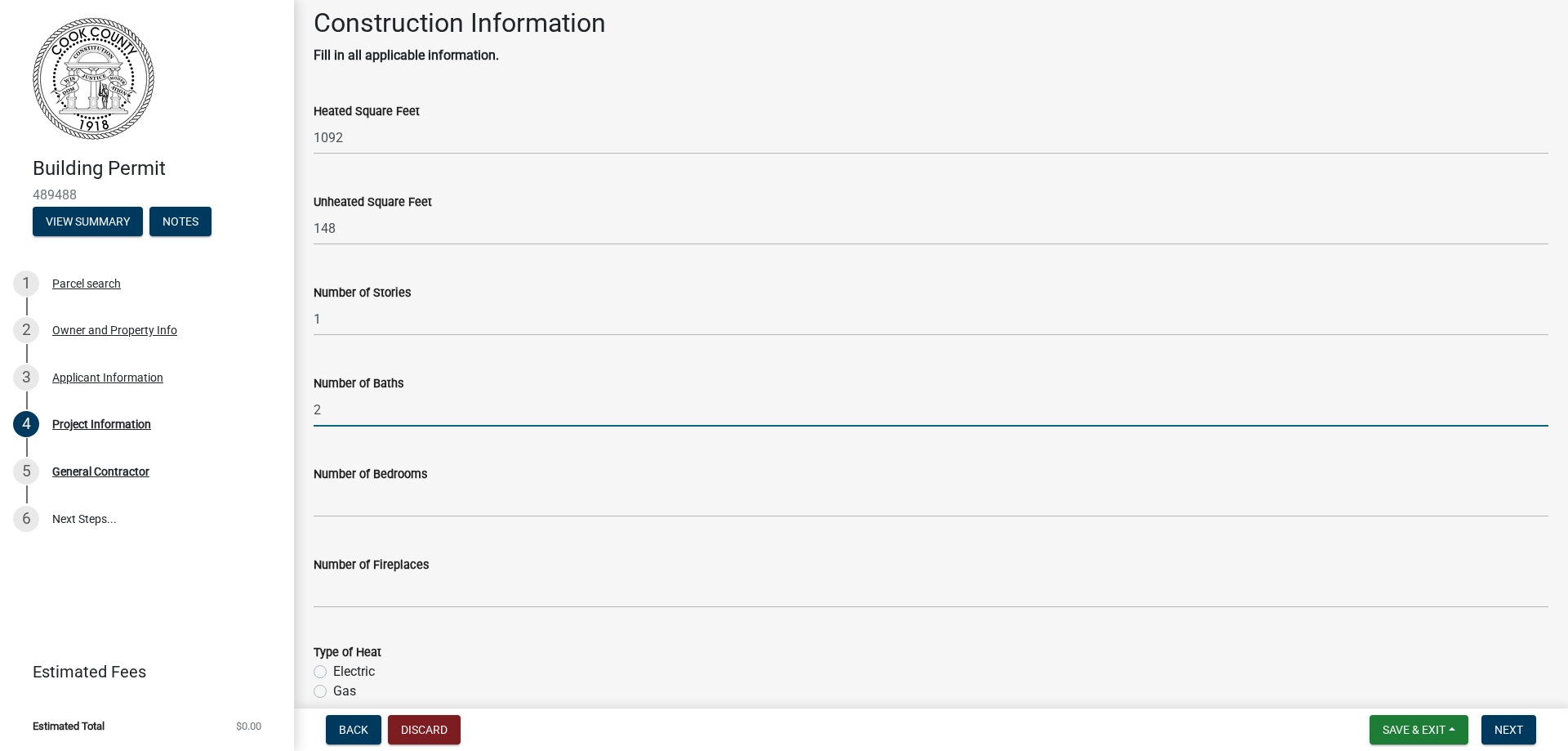
type input "2"
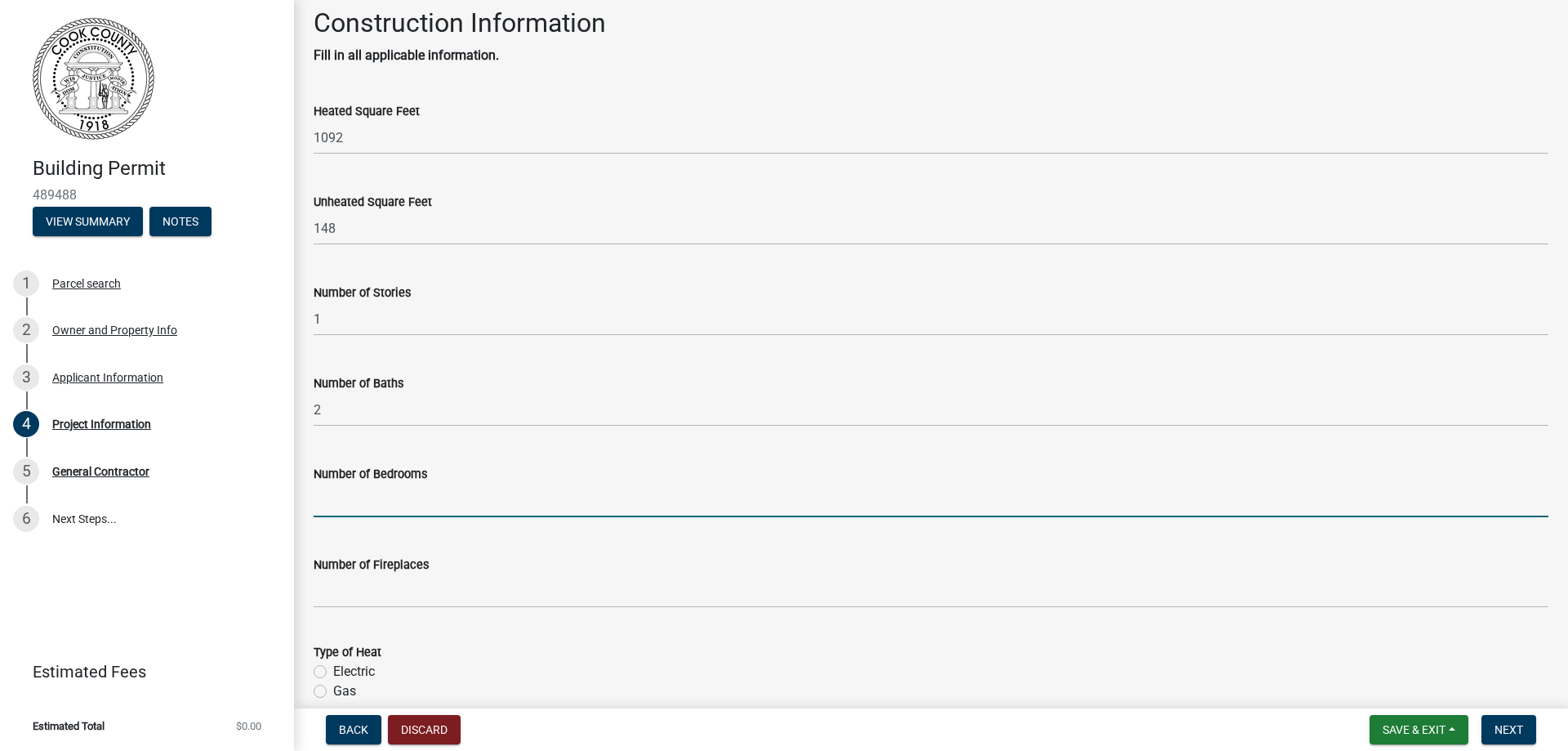
click at [336, 501] on input "text" at bounding box center [931, 500] width 1235 height 33
type input "3"
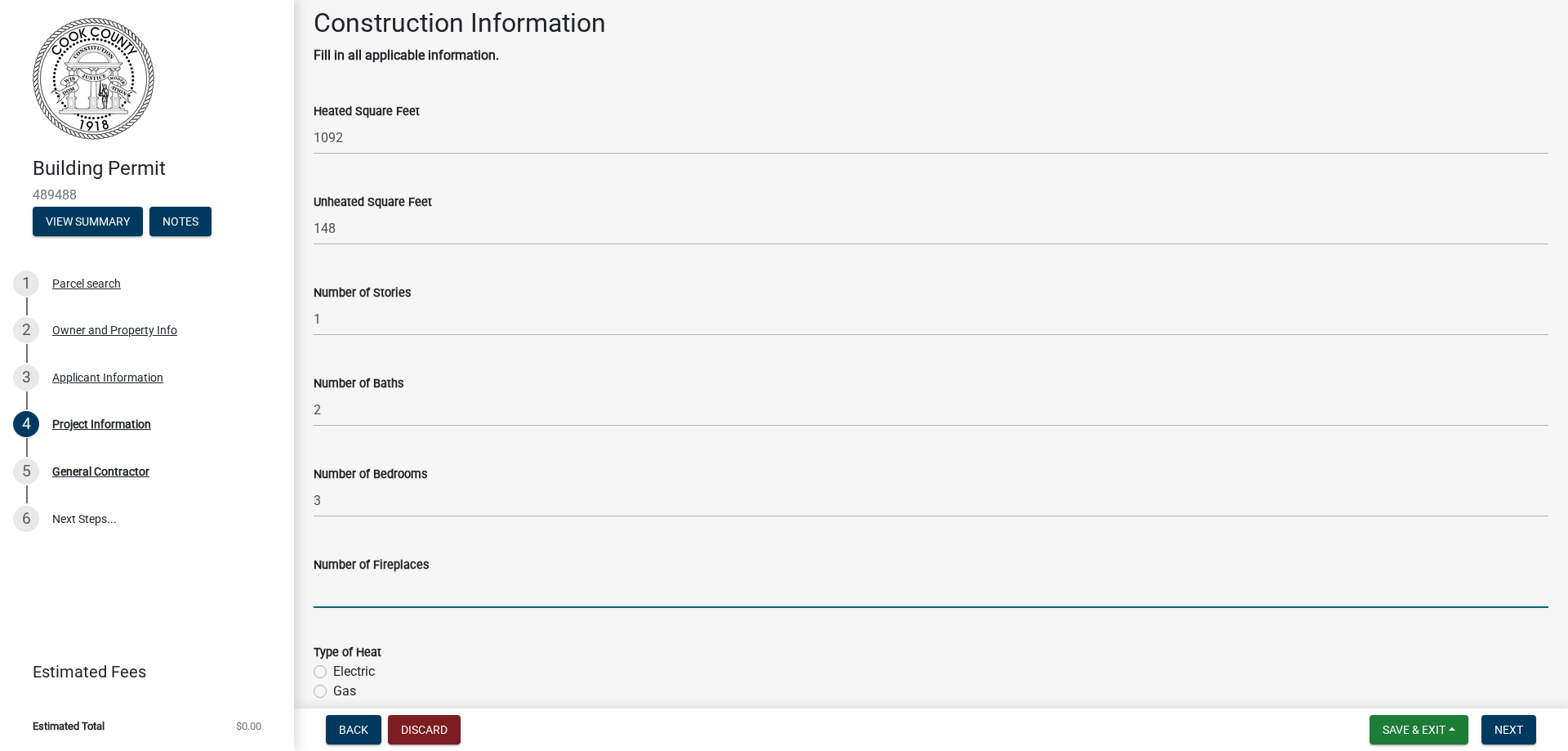
click at [357, 596] on input "text" at bounding box center [931, 591] width 1235 height 33
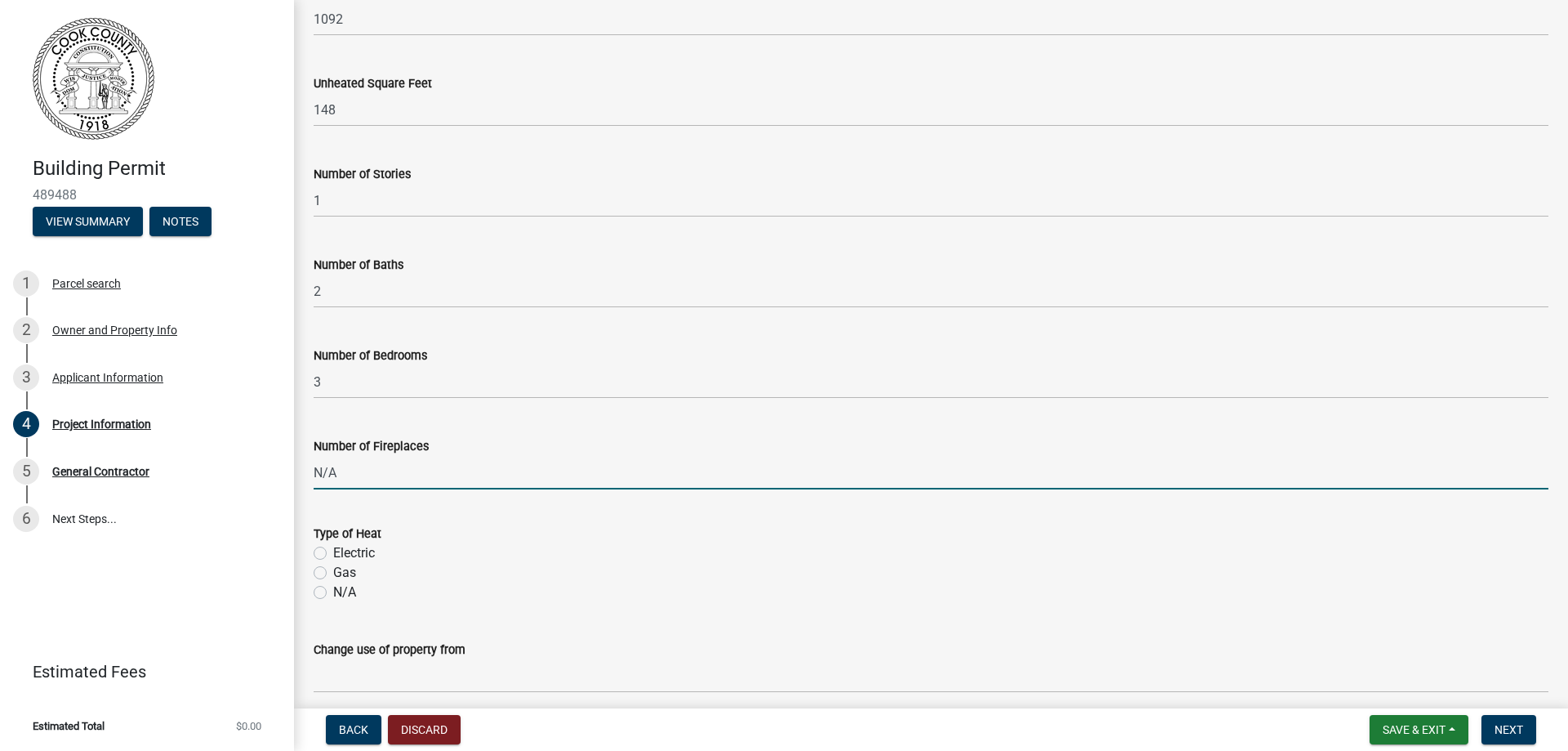
scroll to position [736, 0]
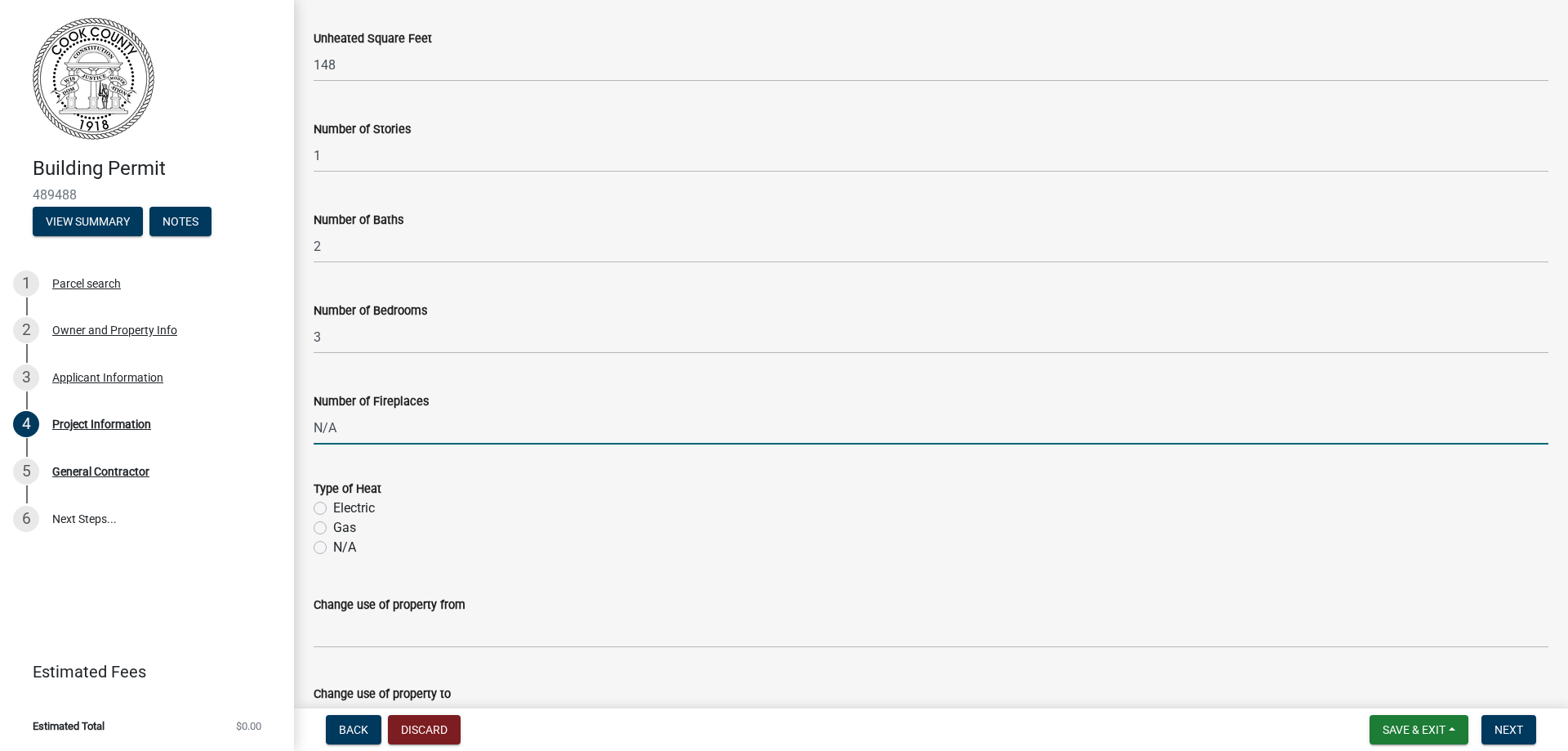
type input "0"
click at [333, 509] on label "Electric" at bounding box center [354, 508] width 42 height 20
click at [333, 509] on input "Electric" at bounding box center [338, 503] width 10 height 10
radio input "true"
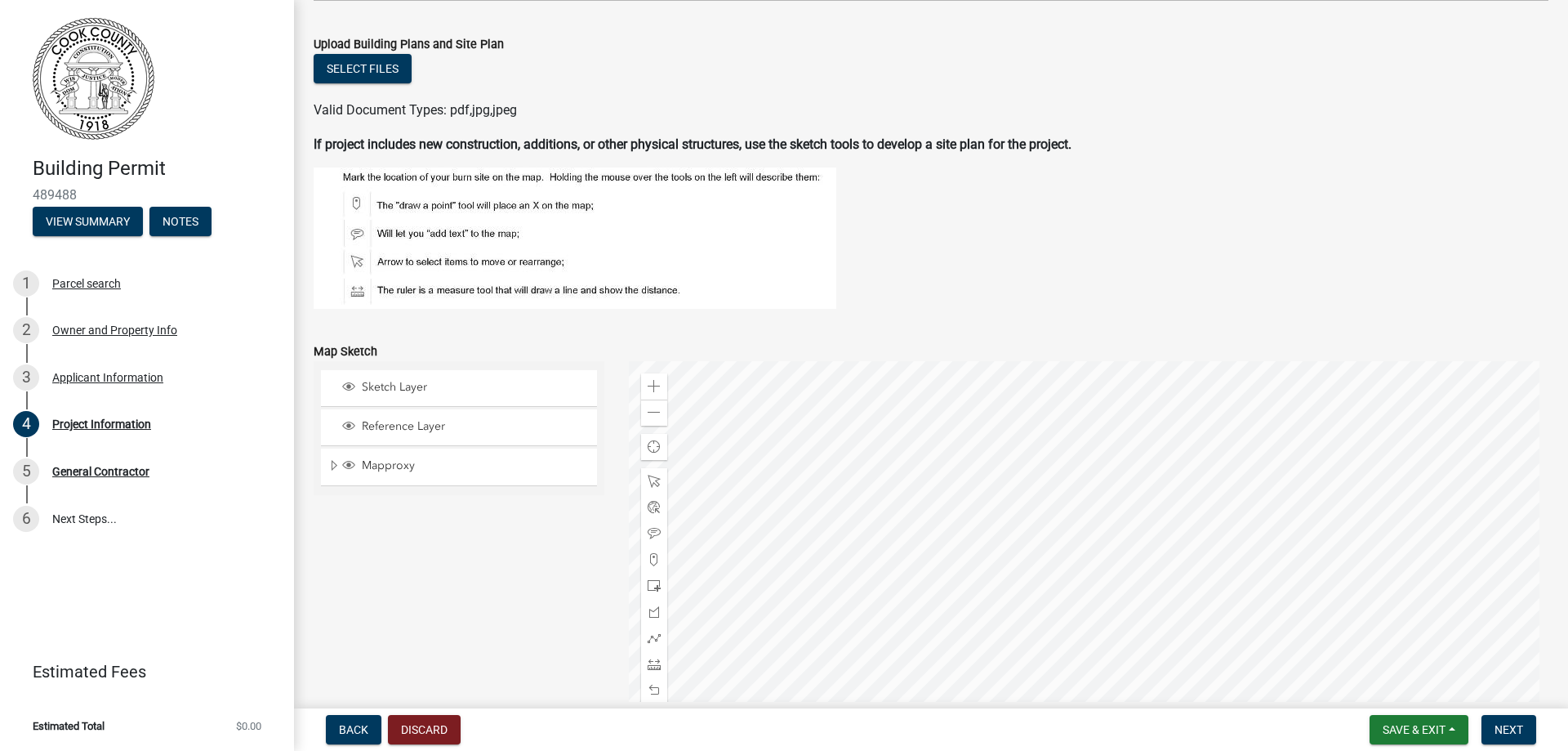
scroll to position [1553, 0]
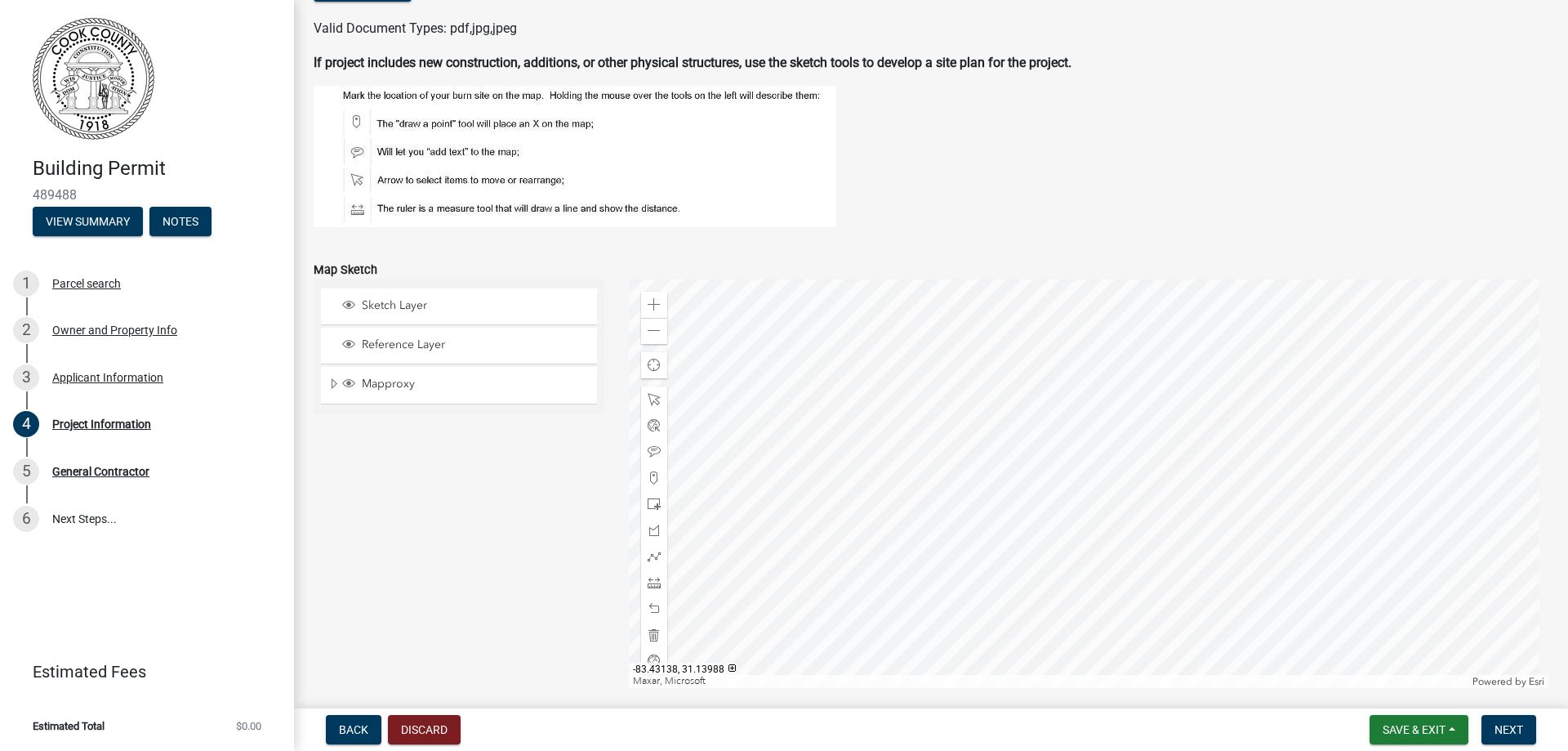
click at [1058, 437] on div at bounding box center [1089, 484] width 920 height 409
click at [417, 308] on span "Sketch Layer" at bounding box center [474, 305] width 234 height 15
click at [1091, 502] on div at bounding box center [1089, 484] width 920 height 409
click at [352, 306] on span "Layer List" at bounding box center [348, 304] width 13 height 13
click at [1019, 511] on div at bounding box center [1089, 484] width 920 height 409
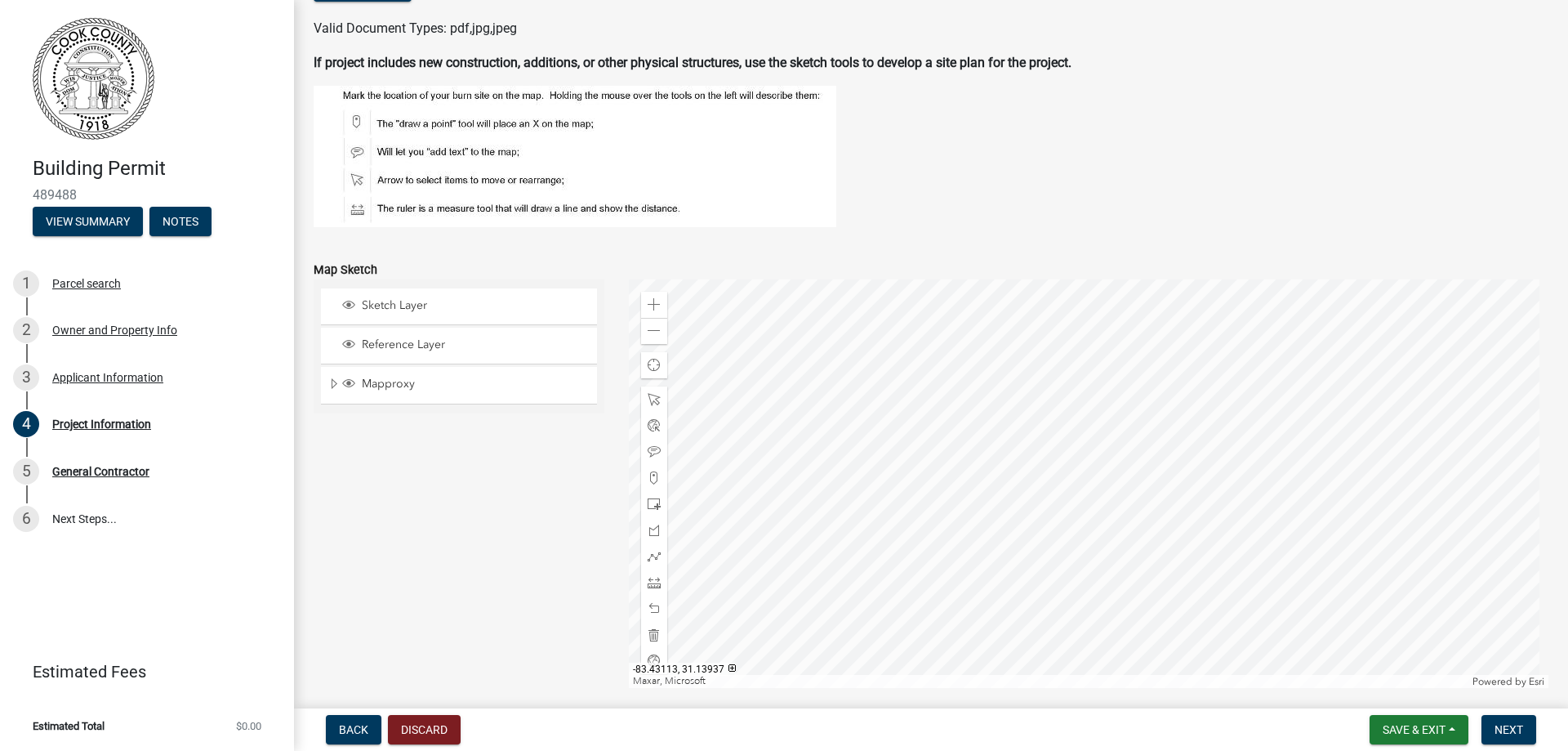
click at [1038, 526] on div at bounding box center [1089, 484] width 920 height 409
click at [1512, 731] on span "Next" at bounding box center [1508, 730] width 28 height 13
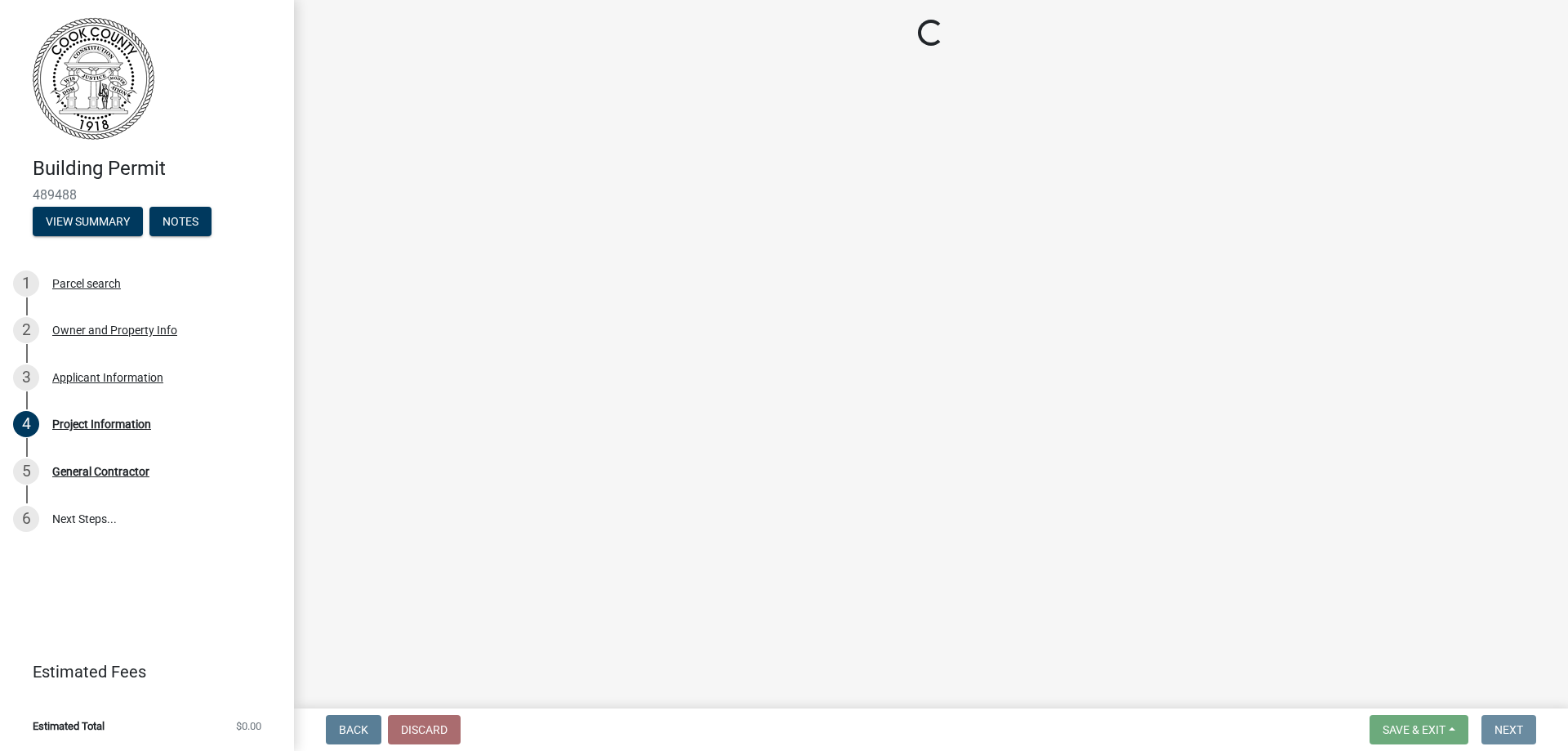
scroll to position [0, 0]
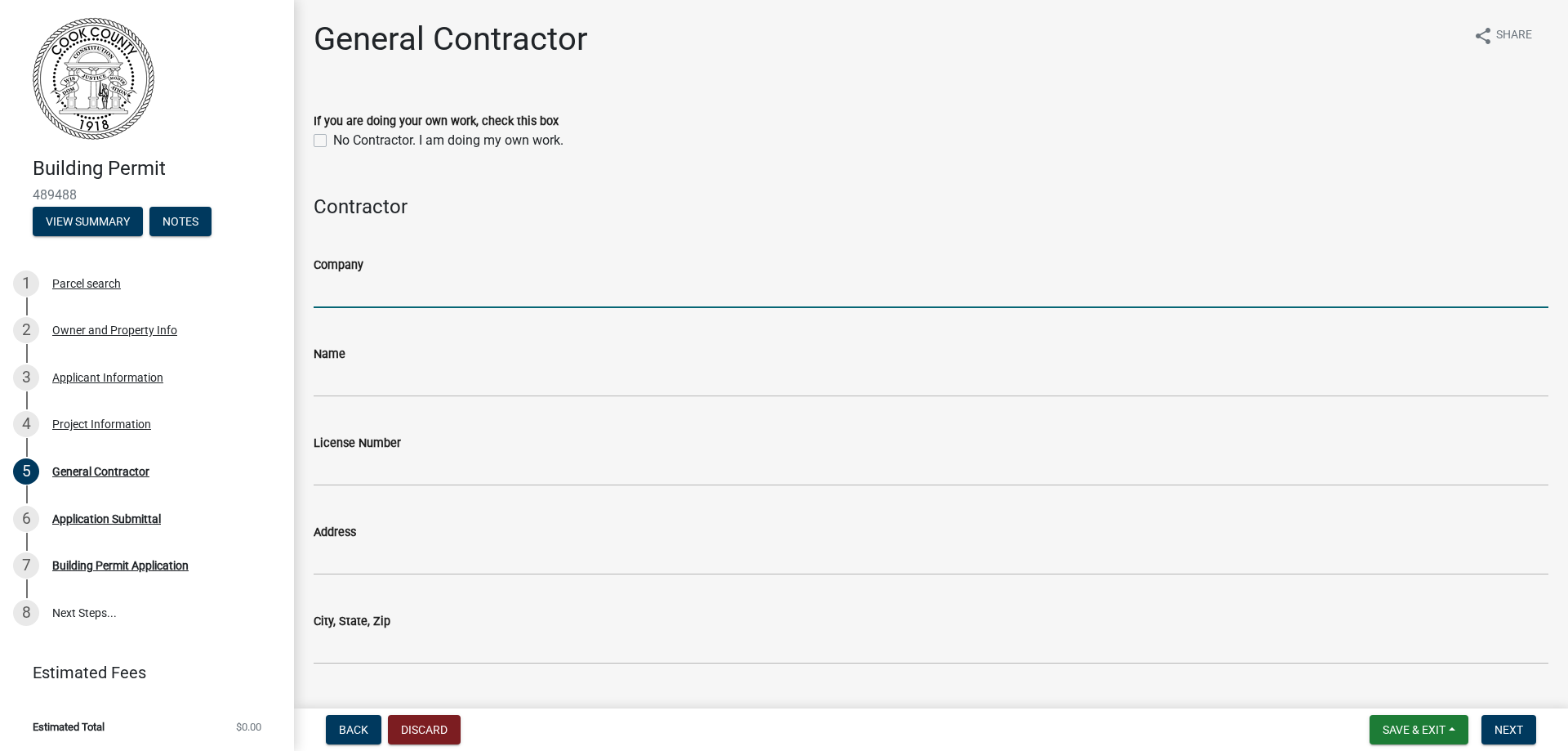
click at [339, 294] on input "Company" at bounding box center [931, 291] width 1235 height 33
type input "Tyco Construction and Industrial Services, Inc."
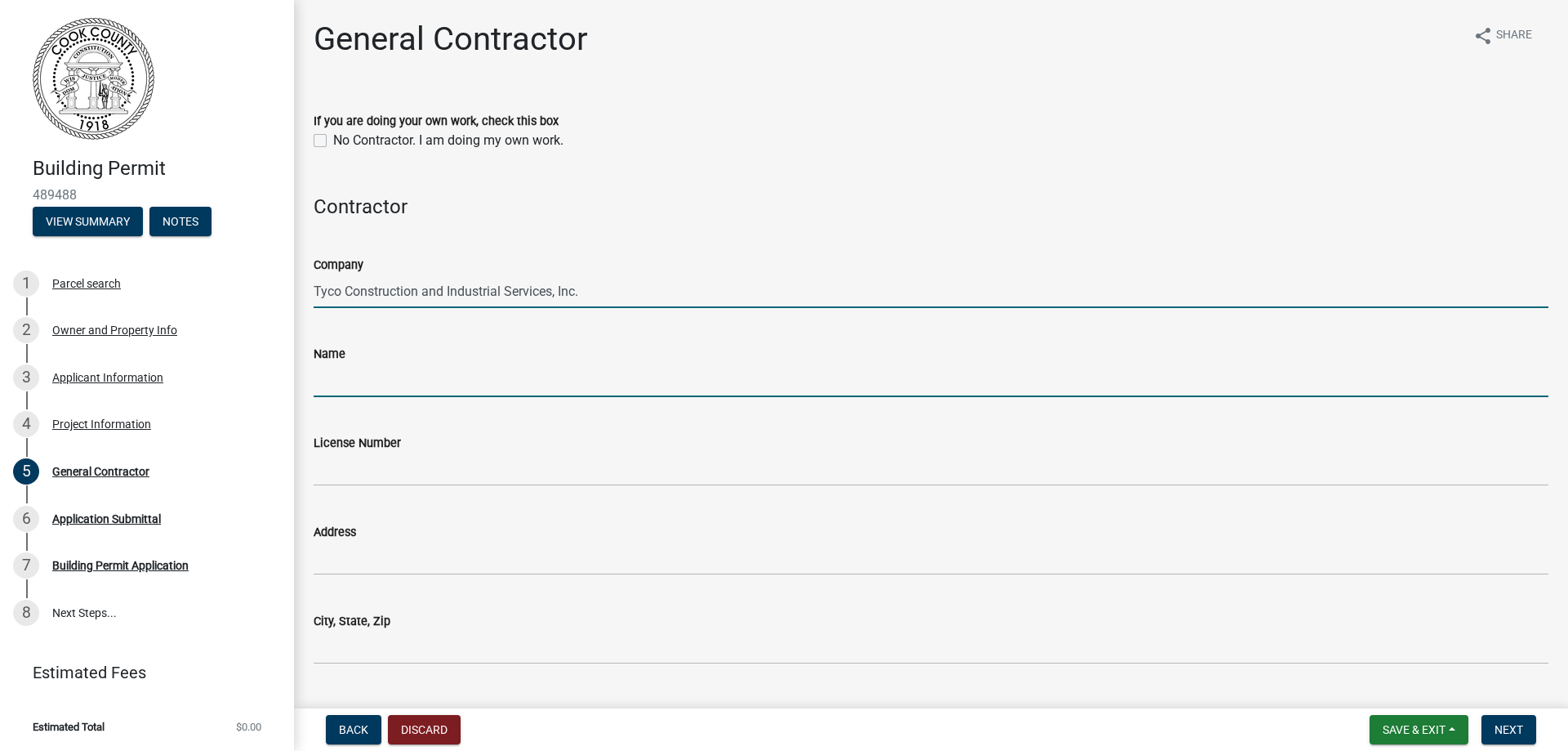
type input "[PERSON_NAME]"
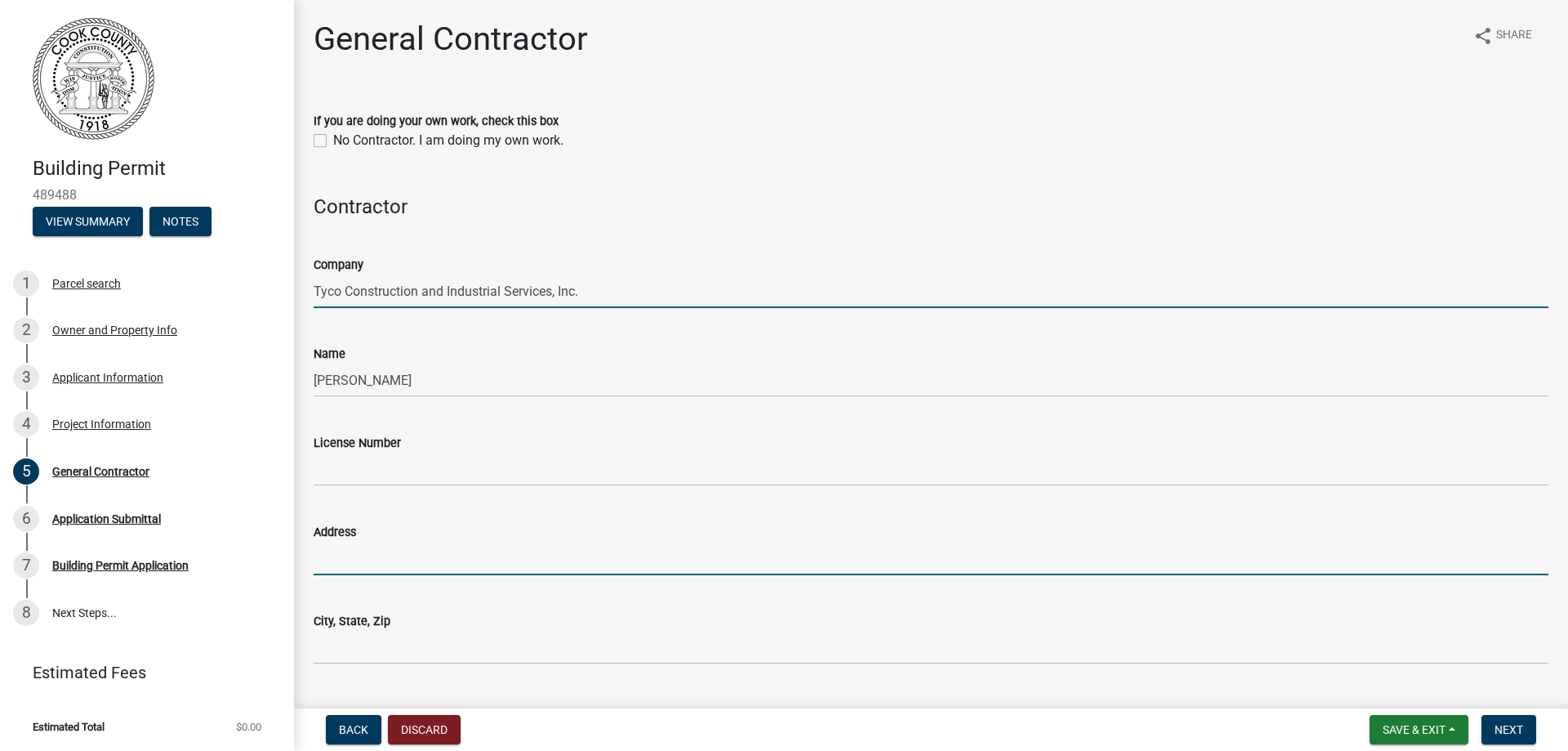
type input "[STREET_ADDRESS][PERSON_NAME]"
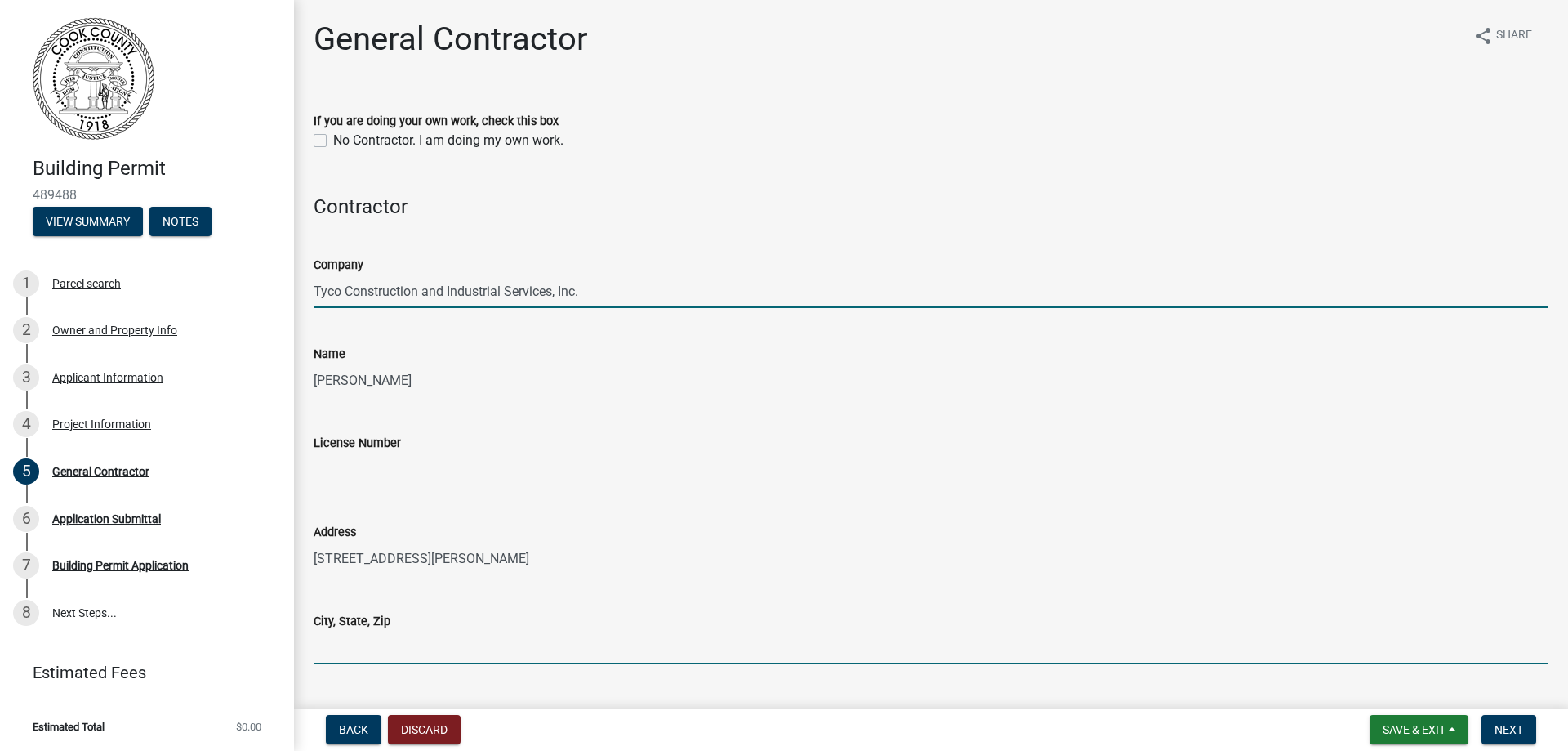
type input "[PERSON_NAME]"
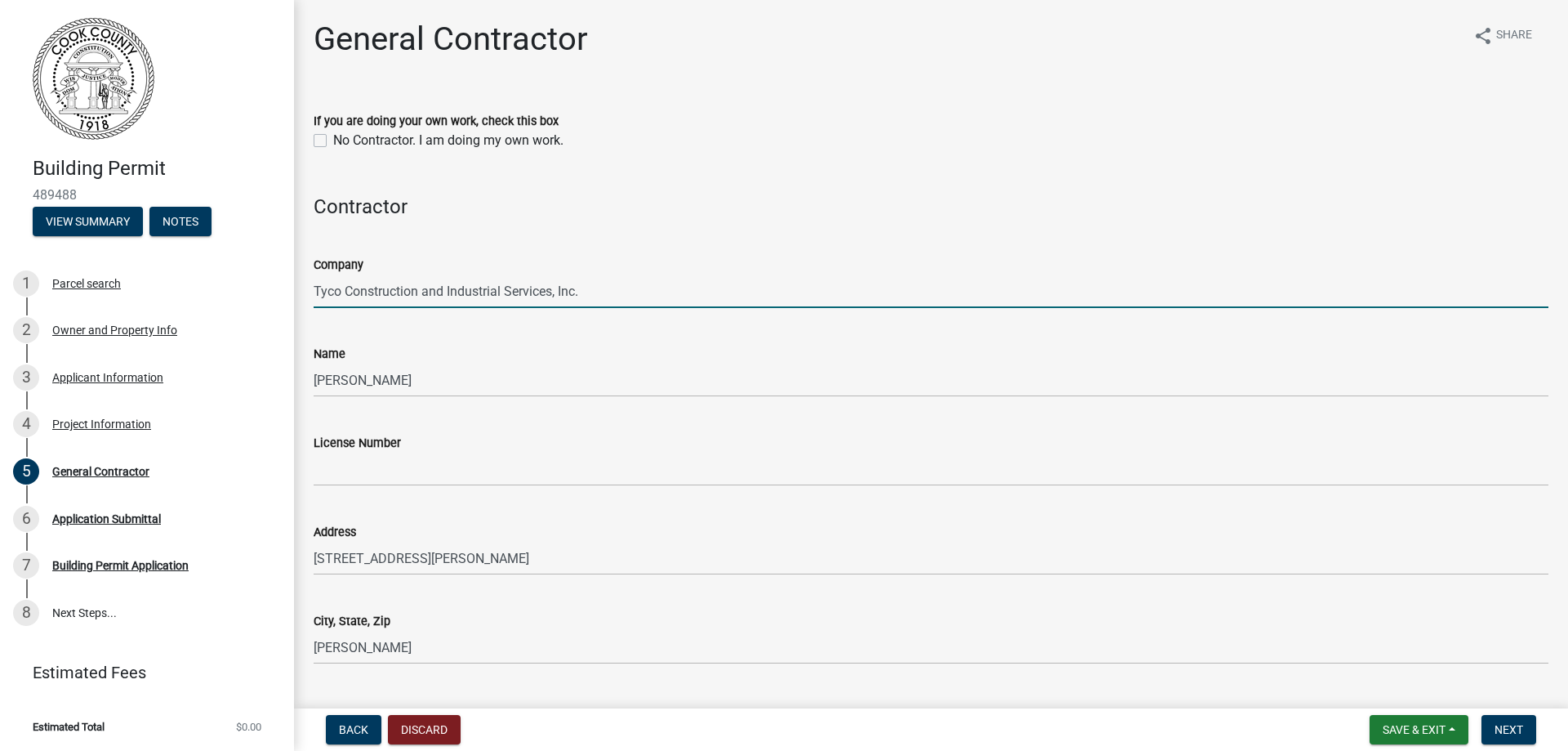
type input "[PERSON_NAME][EMAIL_ADDRESS][DOMAIN_NAME]"
type input "9124496222"
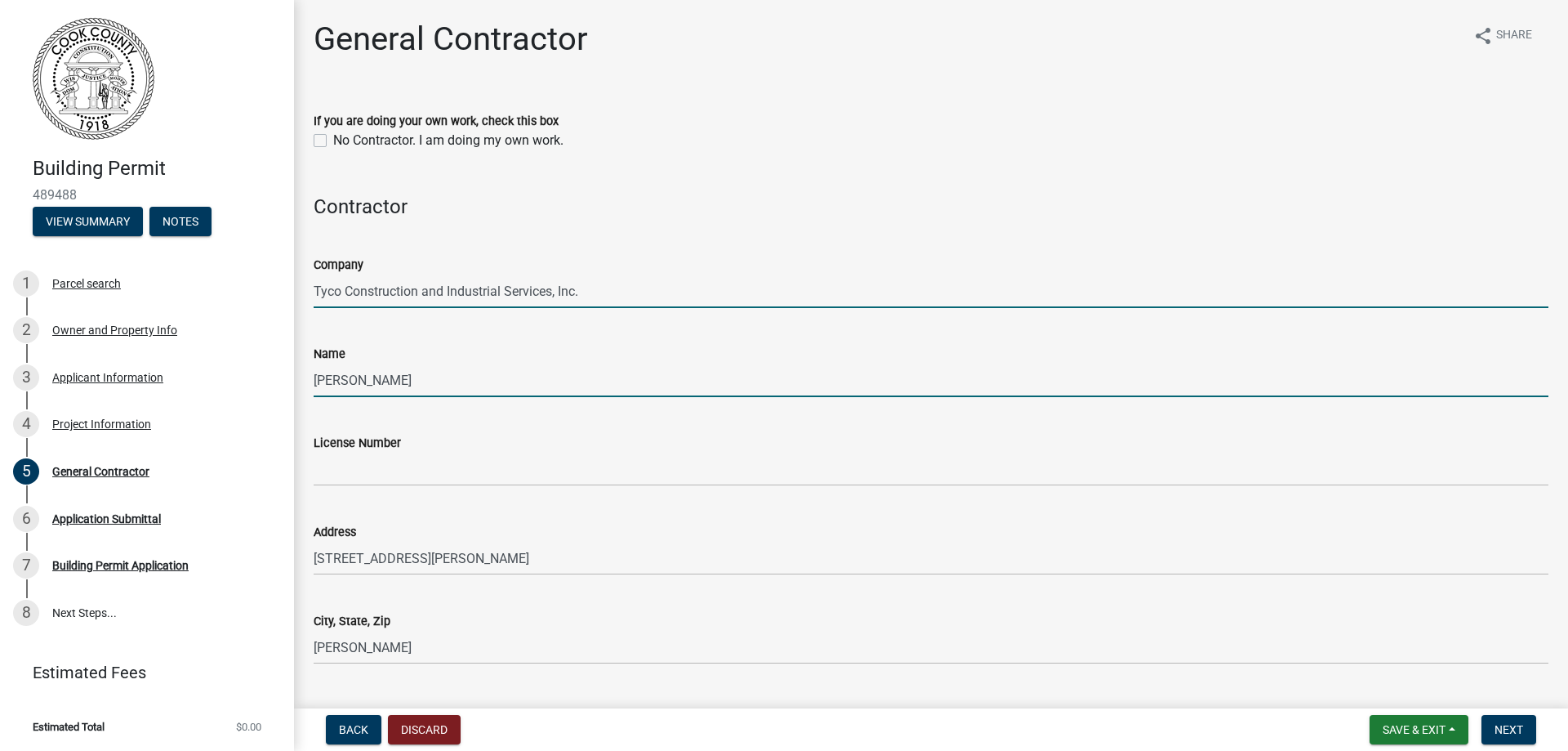
click at [410, 387] on input "[PERSON_NAME]" at bounding box center [931, 380] width 1235 height 33
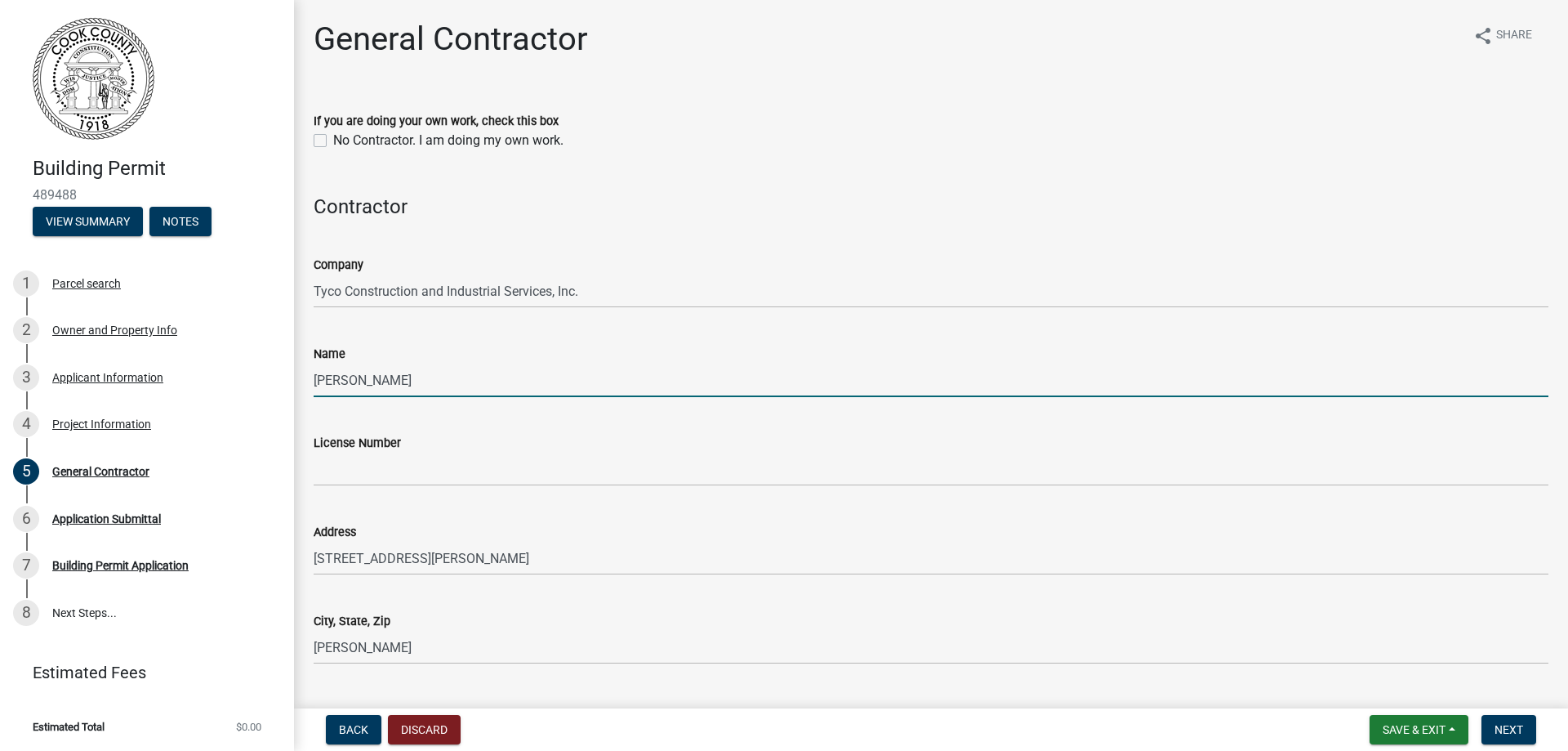
type input "[PERSON_NAME]"
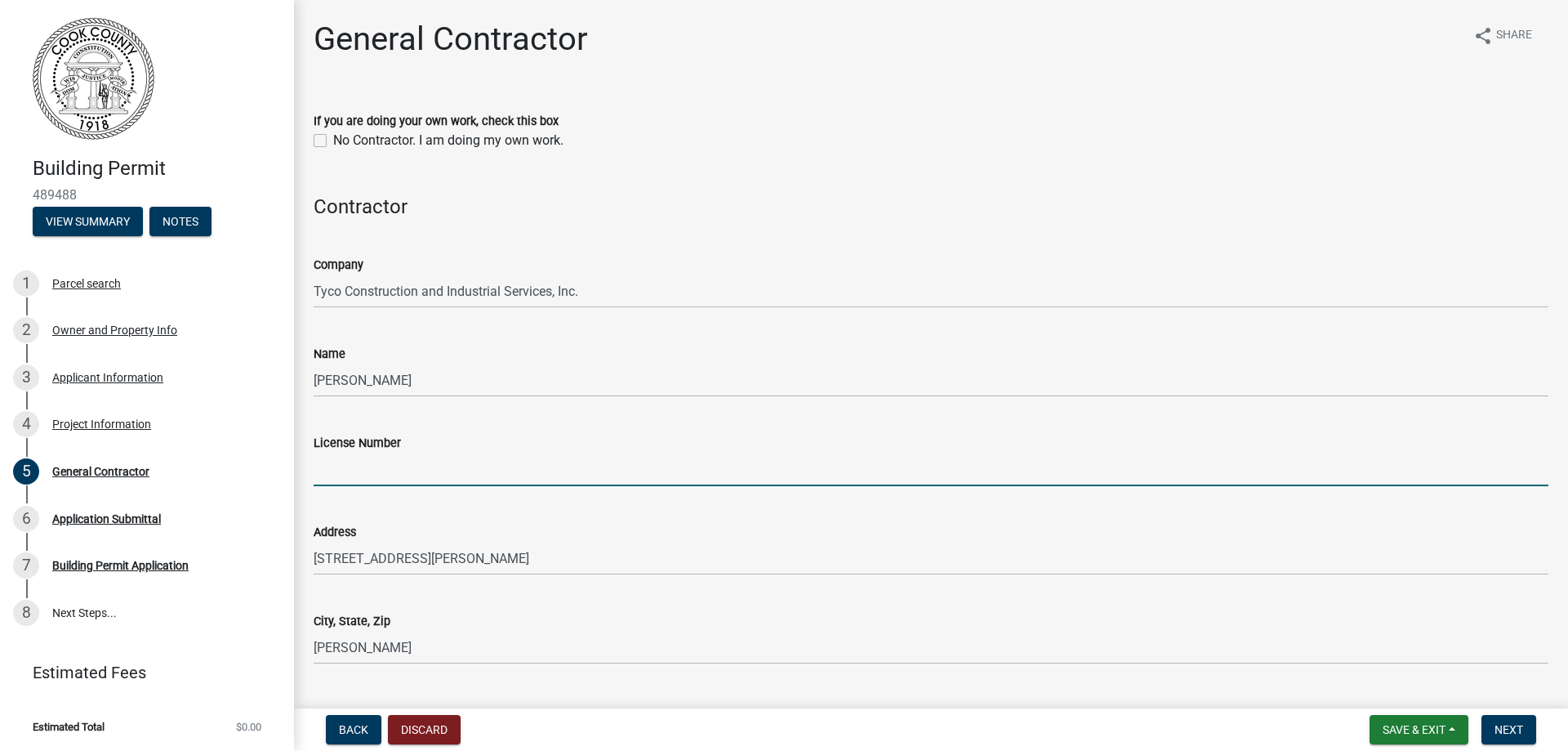
click at [360, 472] on input "License Number" at bounding box center [931, 469] width 1235 height 33
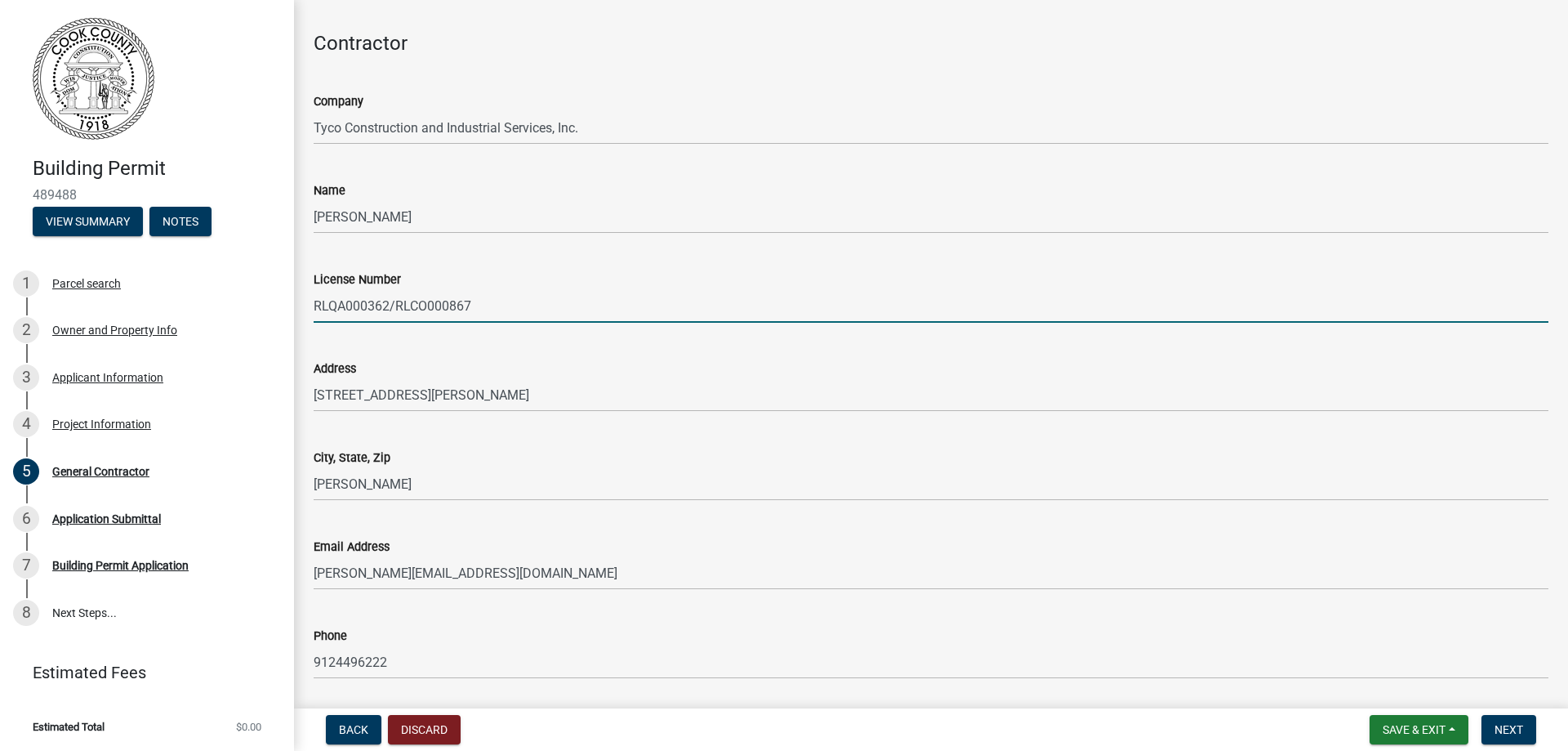
scroll to position [218, 0]
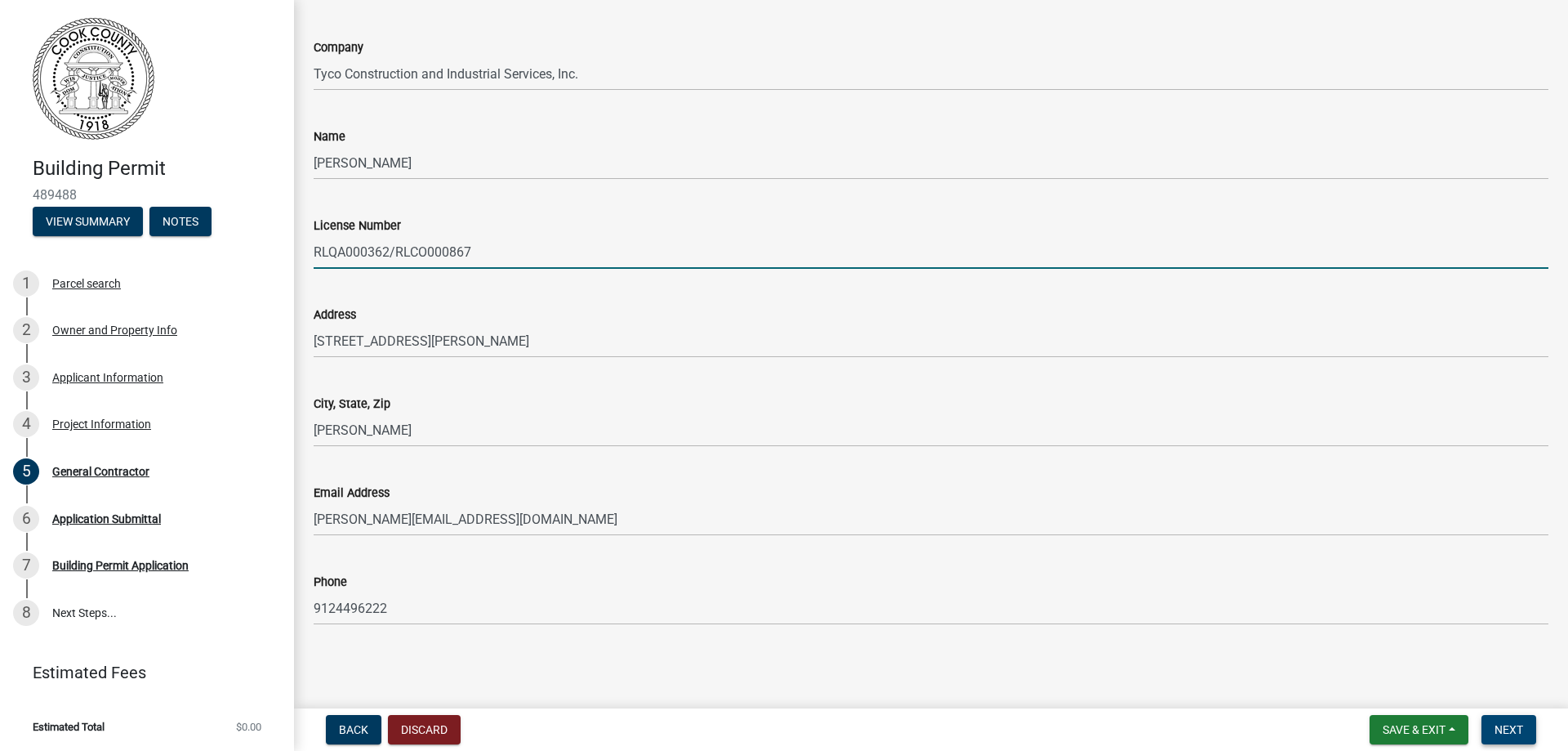
type input "RLQA000362/RLCO000867"
click at [1511, 730] on span "Next" at bounding box center [1508, 730] width 28 height 13
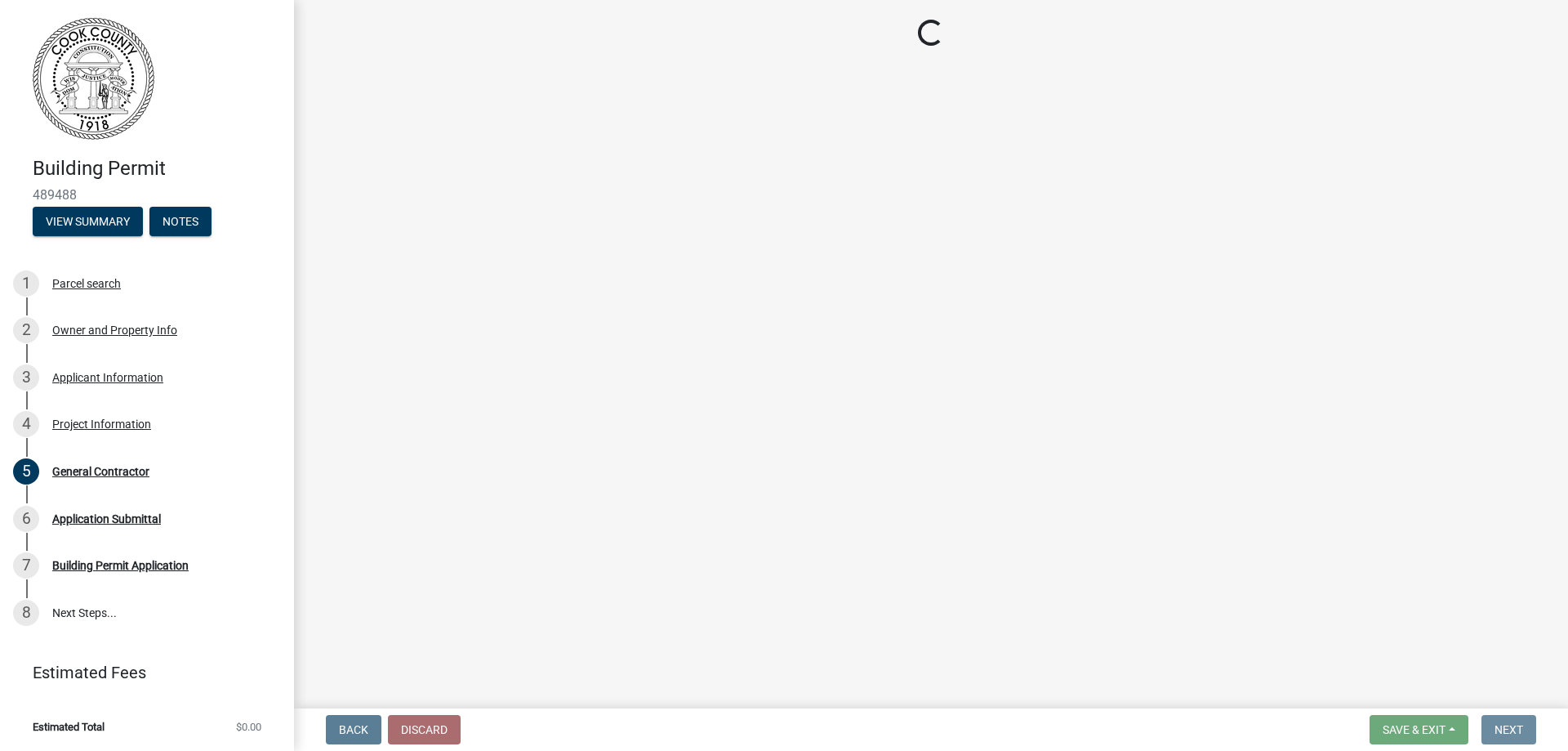
scroll to position [0, 0]
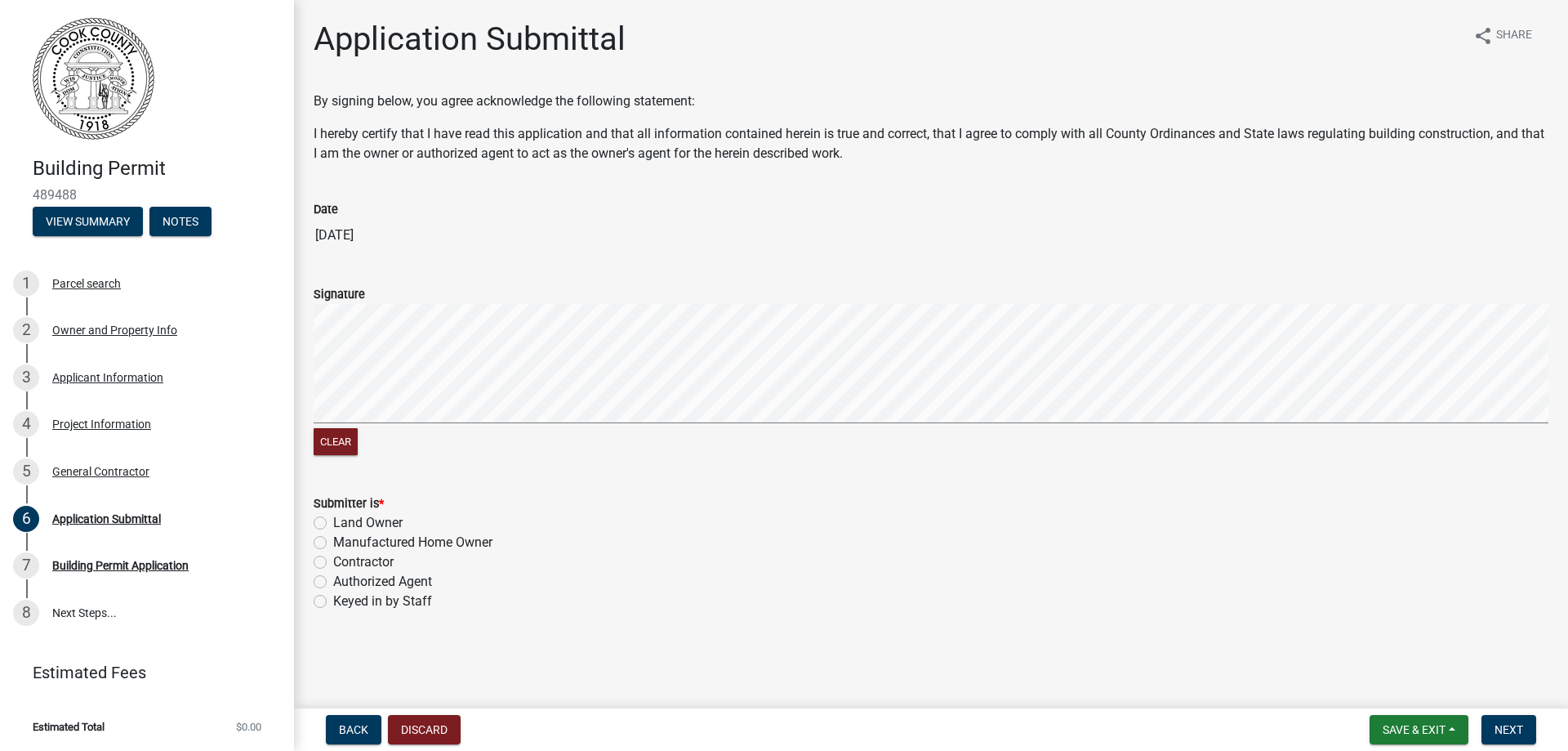
click at [386, 283] on form "Signature Clear" at bounding box center [931, 362] width 1235 height 195
click at [440, 273] on form "Signature Clear" at bounding box center [931, 362] width 1235 height 195
drag, startPoint x: 380, startPoint y: 303, endPoint x: 436, endPoint y: 279, distance: 60.9
click at [436, 279] on form "Signature Clear" at bounding box center [931, 362] width 1235 height 195
click at [428, 293] on div "Signature" at bounding box center [931, 294] width 1235 height 20
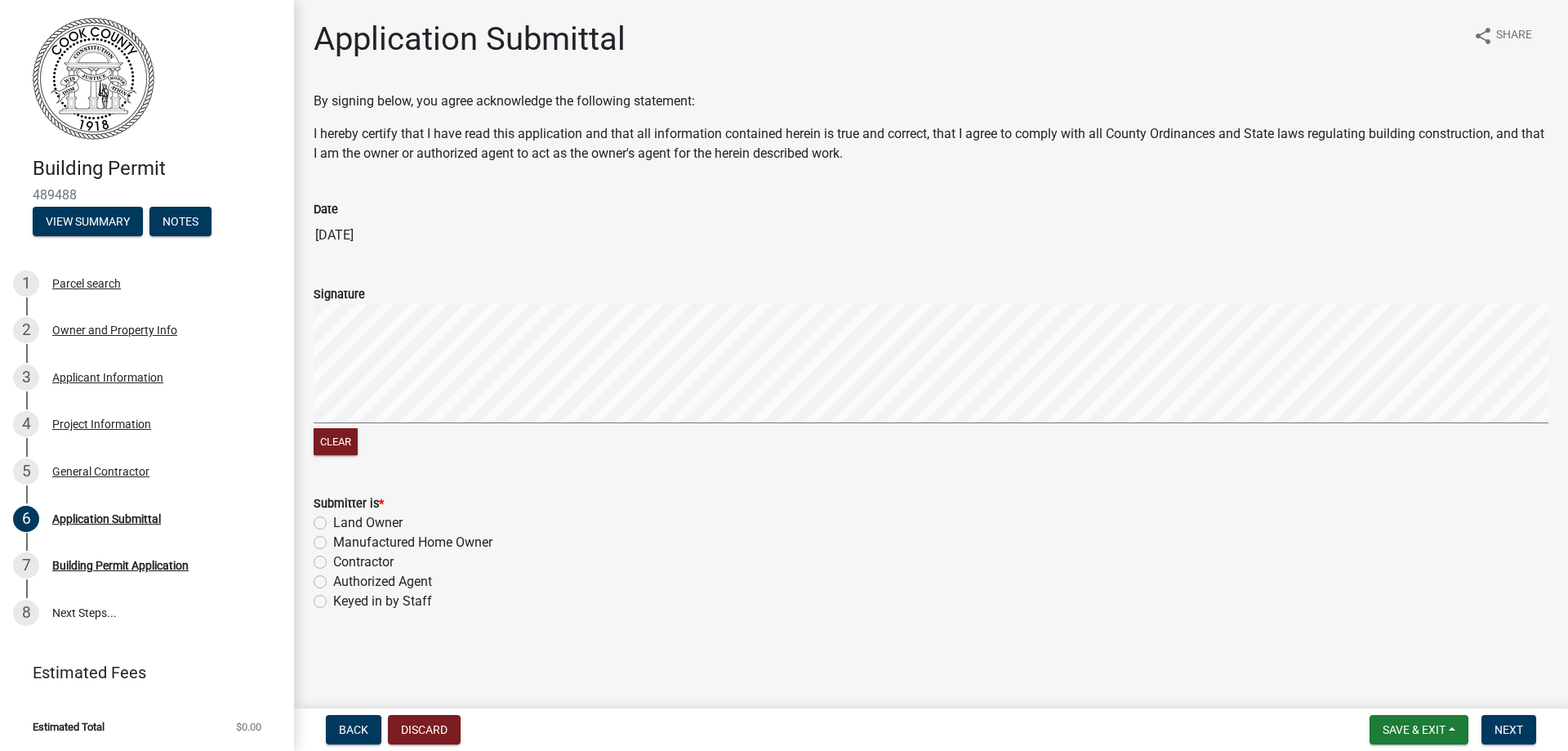
drag, startPoint x: 401, startPoint y: 286, endPoint x: 483, endPoint y: 292, distance: 82.2
click at [483, 292] on div "Signature" at bounding box center [931, 294] width 1235 height 20
click at [344, 439] on button "Clear" at bounding box center [335, 441] width 44 height 27
click at [630, 325] on form "Signature Clear" at bounding box center [931, 362] width 1235 height 195
click at [333, 562] on label "Contractor" at bounding box center [363, 562] width 61 height 20
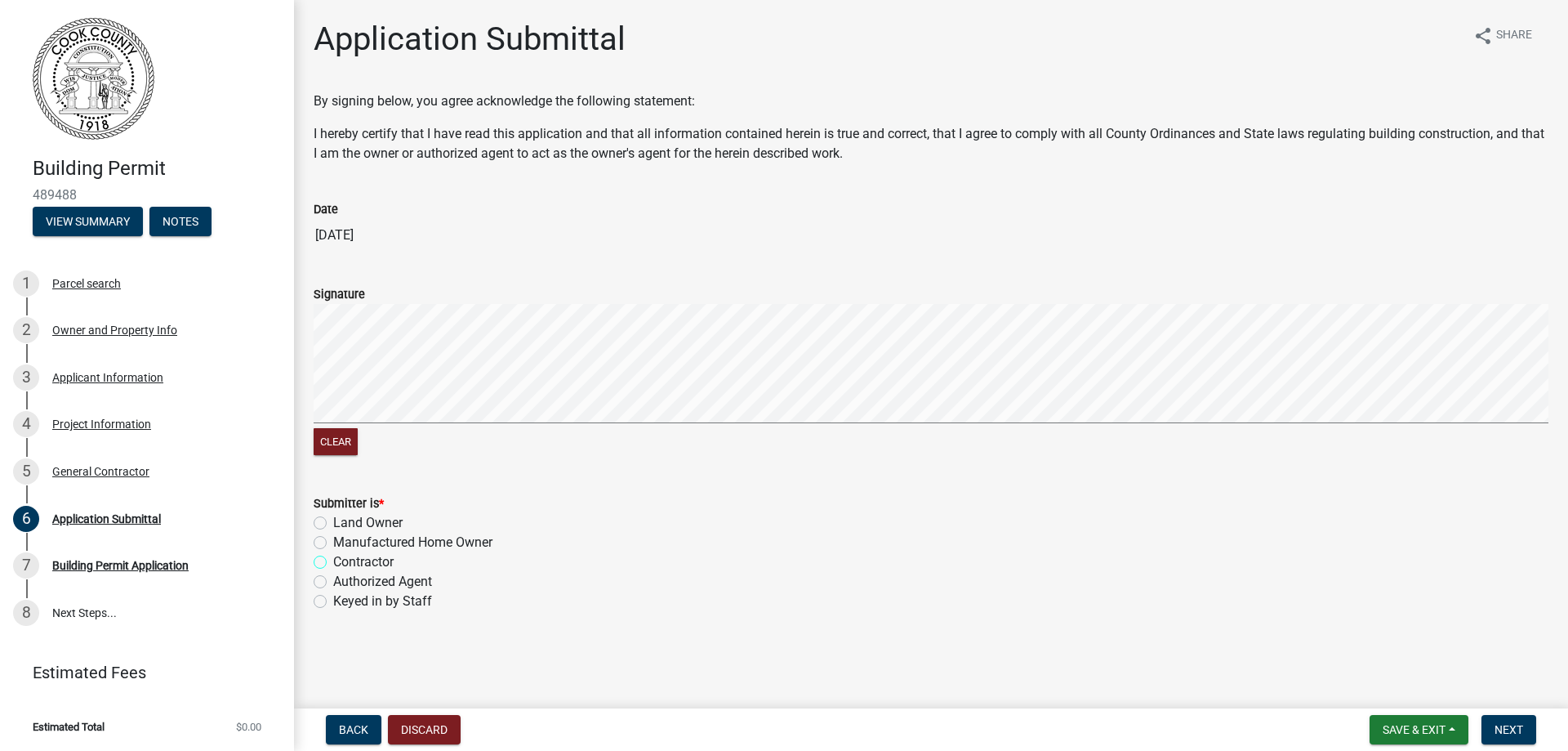
click at [333, 562] on input "Contractor" at bounding box center [338, 557] width 10 height 10
radio input "true"
click at [1517, 736] on span "Next" at bounding box center [1508, 730] width 28 height 13
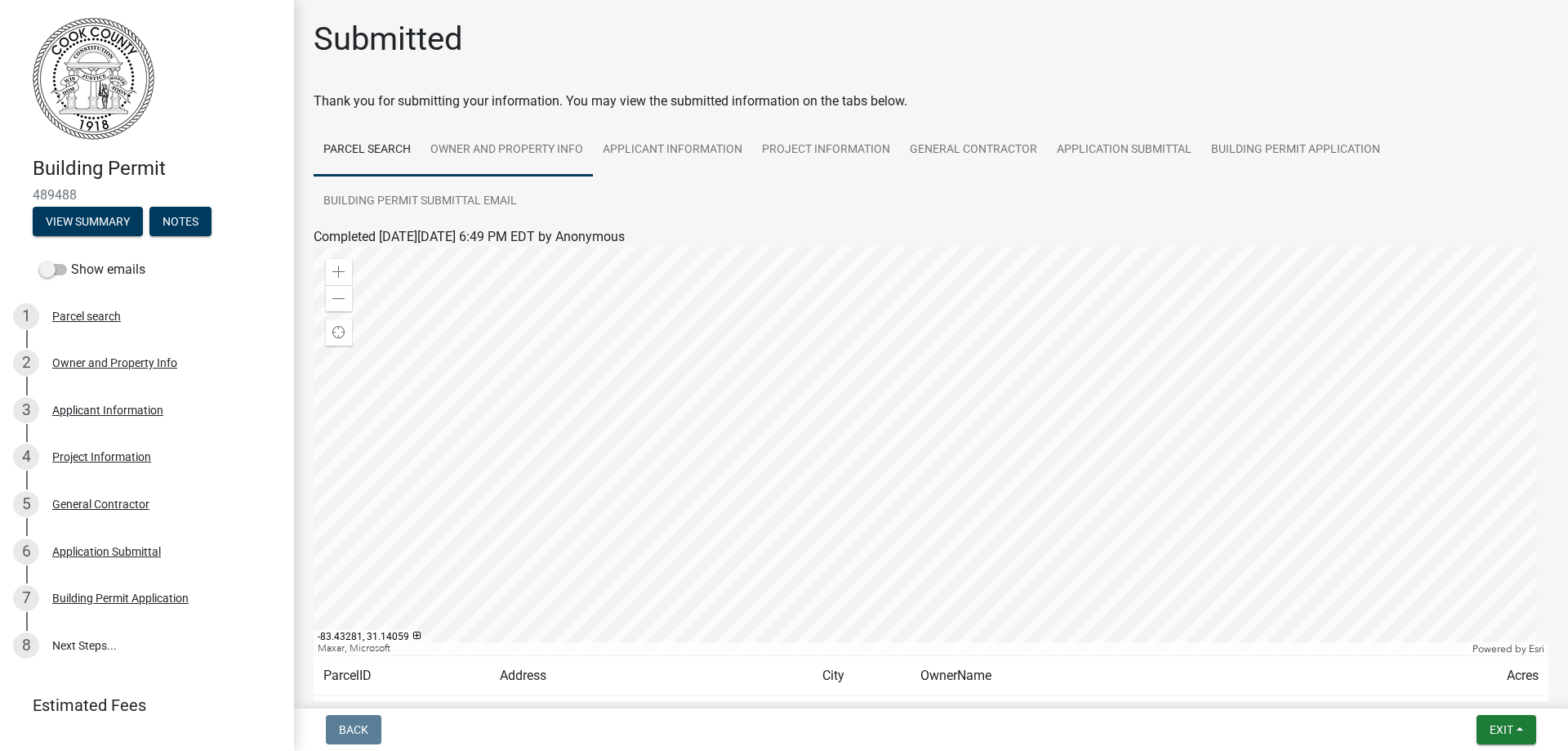
click at [494, 149] on link "Owner and Property Info" at bounding box center [506, 150] width 172 height 52
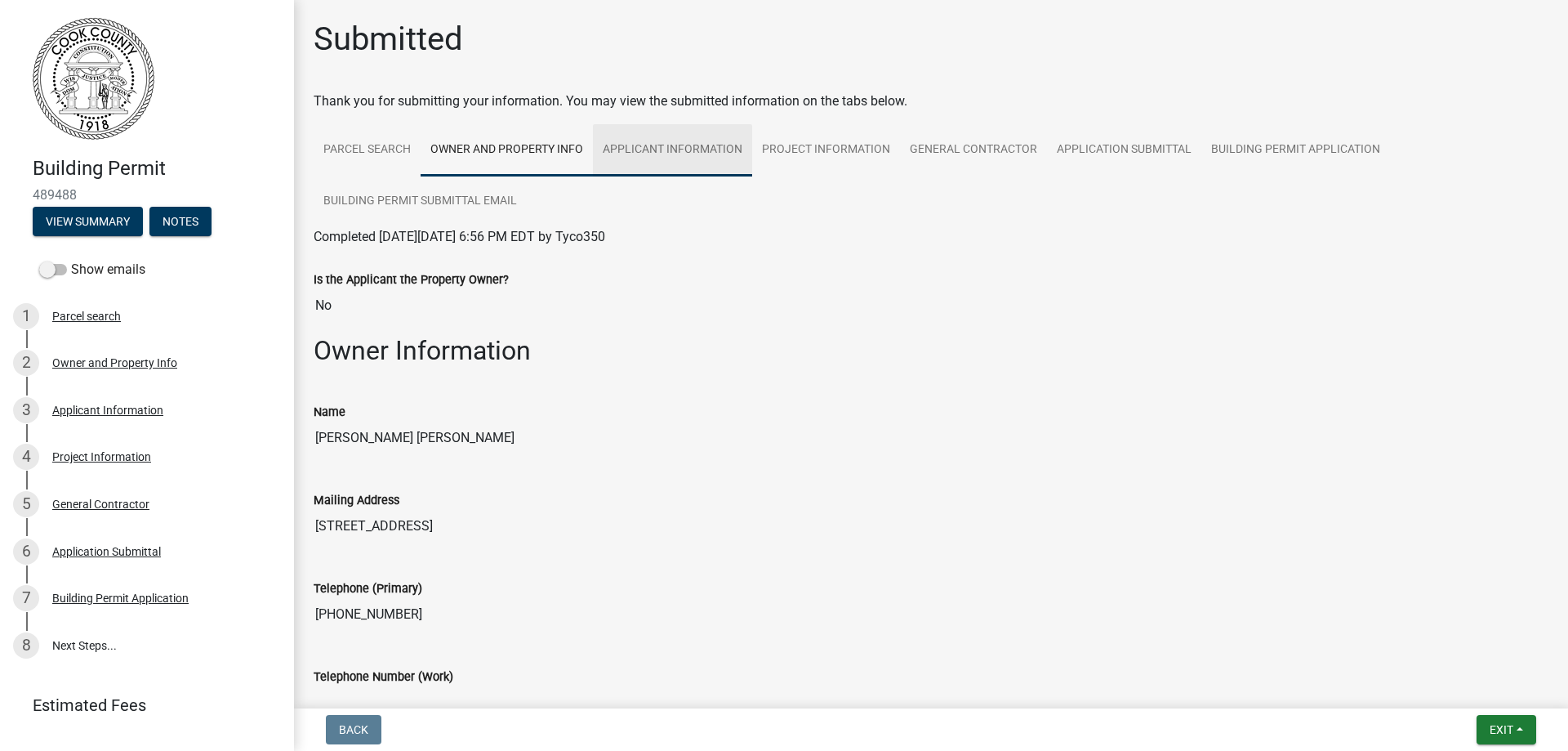
click at [651, 154] on link "Applicant Information" at bounding box center [673, 150] width 159 height 52
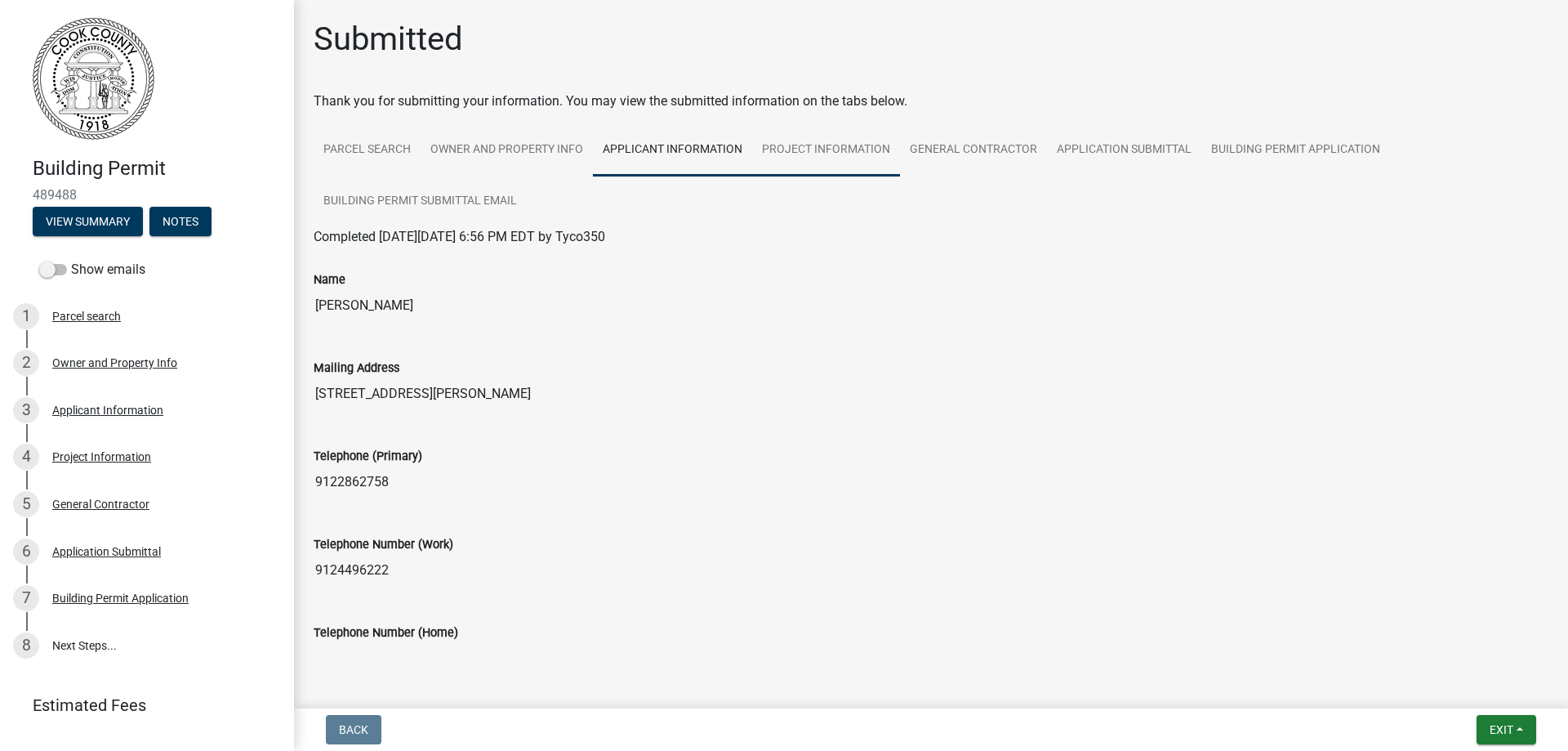
click at [816, 150] on link "Project Information" at bounding box center [826, 150] width 148 height 52
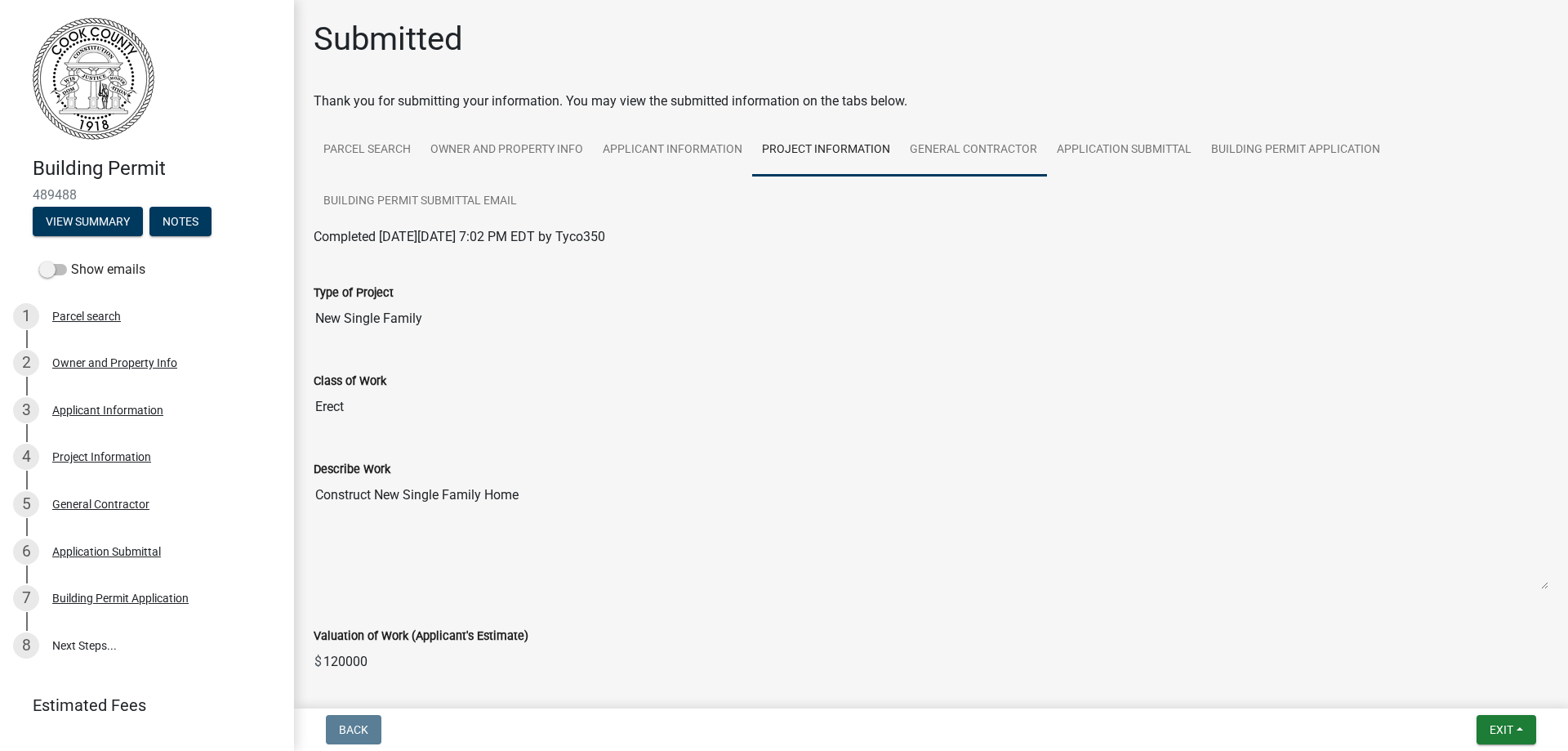
click at [961, 157] on link "General Contractor" at bounding box center [973, 150] width 147 height 52
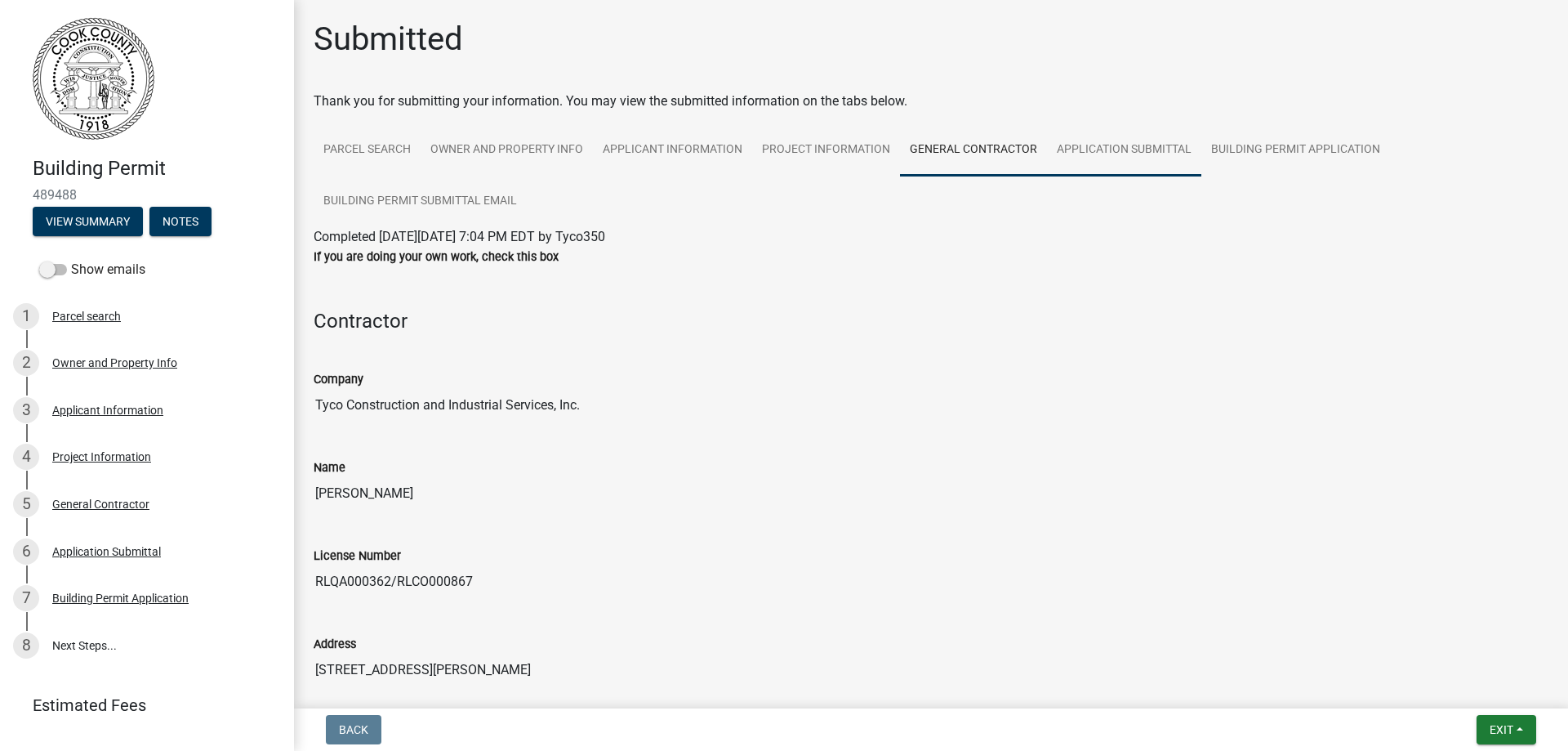
click at [1106, 152] on link "Application Submittal" at bounding box center [1124, 150] width 154 height 52
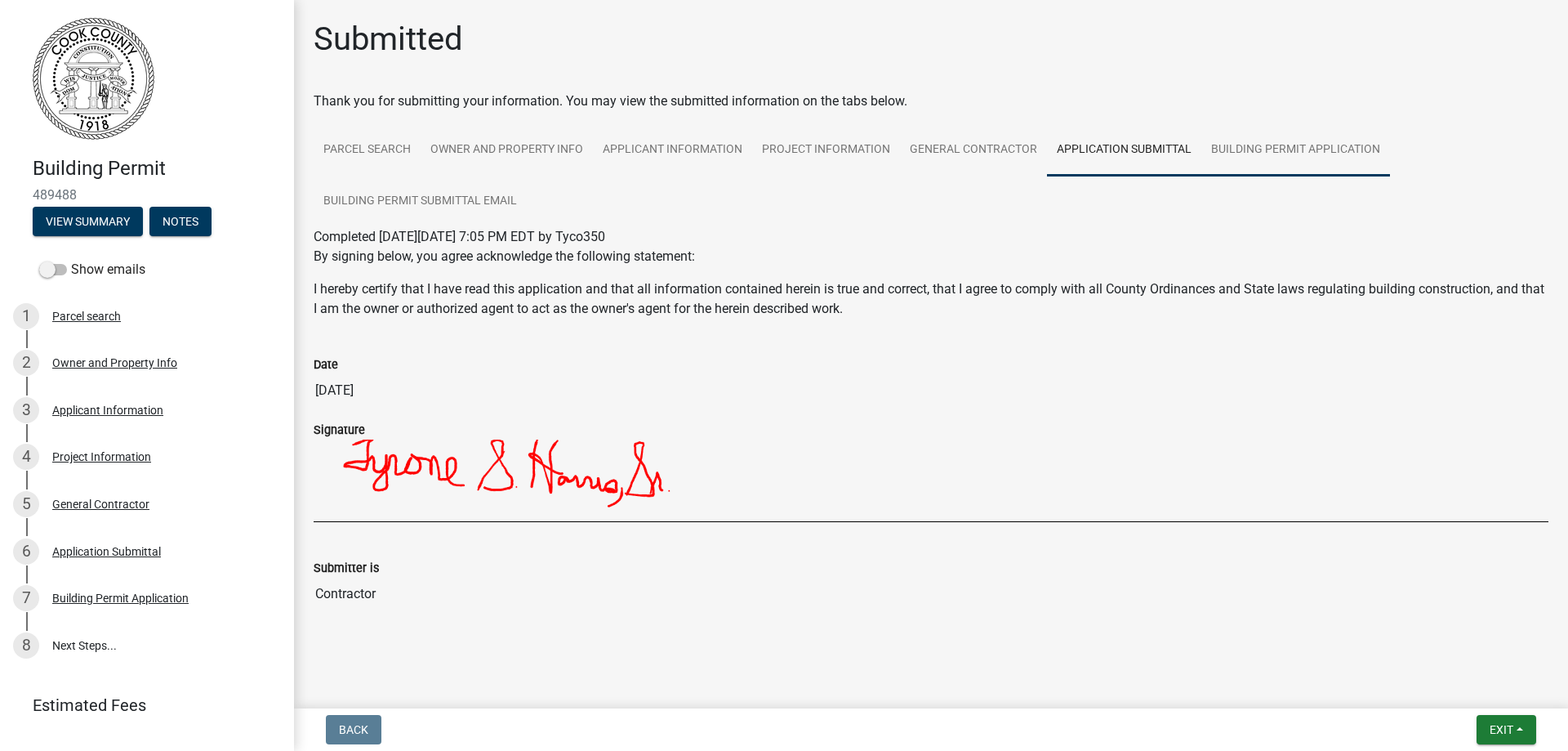
click at [1264, 147] on link "Building Permit Application" at bounding box center [1296, 150] width 189 height 52
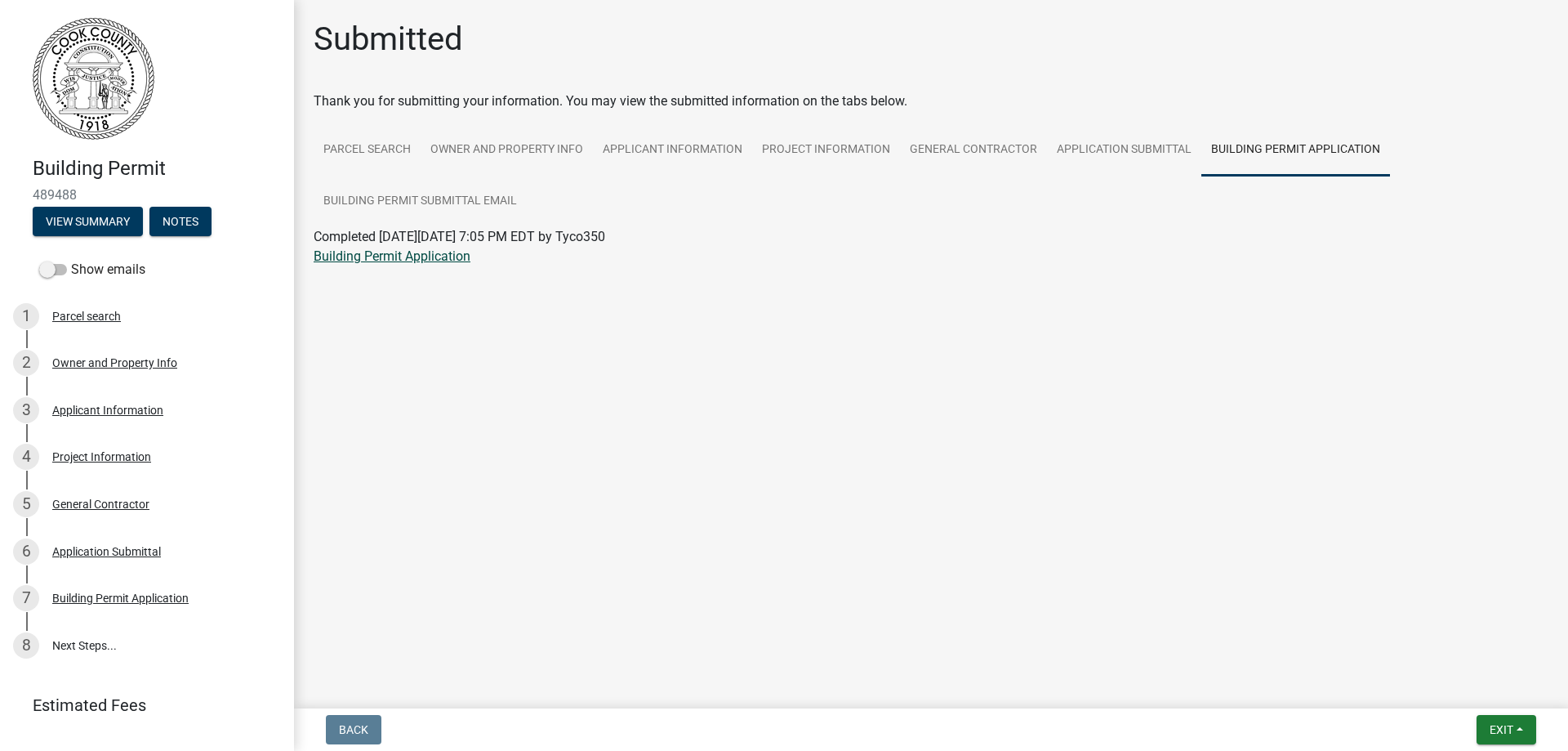
click at [404, 256] on link "Building Permit Application" at bounding box center [392, 256] width 157 height 15
click at [1499, 727] on span "Exit" at bounding box center [1502, 730] width 24 height 13
click at [1451, 684] on button "Save & Exit" at bounding box center [1470, 688] width 131 height 39
